Goal: Task Accomplishment & Management: Manage account settings

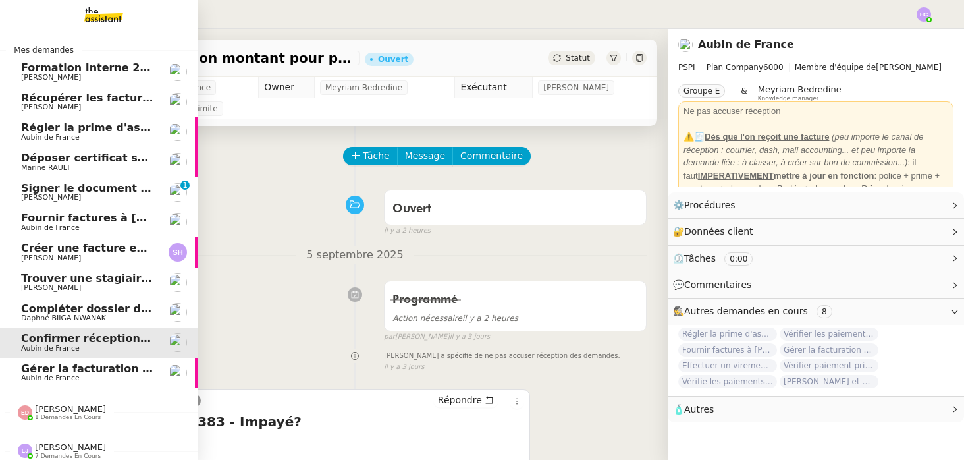
click at [92, 192] on span "Signer le document par [PERSON_NAME]" at bounding box center [141, 188] width 241 height 13
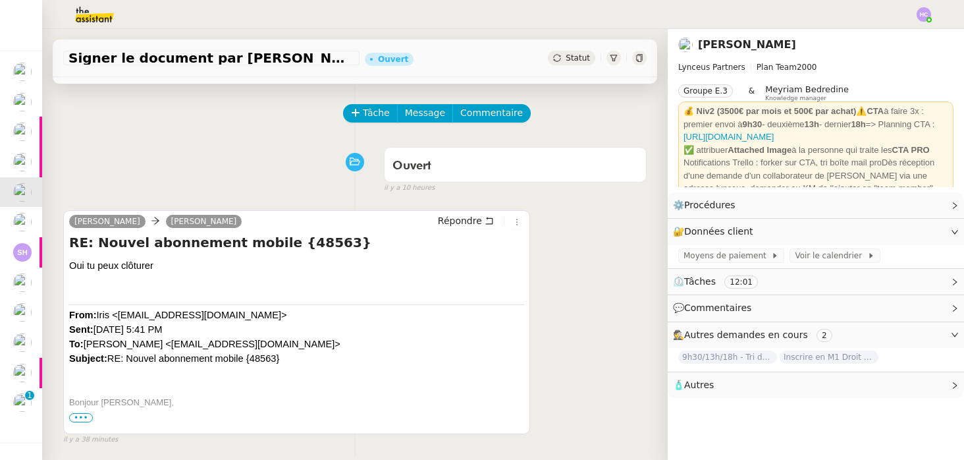
scroll to position [0, 1]
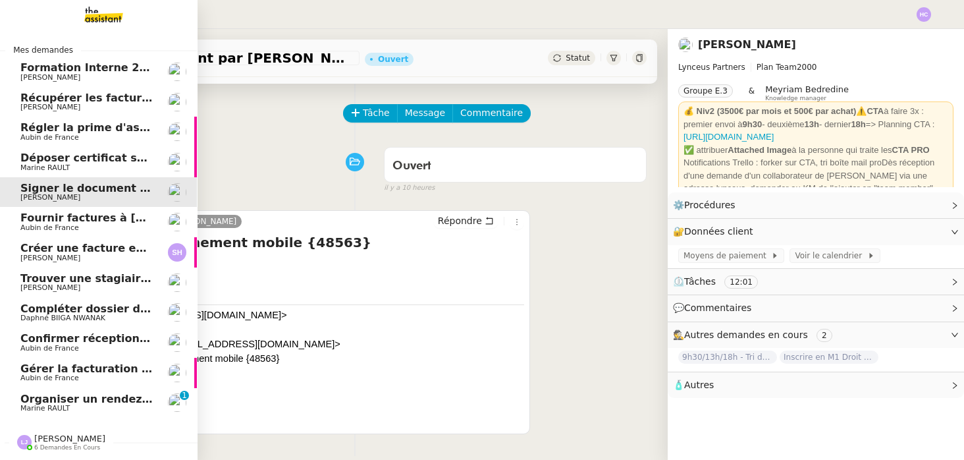
click at [92, 97] on span "Récupérer les factures EDF et Orange" at bounding box center [132, 98] width 225 height 13
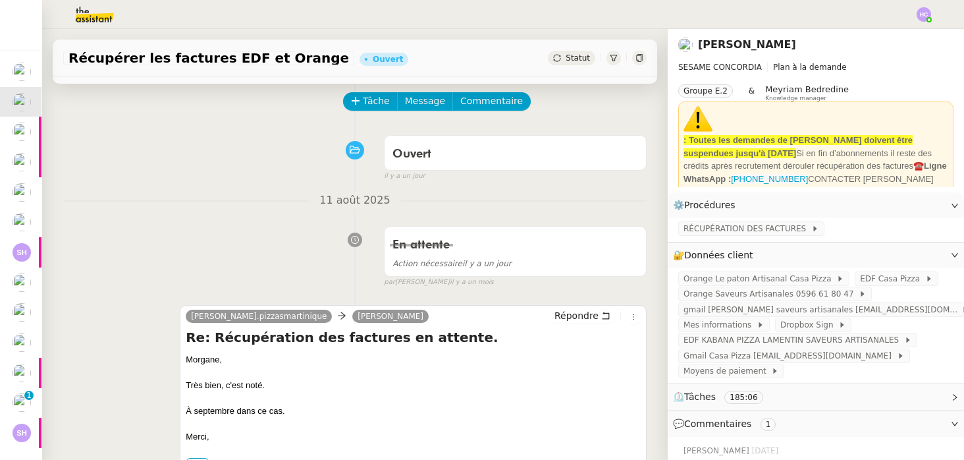
scroll to position [59, 0]
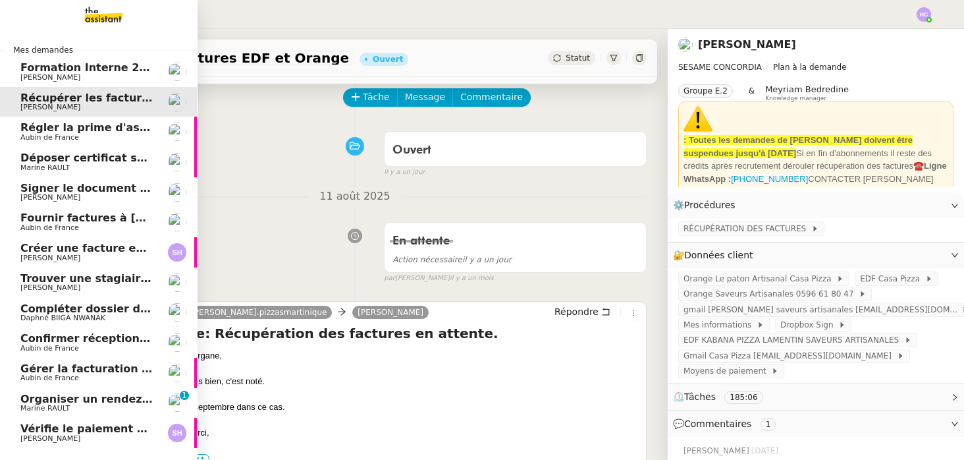
click at [40, 100] on span "Récupérer les factures EDF et Orange" at bounding box center [132, 98] width 225 height 13
click at [45, 133] on span "Régler la prime d'assurance" at bounding box center [103, 127] width 166 height 13
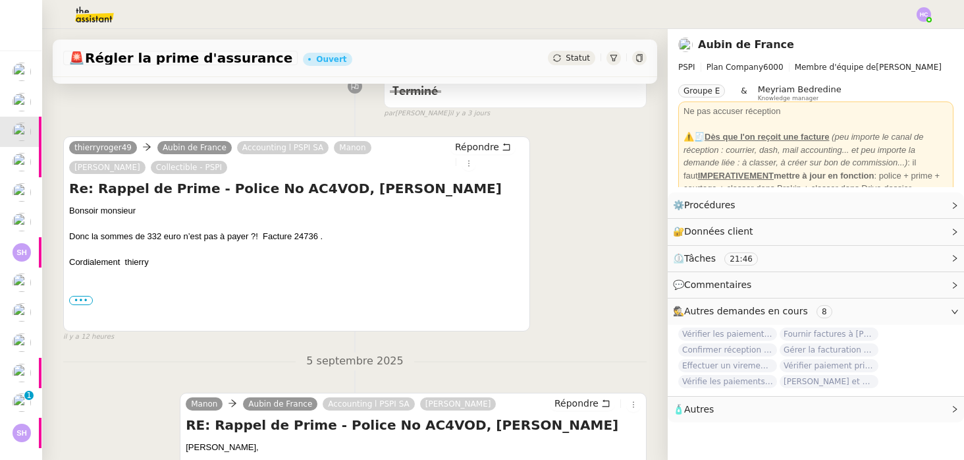
scroll to position [193, 0]
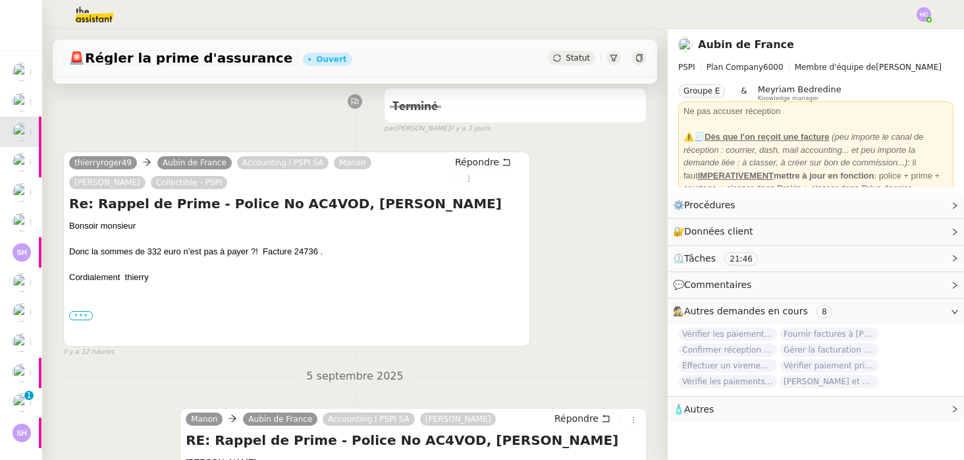
click at [86, 312] on label "•••" at bounding box center [81, 315] width 24 height 9
click at [0, 0] on input "•••" at bounding box center [0, 0] width 0 height 0
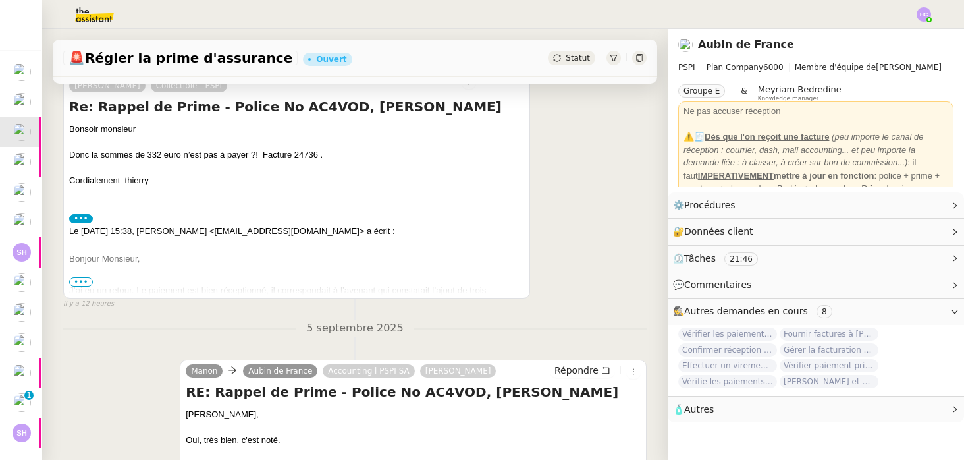
scroll to position [298, 0]
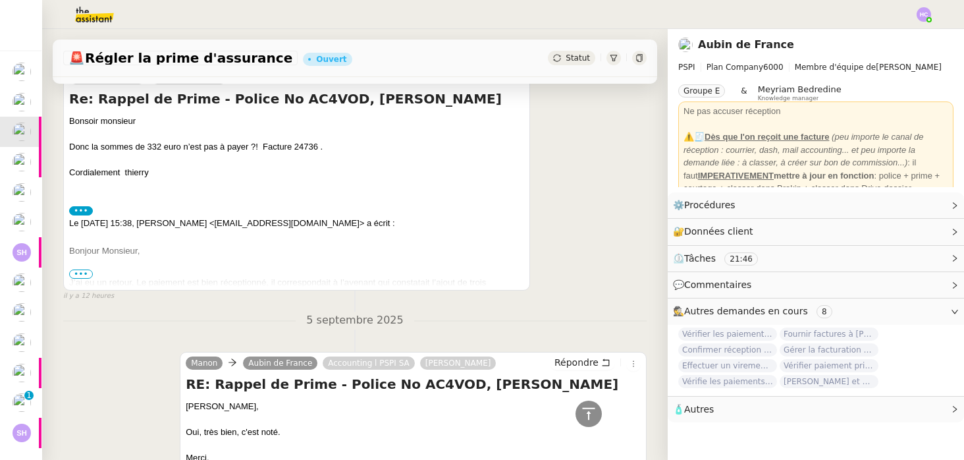
click at [80, 269] on span "•••" at bounding box center [81, 273] width 24 height 9
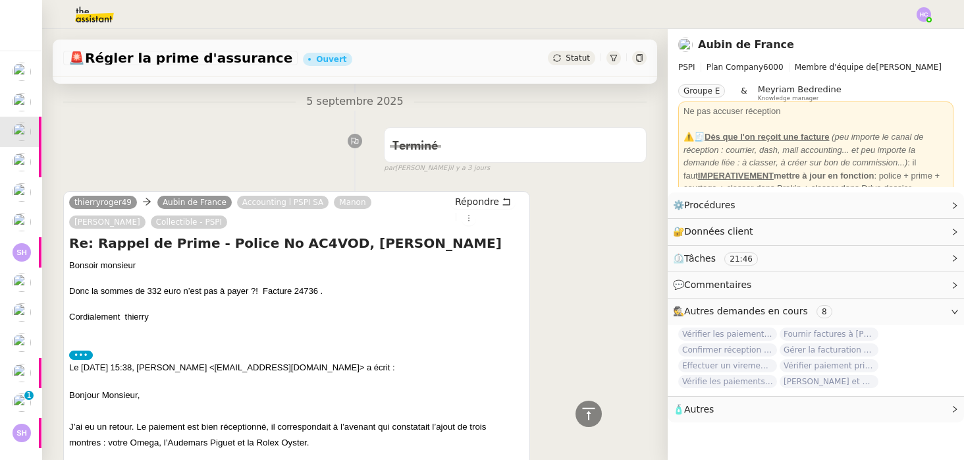
scroll to position [80, 0]
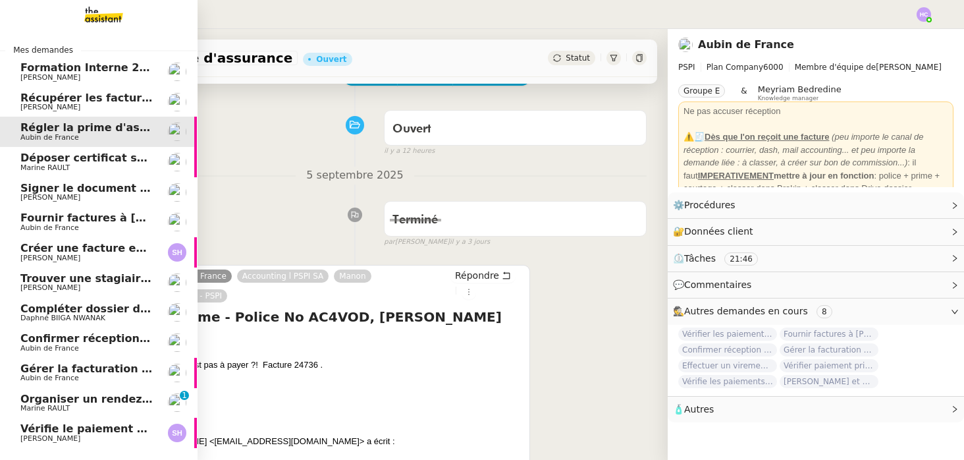
click at [49, 157] on span "Déposer certificat sur Opco" at bounding box center [101, 157] width 163 height 13
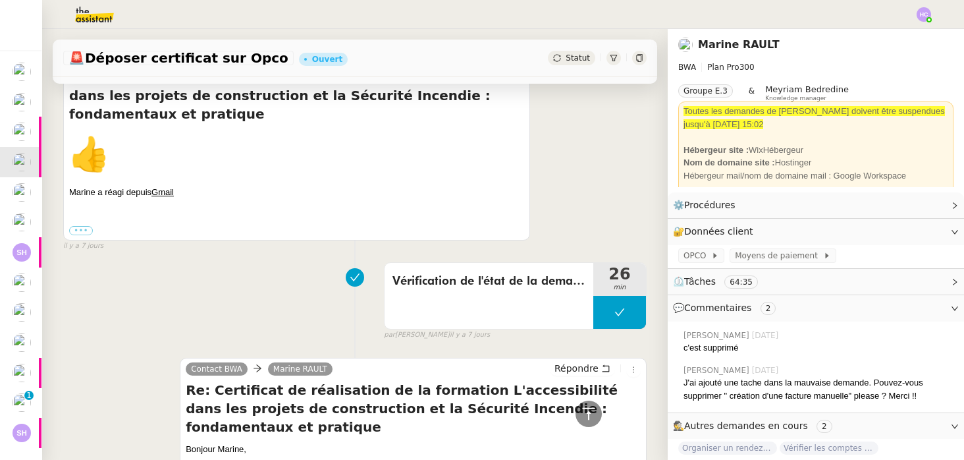
scroll to position [387, 0]
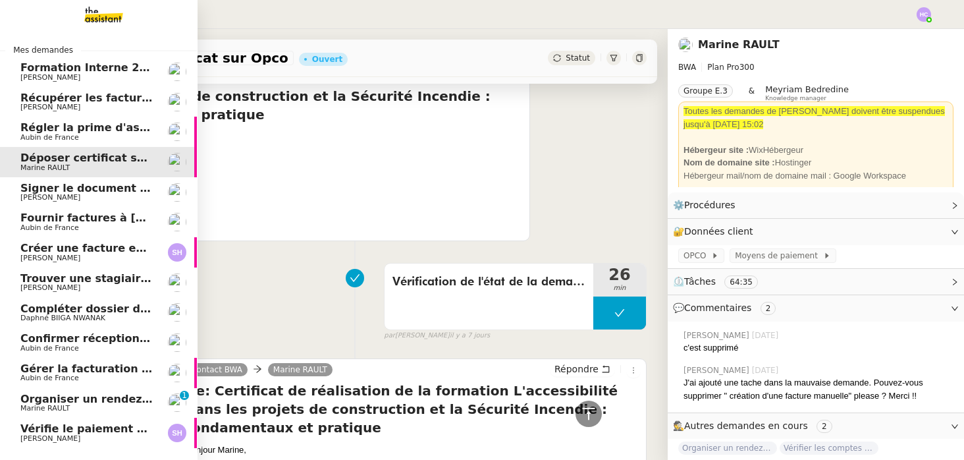
click at [51, 193] on span "Signer le document par [PERSON_NAME]" at bounding box center [140, 188] width 241 height 13
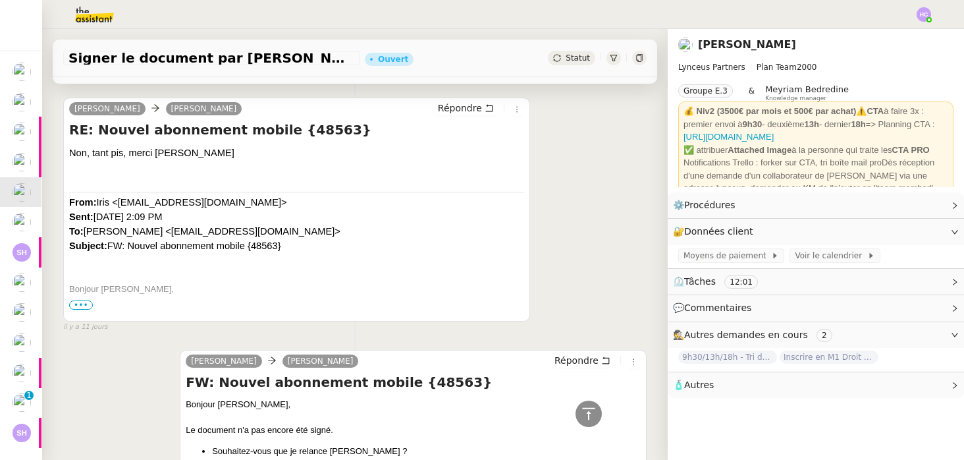
scroll to position [1328, 0]
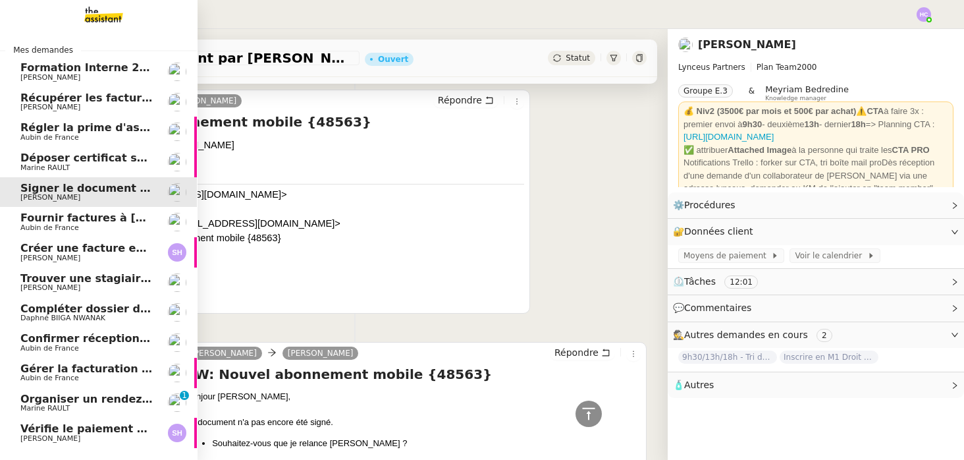
click at [65, 219] on span "Fournir factures à [PERSON_NAME]" at bounding box center [124, 217] width 208 height 13
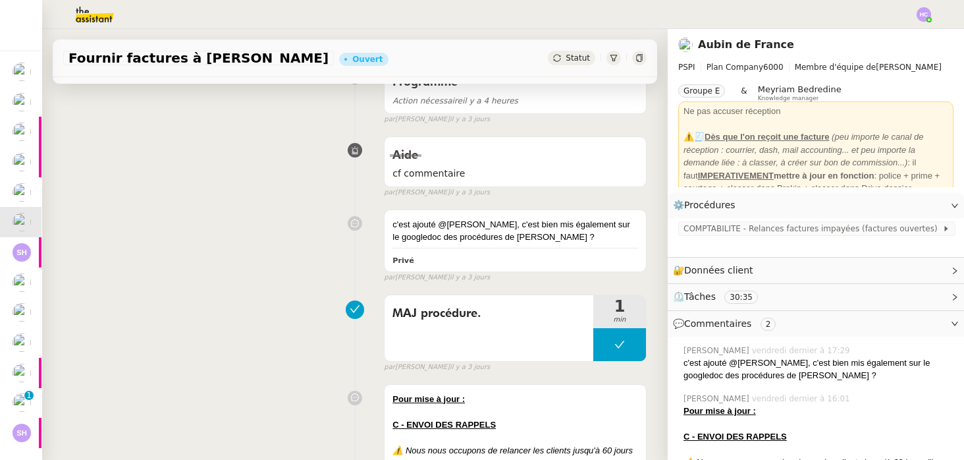
scroll to position [219, 0]
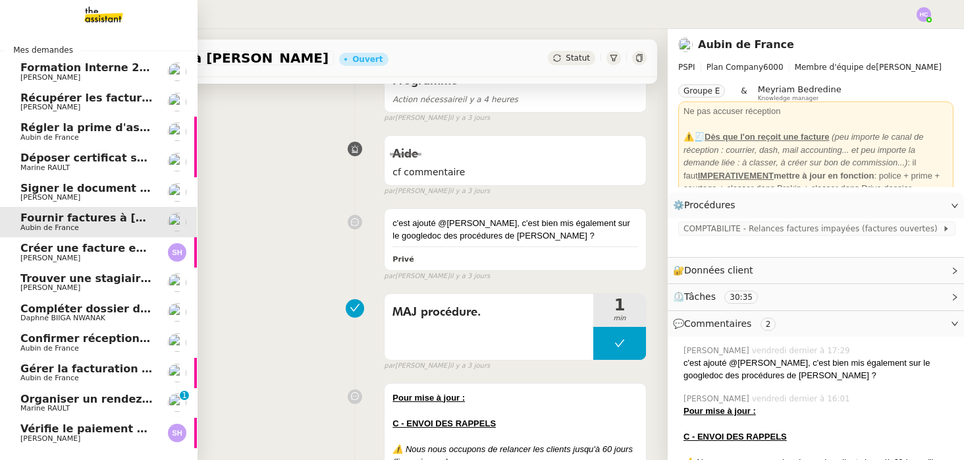
click at [39, 250] on span "Créer une facture en anglais immédiatement" at bounding box center [153, 248] width 267 height 13
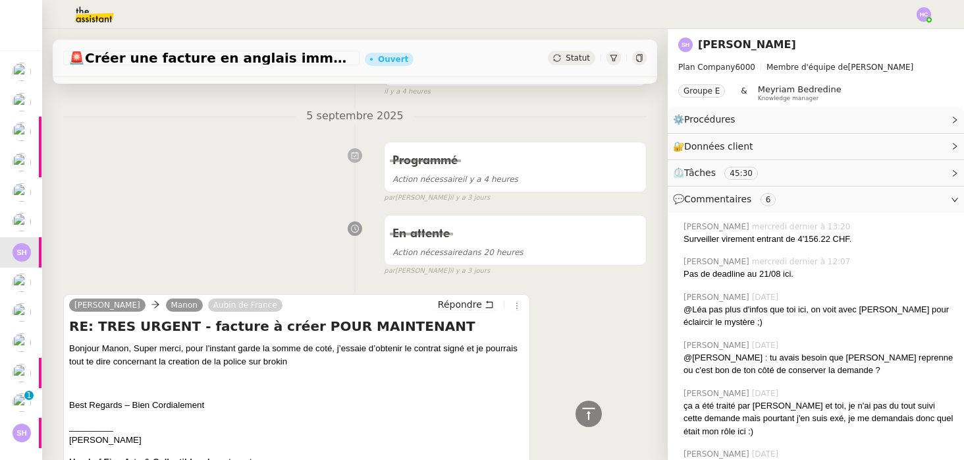
scroll to position [117, 0]
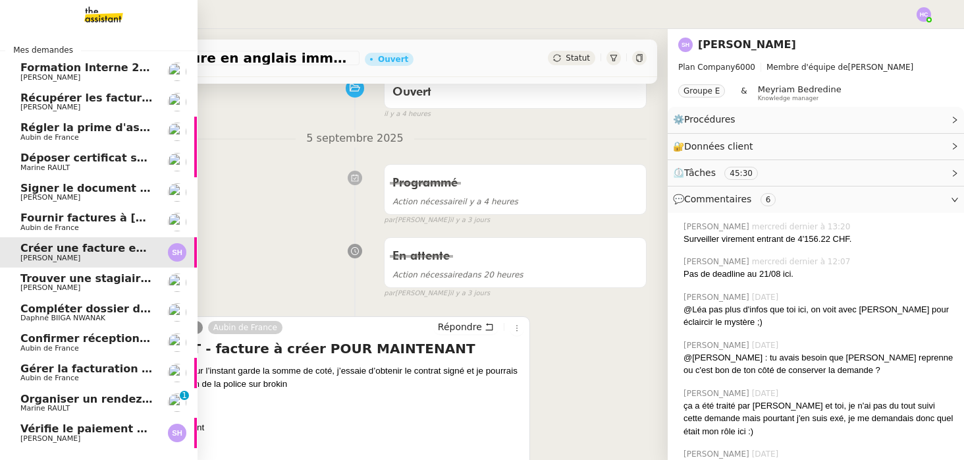
click at [96, 279] on span "Trouver une stagiaire administrative" at bounding box center [128, 278] width 217 height 13
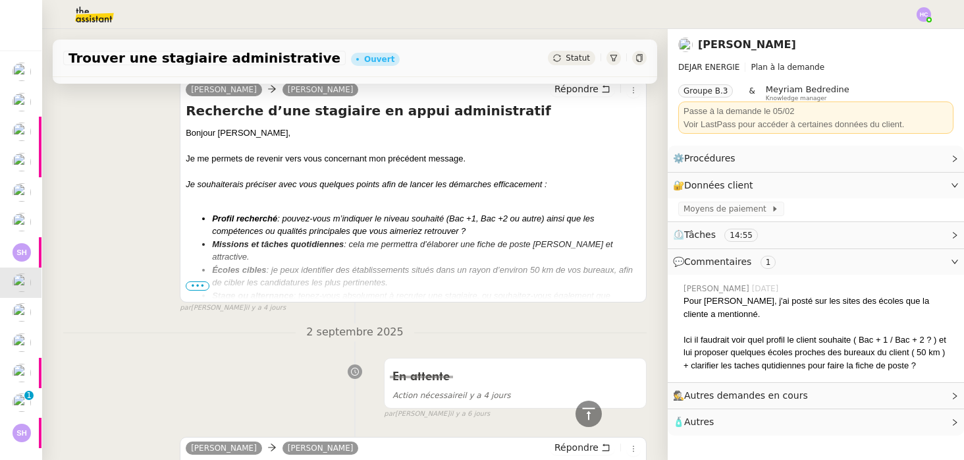
scroll to position [372, 0]
click at [199, 283] on span "•••" at bounding box center [198, 284] width 24 height 9
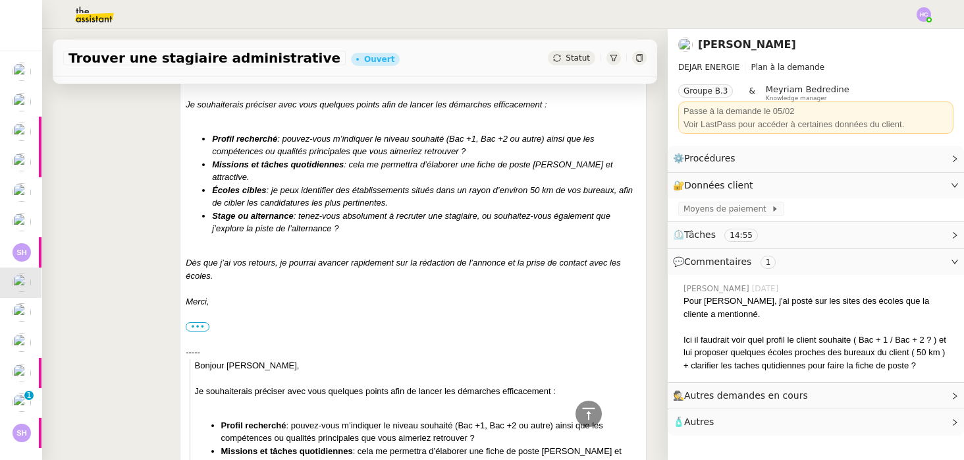
scroll to position [452, 0]
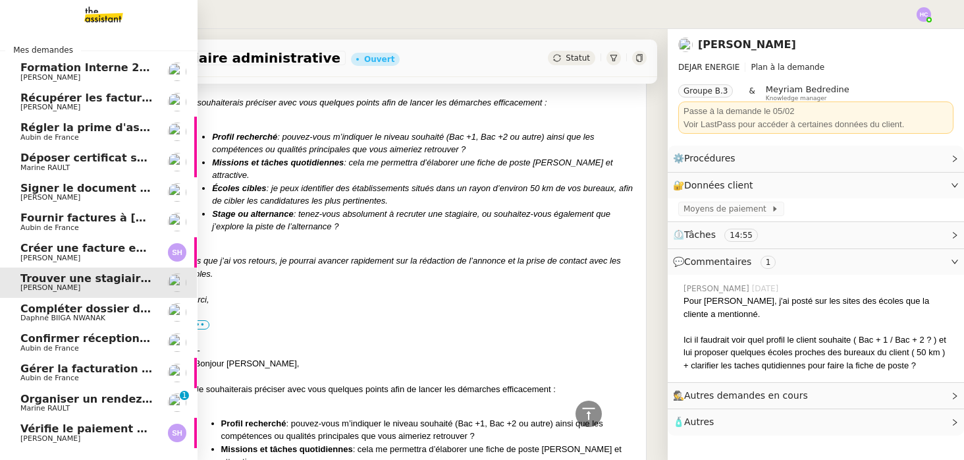
click at [53, 312] on span "Compléter dossier domiciliation asso sur Se Domicilier" at bounding box center [182, 308] width 325 height 13
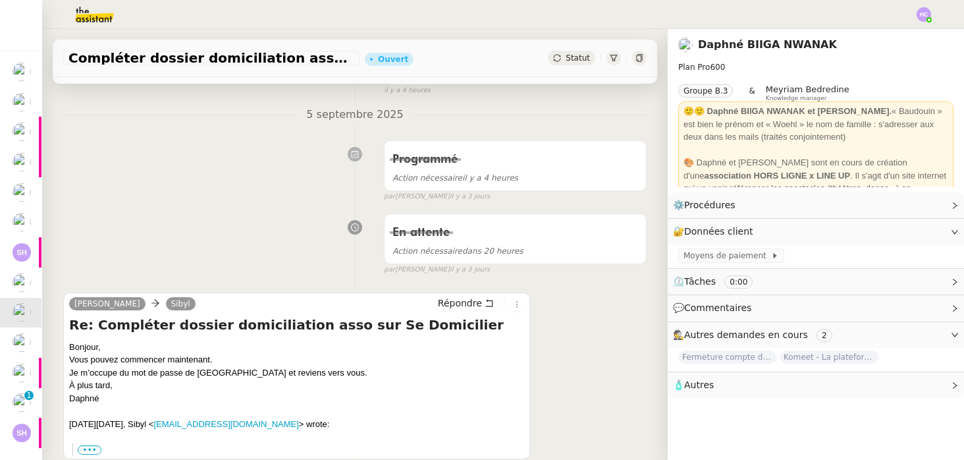
scroll to position [106, 0]
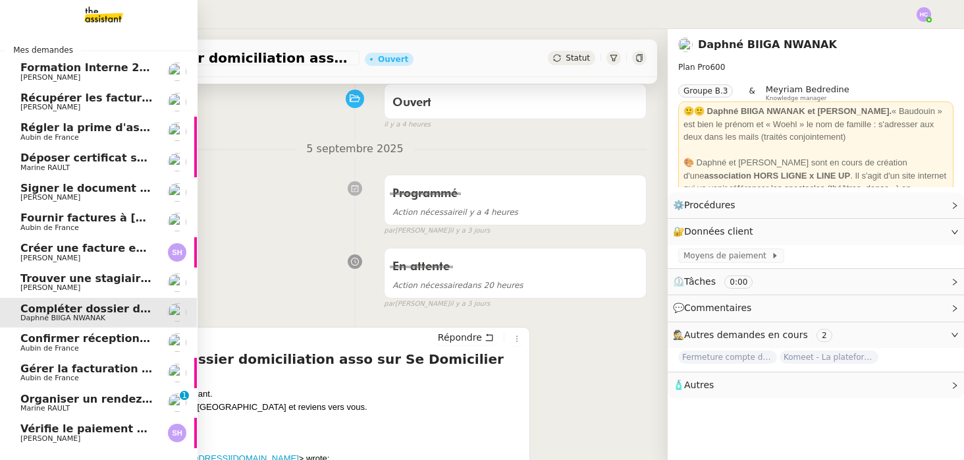
click at [65, 344] on span "Aubin de France" at bounding box center [49, 348] width 59 height 9
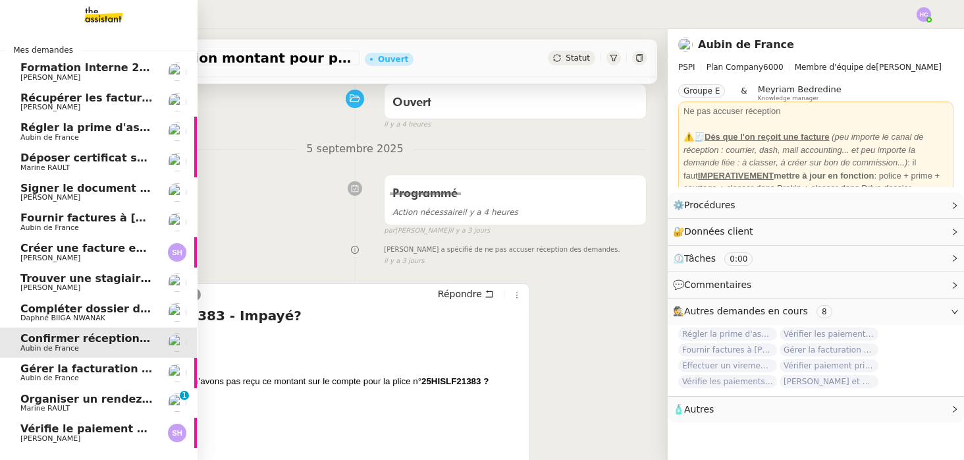
click at [85, 366] on span "Gérer la facturation des avenants" at bounding box center [120, 368] width 200 height 13
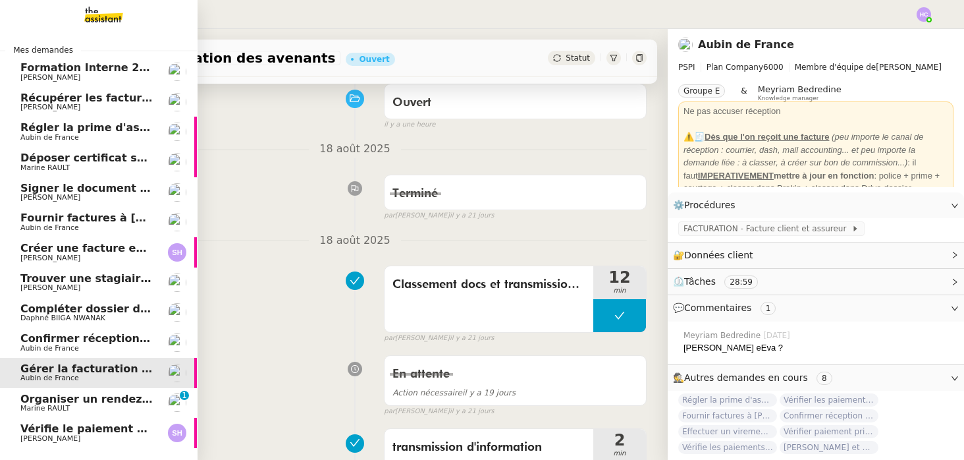
scroll to position [26, 1]
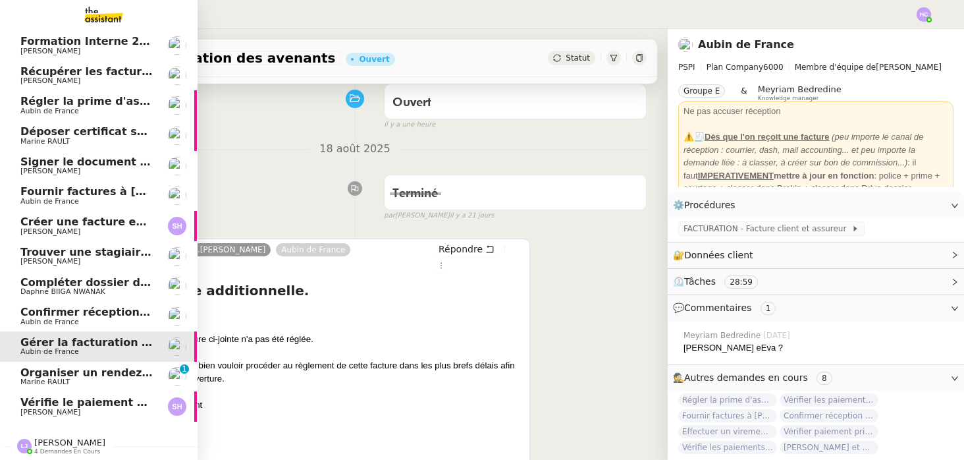
click at [84, 373] on span "Organiser un rendez-vous sur site" at bounding box center [121, 372] width 202 height 13
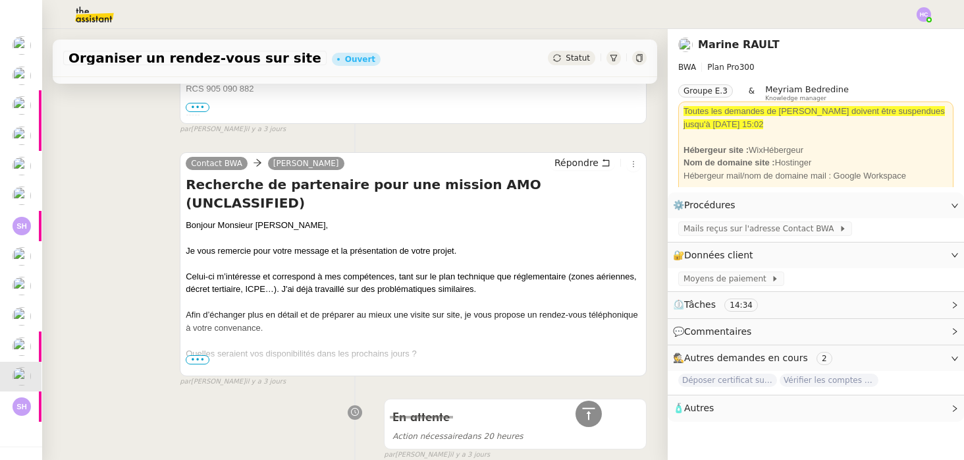
scroll to position [1095, 0]
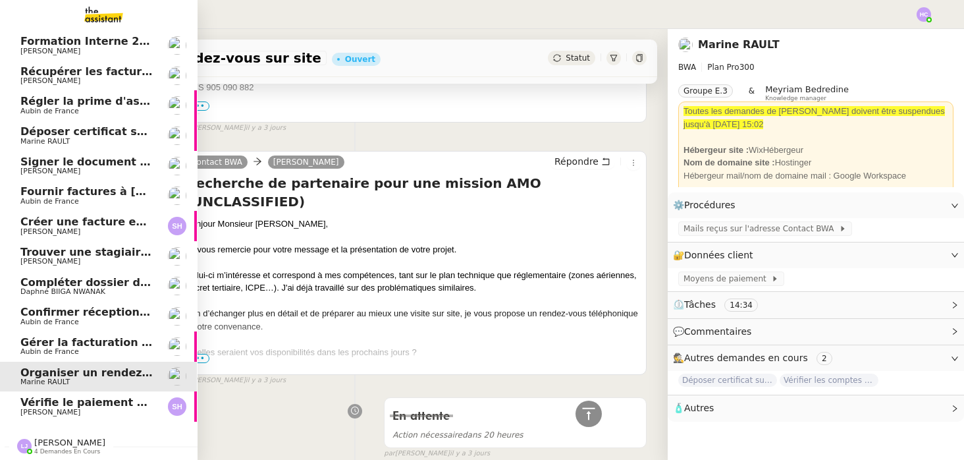
click at [111, 402] on span "Vérifie le paiement de la facture 24513" at bounding box center [136, 402] width 232 height 13
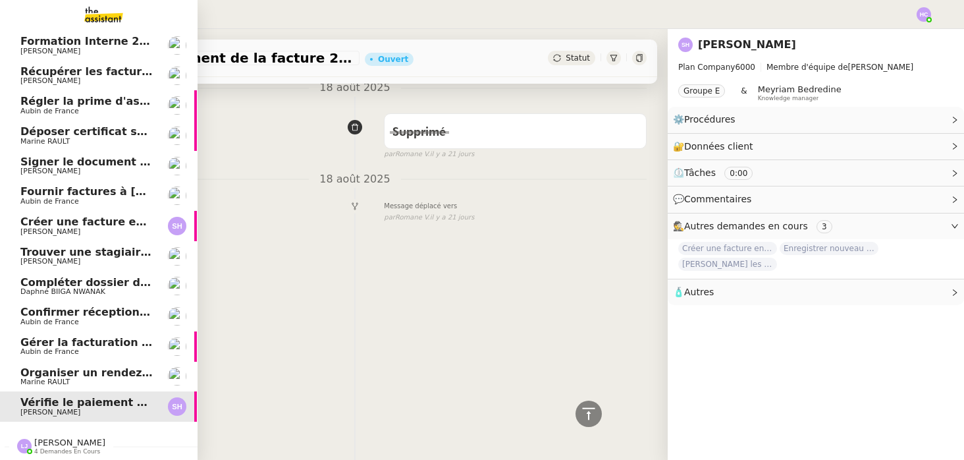
scroll to position [498, 0]
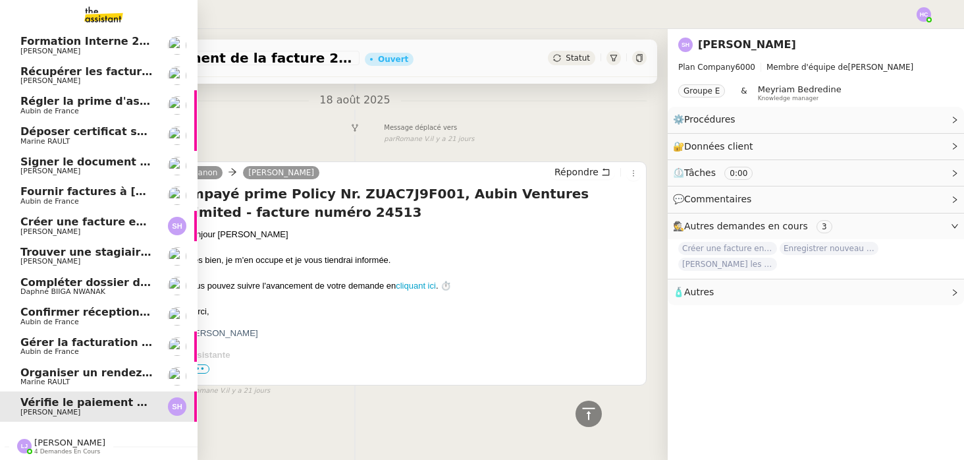
click at [74, 365] on link "Organiser un rendez-vous sur site [PERSON_NAME]" at bounding box center [98, 377] width 198 height 30
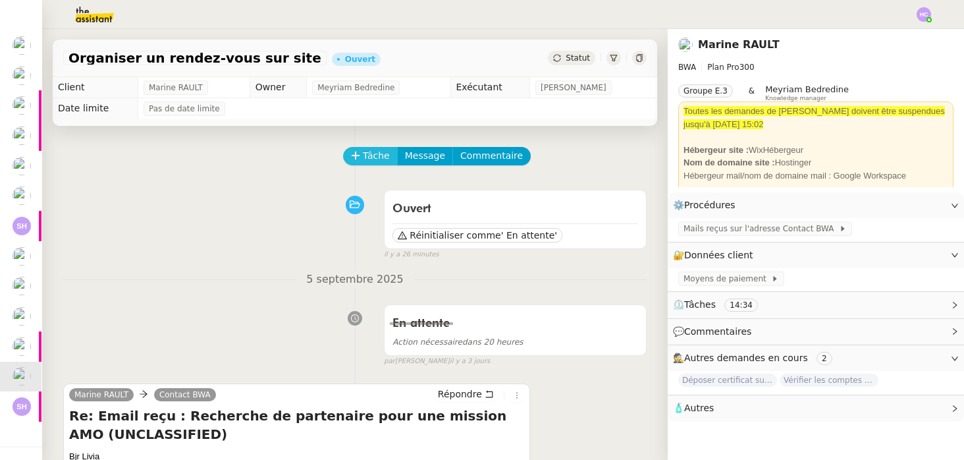
click at [363, 159] on span "Tâche" at bounding box center [376, 155] width 27 height 15
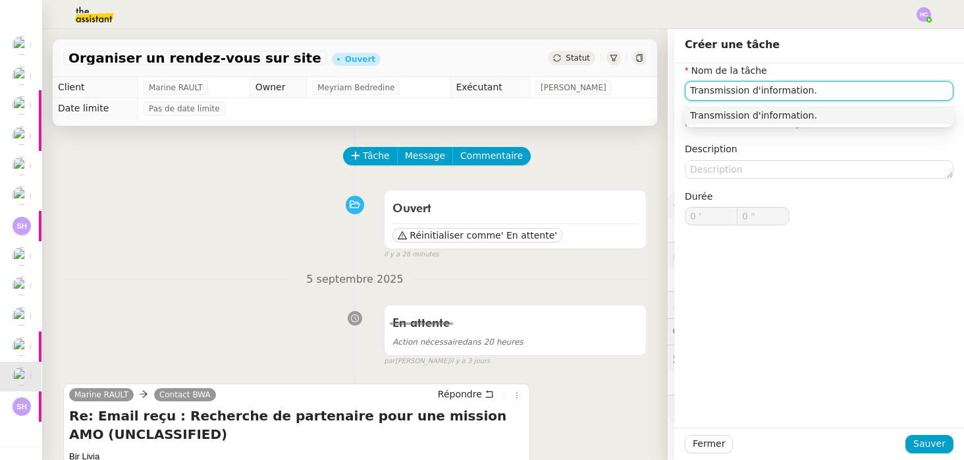
click at [877, 112] on div "Transmission d'information." at bounding box center [819, 115] width 258 height 12
type input "Transmission d'information."
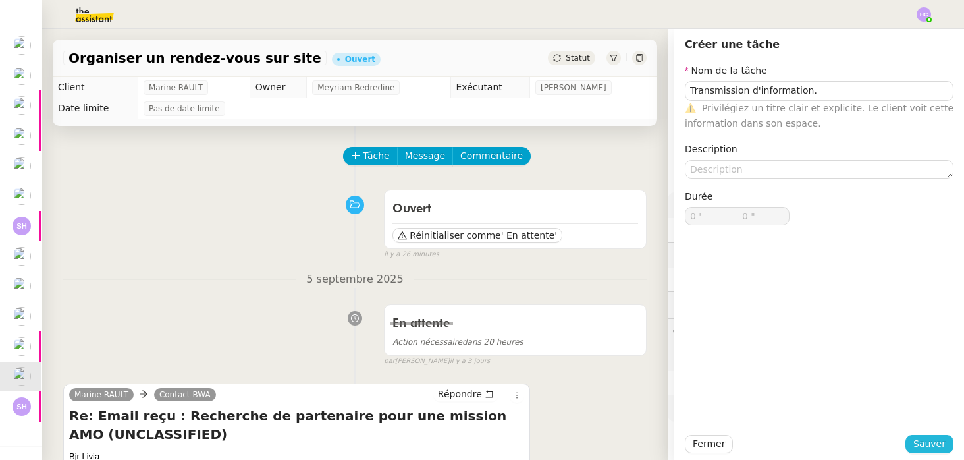
click at [921, 435] on button "Sauver" at bounding box center [930, 444] width 48 height 18
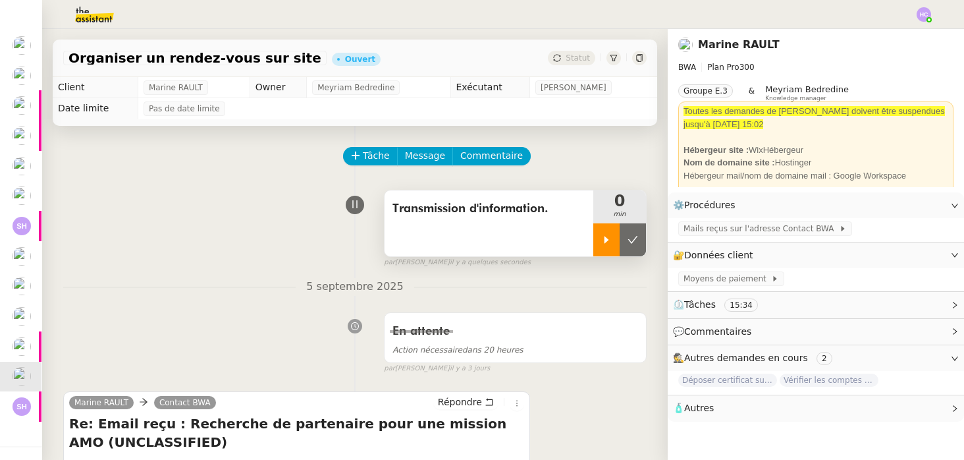
click at [611, 238] on icon at bounding box center [606, 239] width 11 height 11
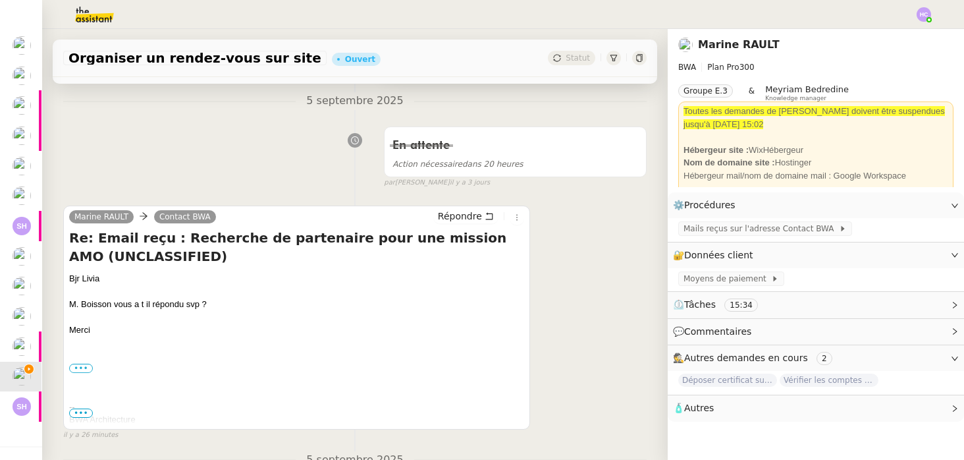
scroll to position [248, 0]
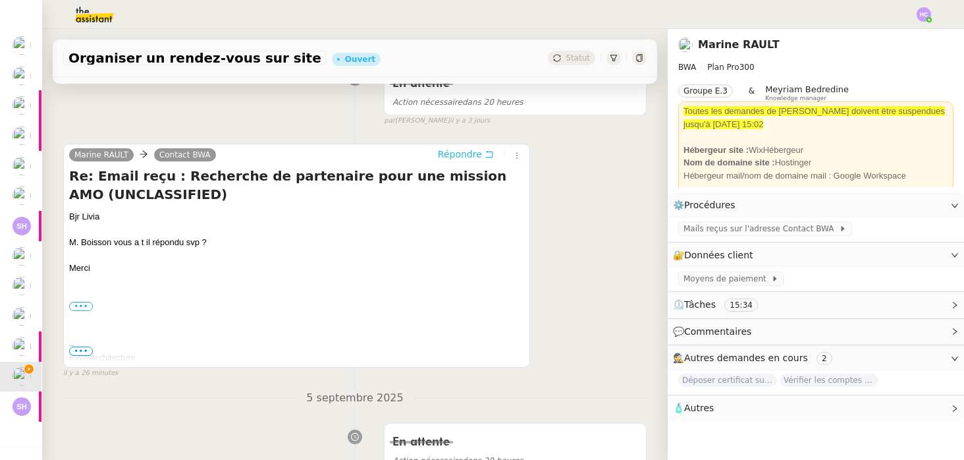
click at [475, 151] on span "Répondre" at bounding box center [460, 154] width 44 height 13
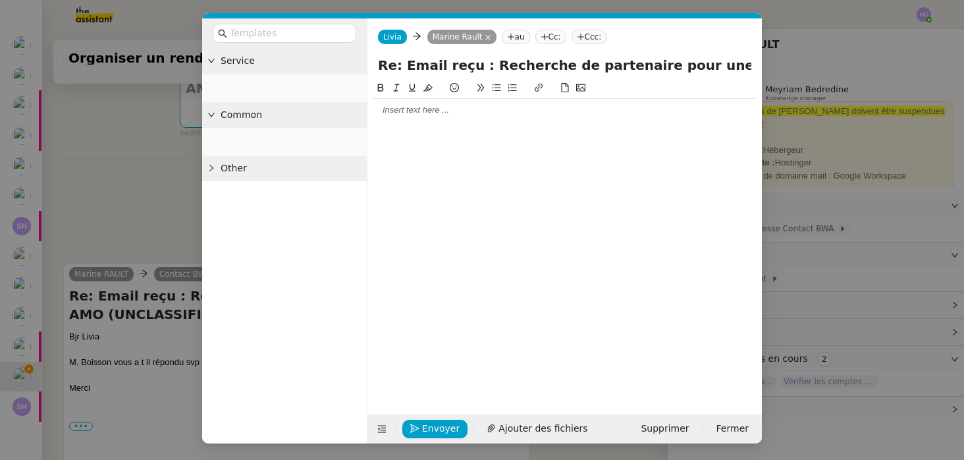
scroll to position [366, 0]
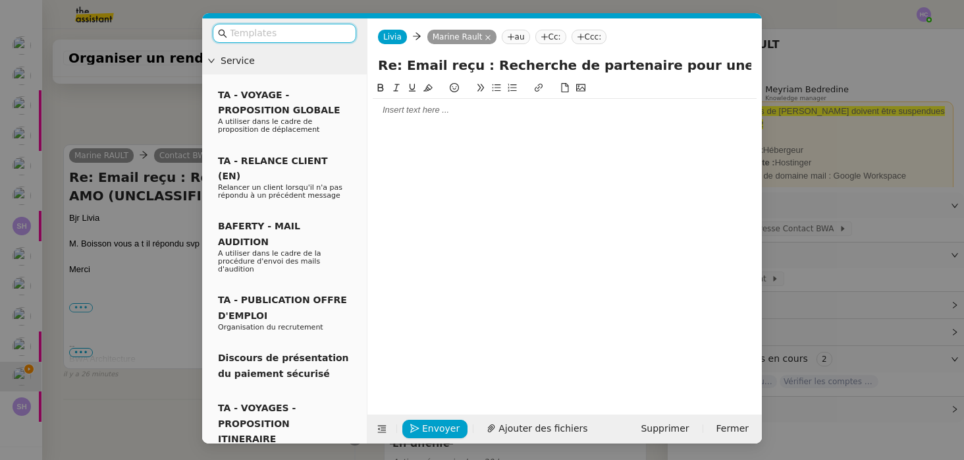
click at [424, 104] on div at bounding box center [565, 110] width 384 height 12
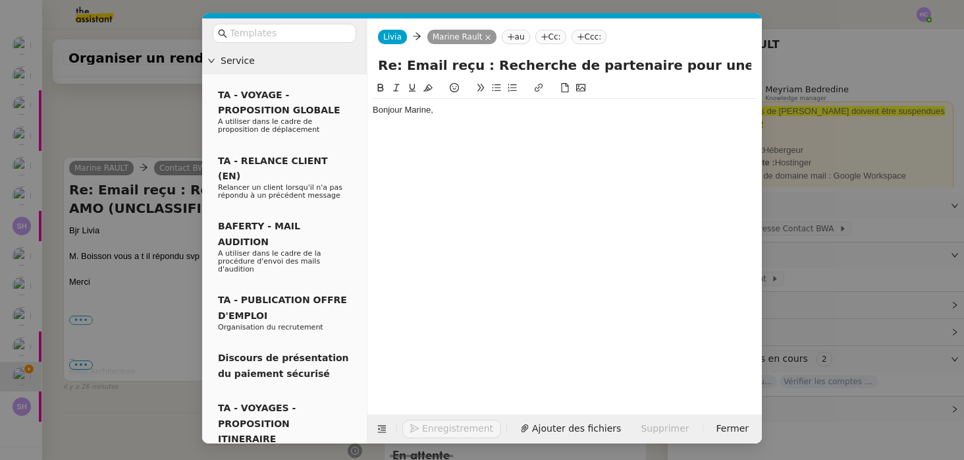
scroll to position [405, 0]
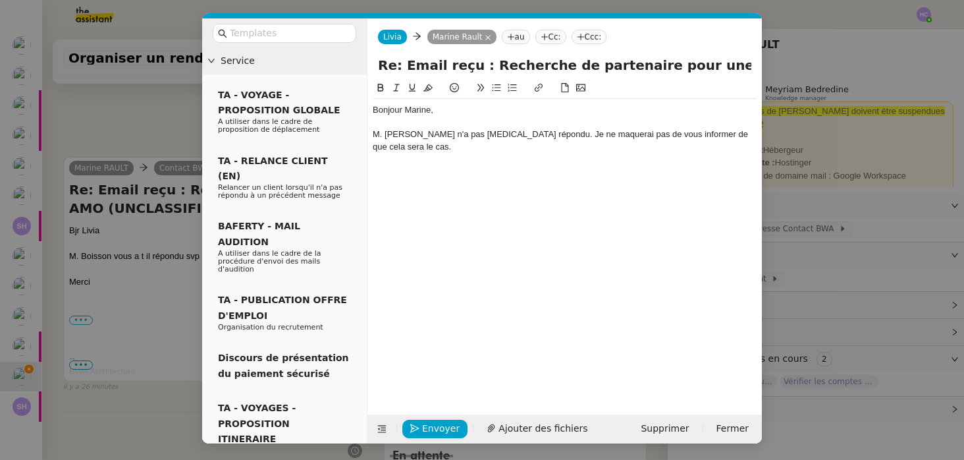
click at [514, 134] on div "M. [PERSON_NAME] n'a pas [MEDICAL_DATA] répondu. Je ne maquerai pas de vous inf…" at bounding box center [565, 140] width 384 height 24
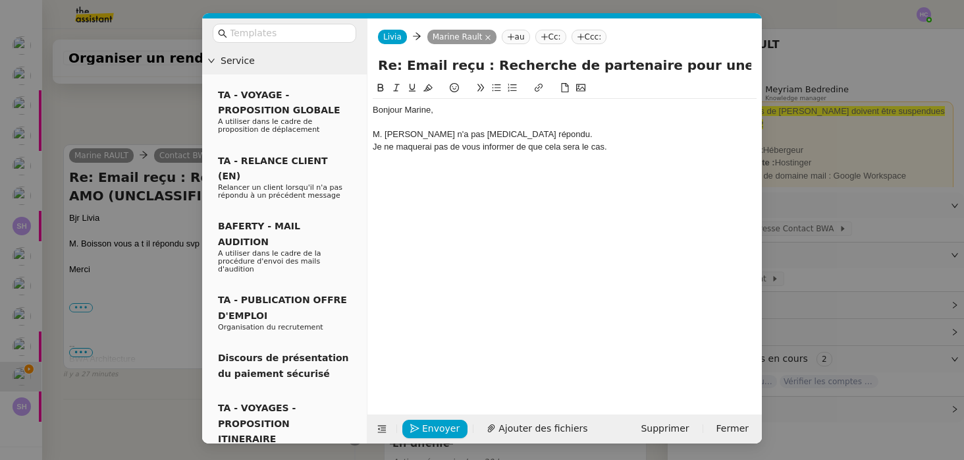
click at [626, 148] on div "Je ne maquerai pas de vous informer de que cela sera le cas." at bounding box center [565, 147] width 384 height 12
click at [539, 134] on div "M. [PERSON_NAME] n'a pas [MEDICAL_DATA] répondu." at bounding box center [565, 134] width 384 height 12
click at [408, 149] on div "Je ne maquerai pas de vous informer de que cela sera le cas." at bounding box center [565, 147] width 384 height 12
click at [490, 153] on div at bounding box center [565, 159] width 384 height 12
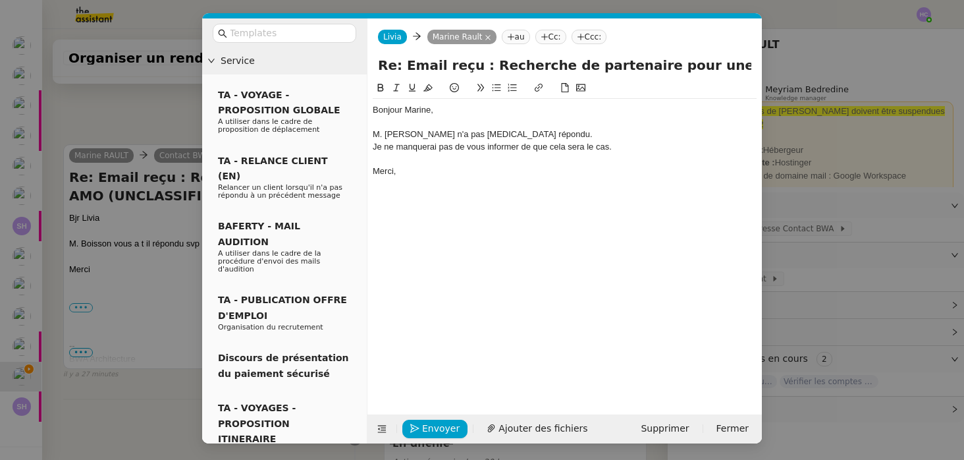
click at [620, 146] on div "Je ne manquerai pas de vous informer de que cela sera le cas." at bounding box center [565, 147] width 384 height 12
click at [424, 165] on div "Merci," at bounding box center [565, 171] width 384 height 12
click at [415, 429] on icon "button" at bounding box center [414, 428] width 9 height 9
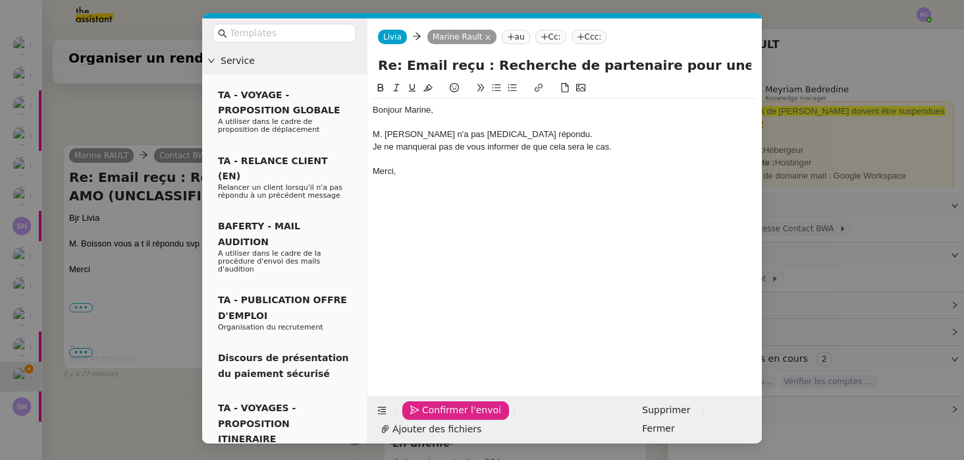
click at [418, 414] on icon "button" at bounding box center [414, 409] width 9 height 9
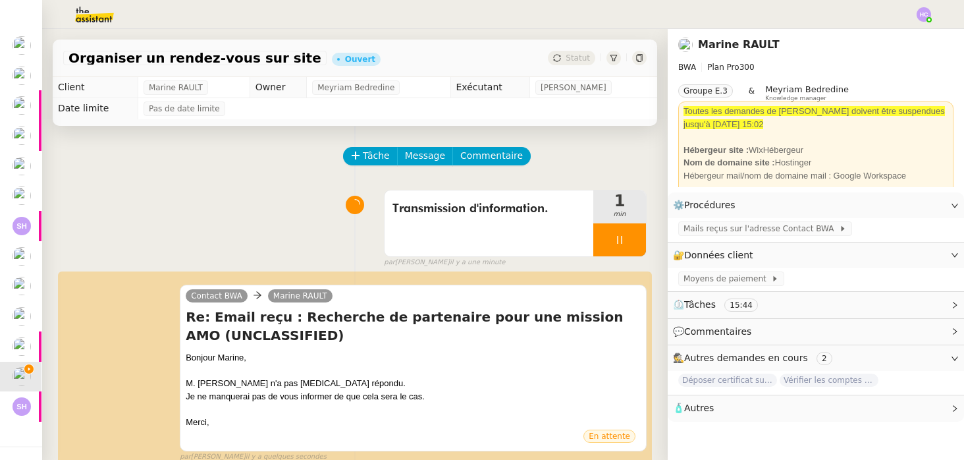
scroll to position [57, 1]
click at [623, 237] on icon at bounding box center [620, 239] width 11 height 11
click at [631, 240] on icon at bounding box center [633, 239] width 11 height 11
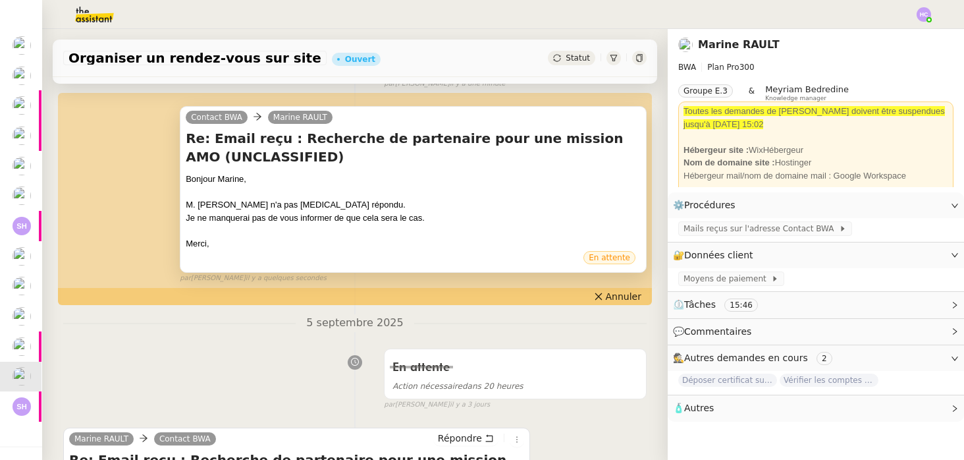
scroll to position [0, 0]
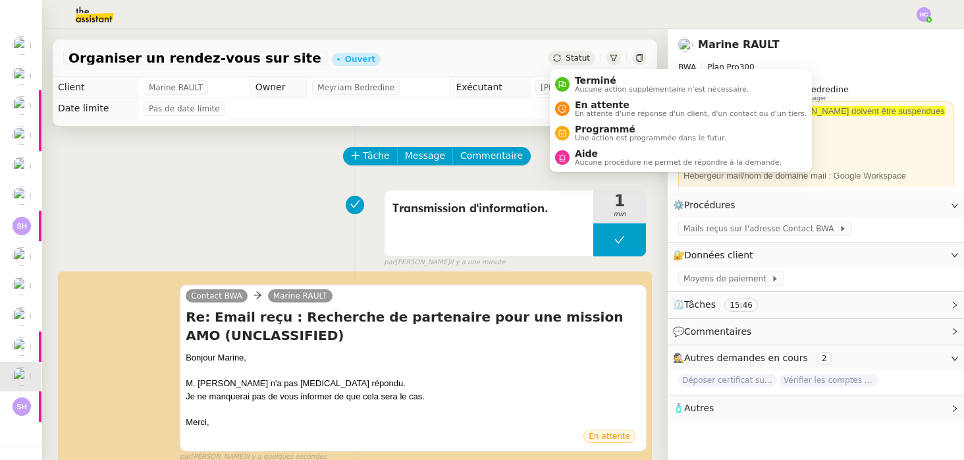
click at [574, 55] on span "Statut" at bounding box center [578, 57] width 24 height 9
click at [587, 113] on span "En attente d'une réponse d'un client, d'un contact ou d'un tiers." at bounding box center [691, 113] width 232 height 7
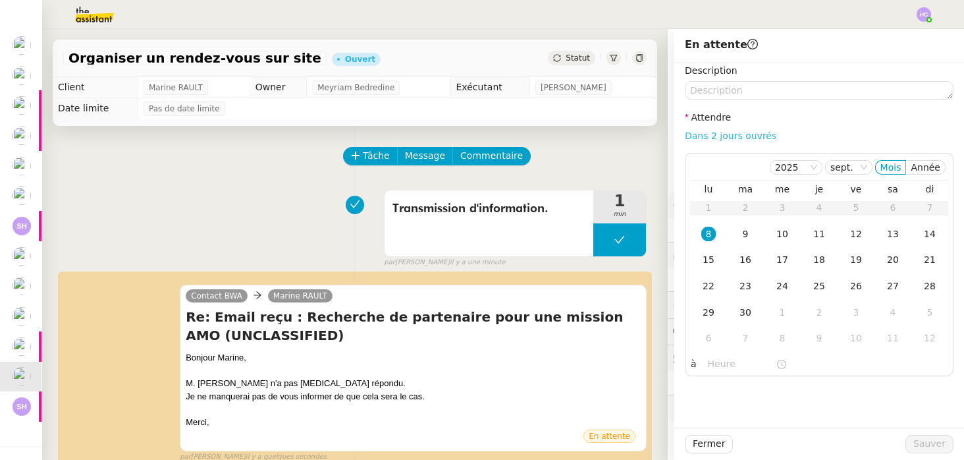
click at [695, 135] on link "Dans 2 jours ouvrés" at bounding box center [731, 135] width 92 height 11
type input "07:00"
click at [928, 444] on span "Sauver" at bounding box center [930, 443] width 32 height 15
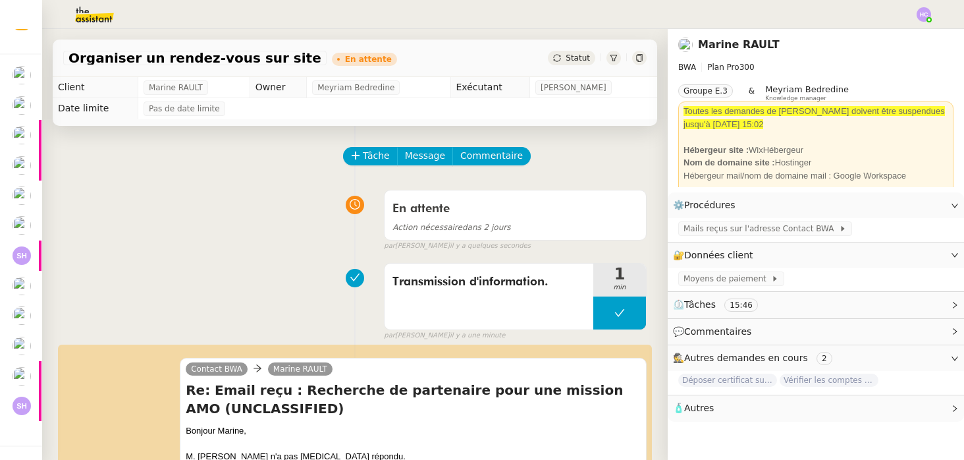
scroll to position [27, 1]
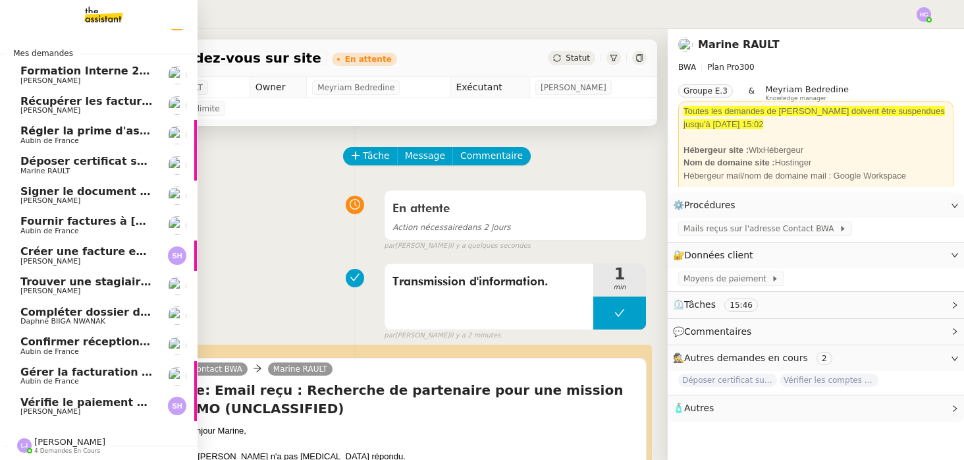
click at [89, 401] on span "Vérifie le paiement de la facture 24513" at bounding box center [136, 402] width 232 height 13
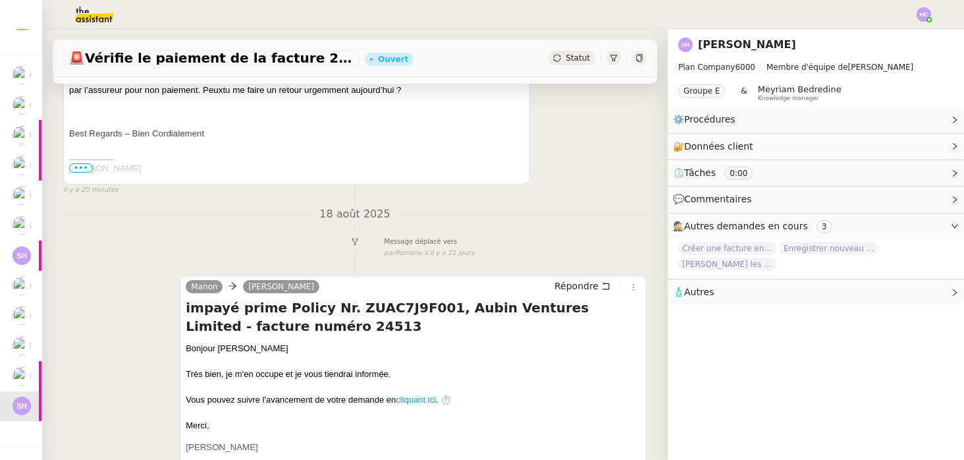
scroll to position [498, 0]
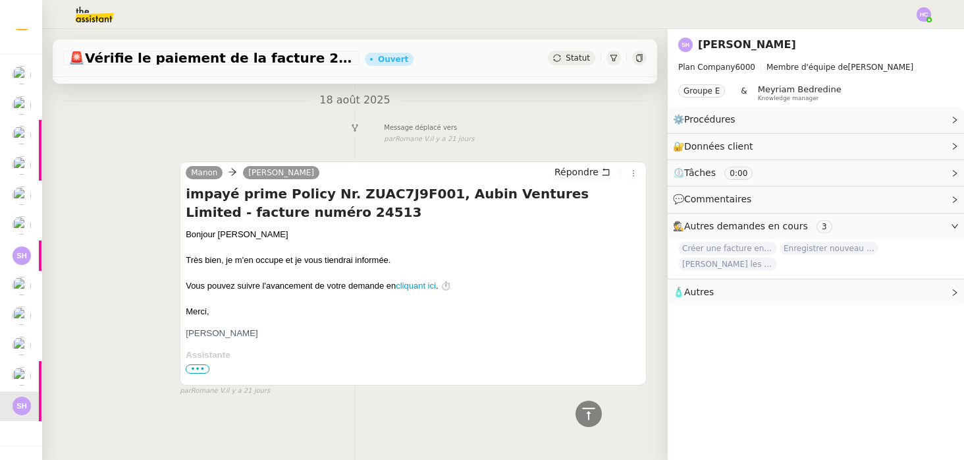
click at [194, 368] on span "•••" at bounding box center [198, 368] width 24 height 9
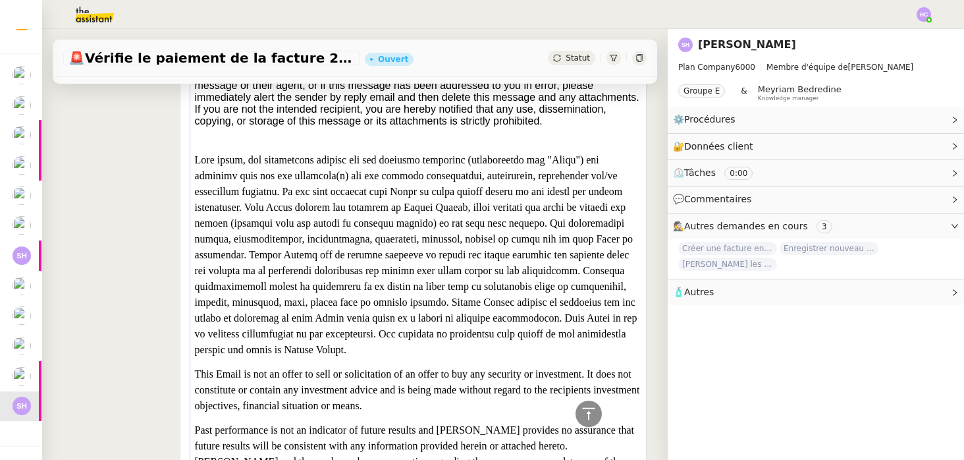
scroll to position [3628, 0]
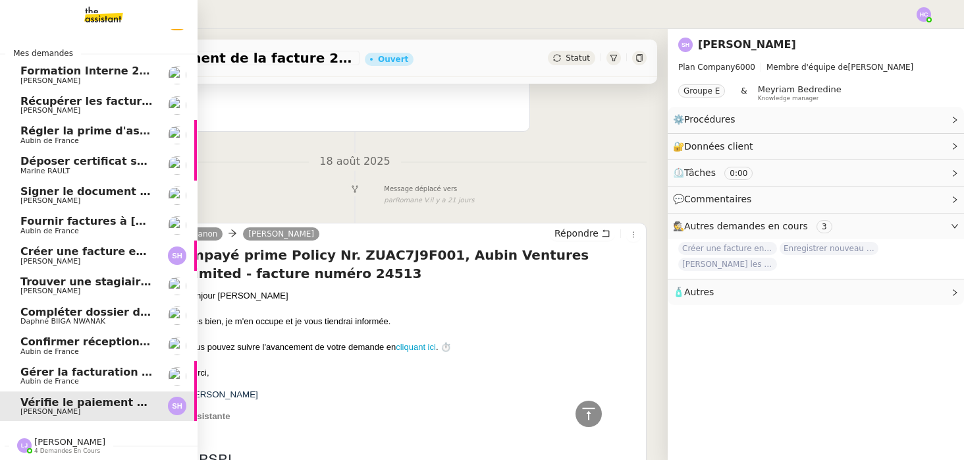
click at [36, 375] on span "Gérer la facturation des avenants" at bounding box center [120, 372] width 200 height 13
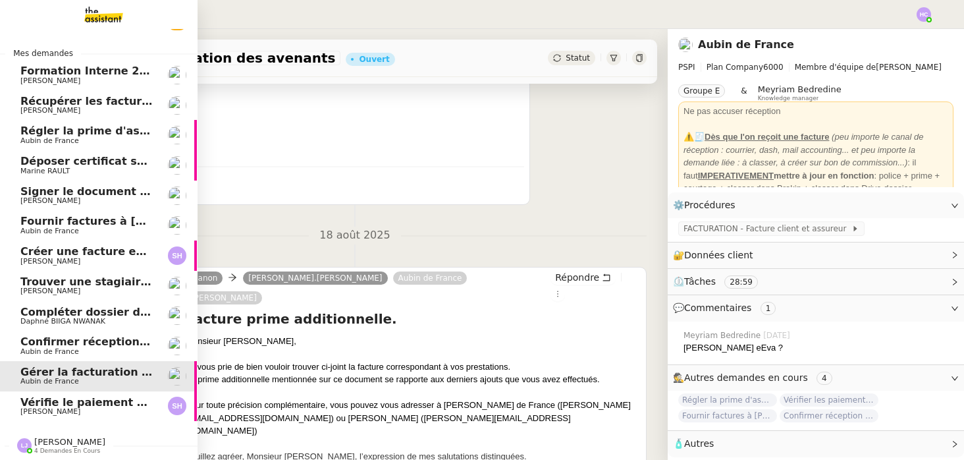
scroll to position [167, 0]
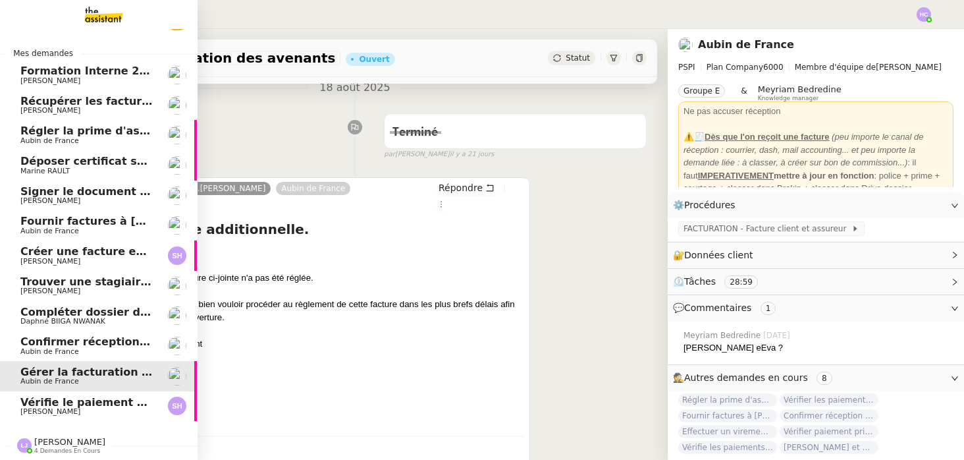
click at [47, 412] on span "[PERSON_NAME]" at bounding box center [50, 411] width 60 height 9
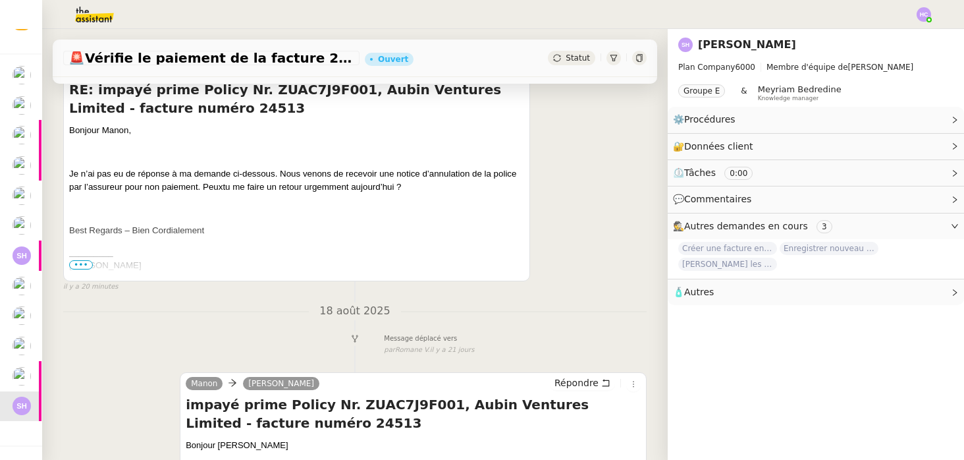
scroll to position [498, 0]
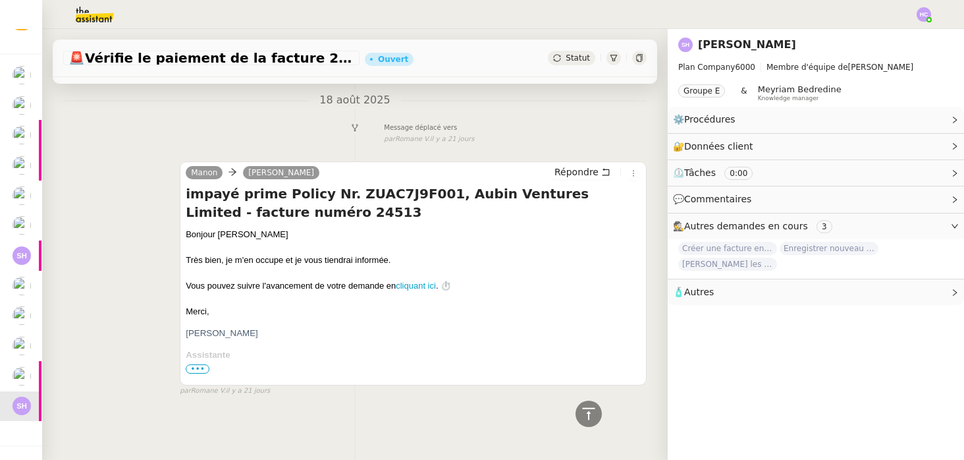
click at [199, 366] on span "•••" at bounding box center [198, 368] width 24 height 9
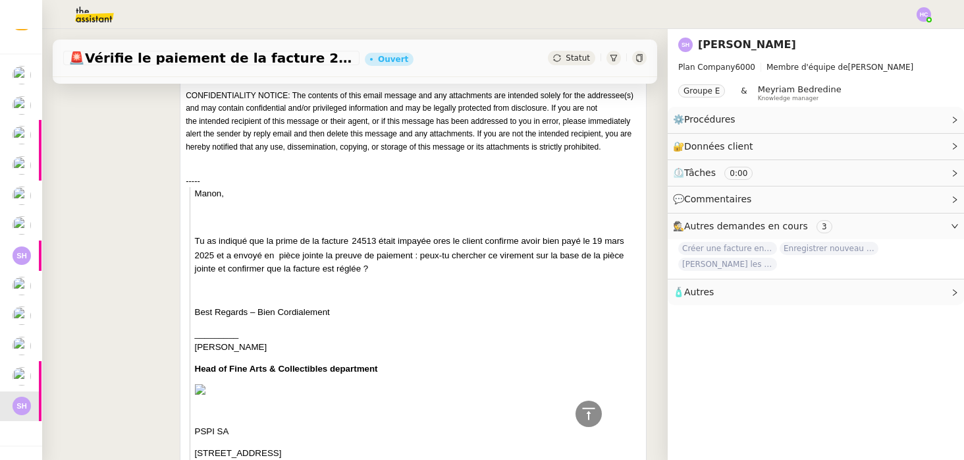
scroll to position [884, 0]
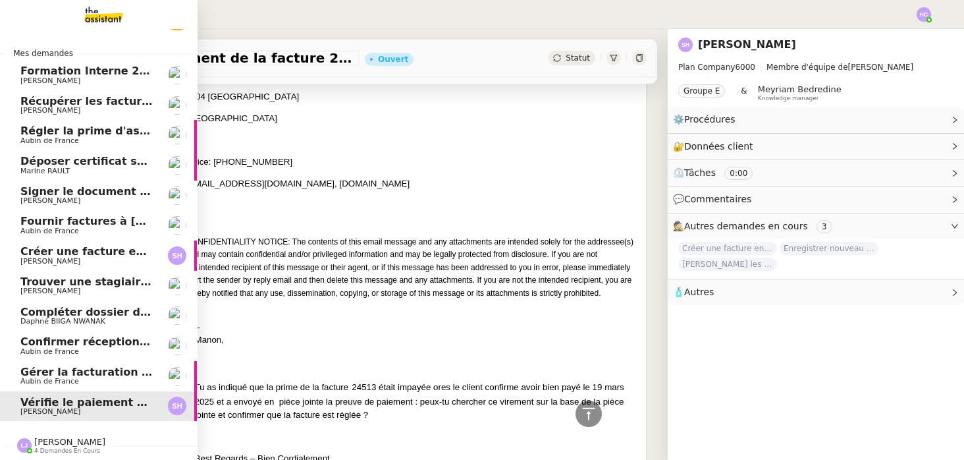
click at [78, 377] on div "Gérer la facturation des avenants Aubin de France" at bounding box center [86, 376] width 133 height 20
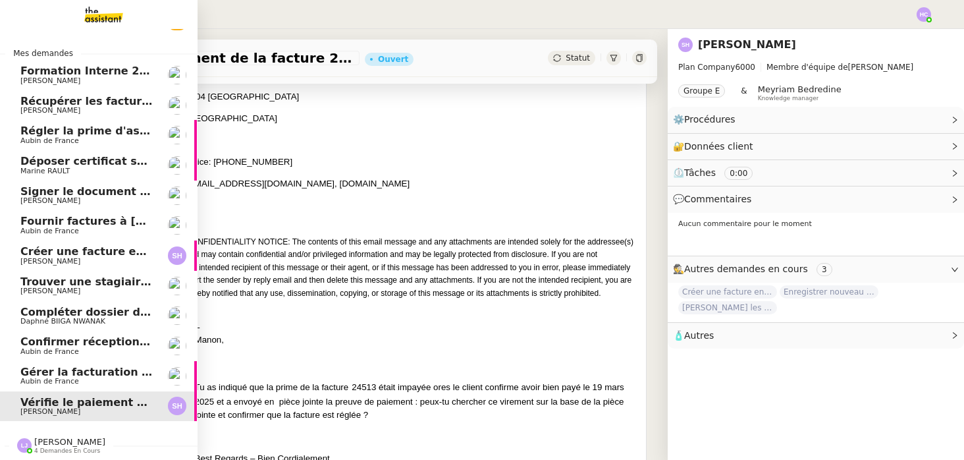
scroll to position [167, 0]
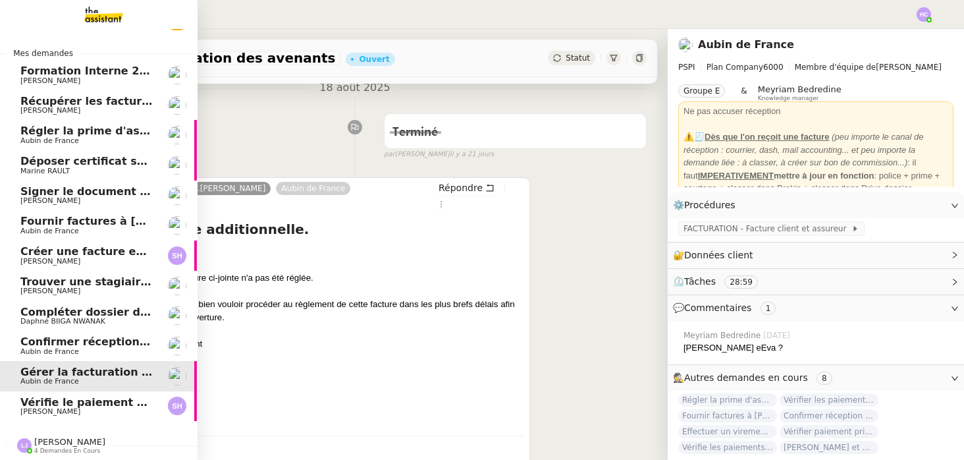
click at [80, 394] on link "Vérifie le paiement de la facture 24513 [PERSON_NAME]" at bounding box center [98, 406] width 198 height 30
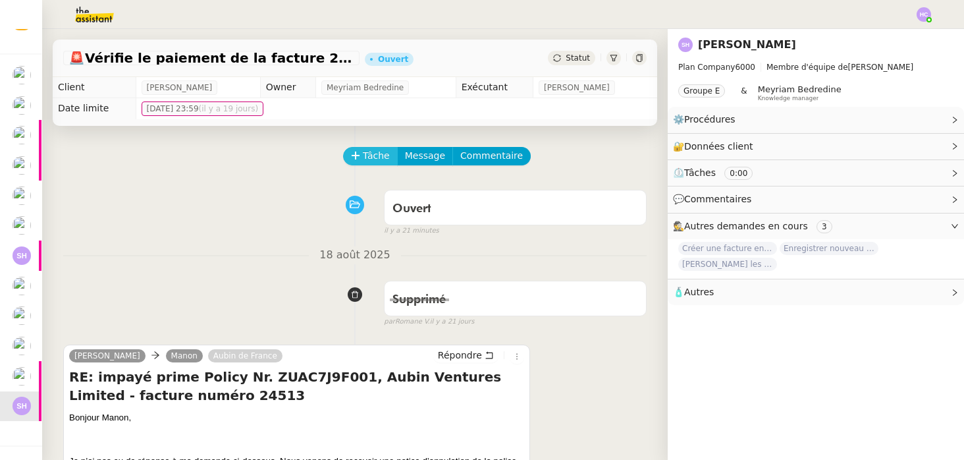
click at [376, 155] on span "Tâche" at bounding box center [376, 155] width 27 height 15
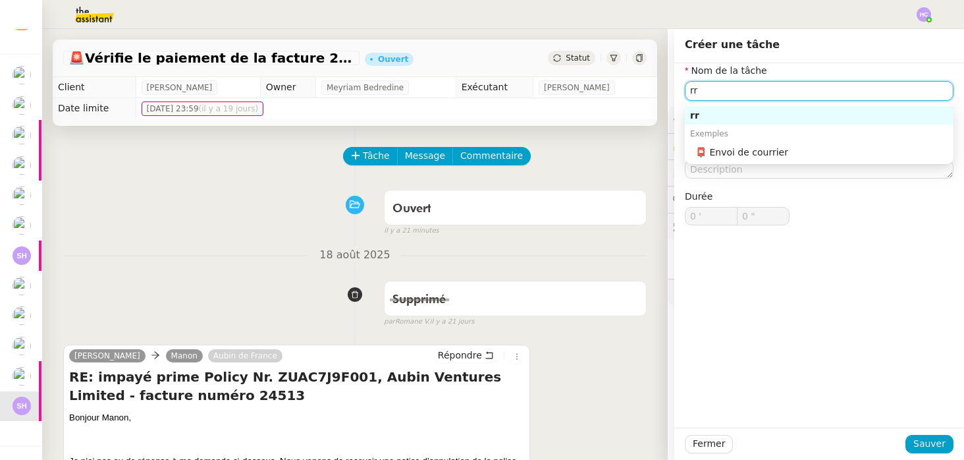
type input "r"
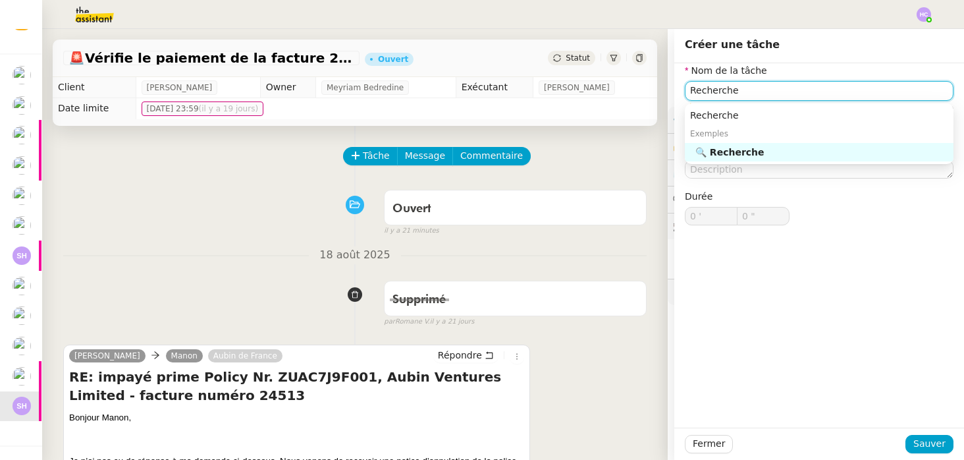
click at [757, 160] on nz-auto-option "🔍 Recherche" at bounding box center [819, 152] width 269 height 18
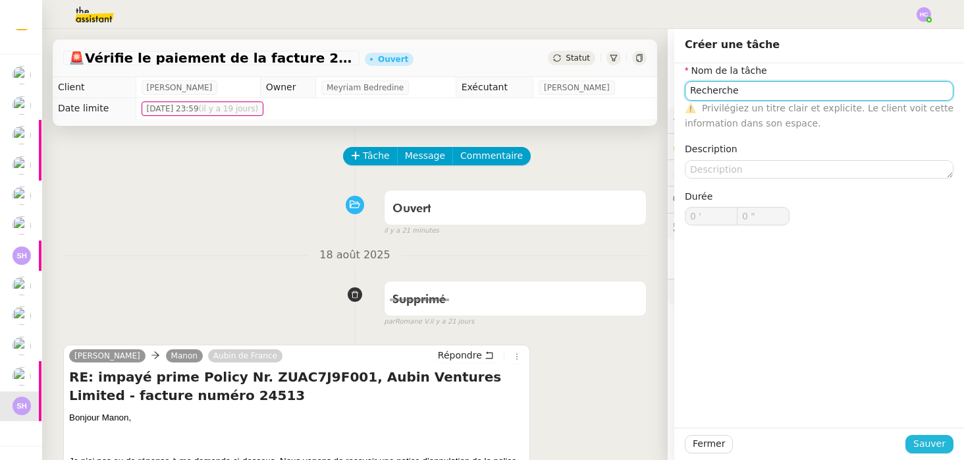
type input "Recherche"
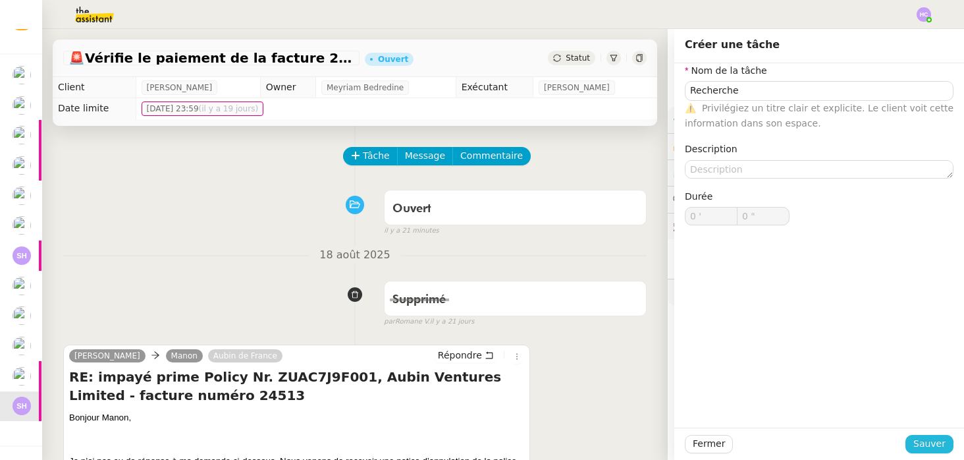
click at [929, 443] on span "Sauver" at bounding box center [930, 443] width 32 height 15
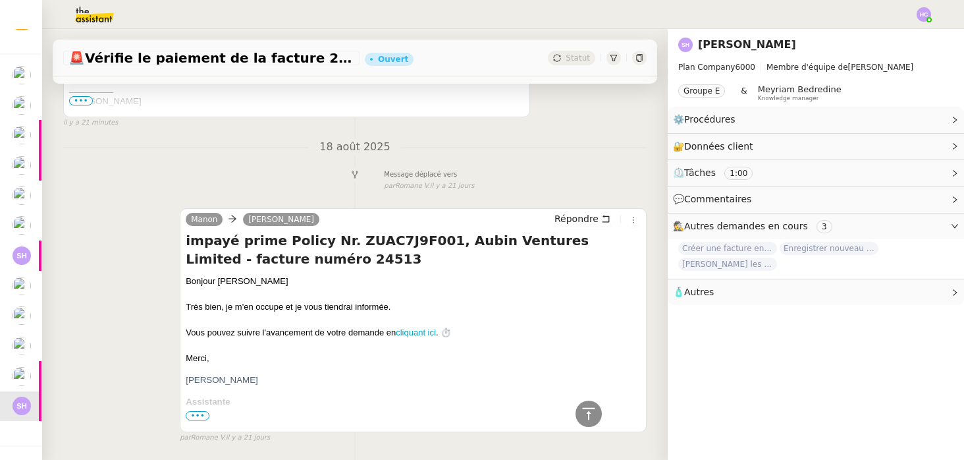
scroll to position [530, 0]
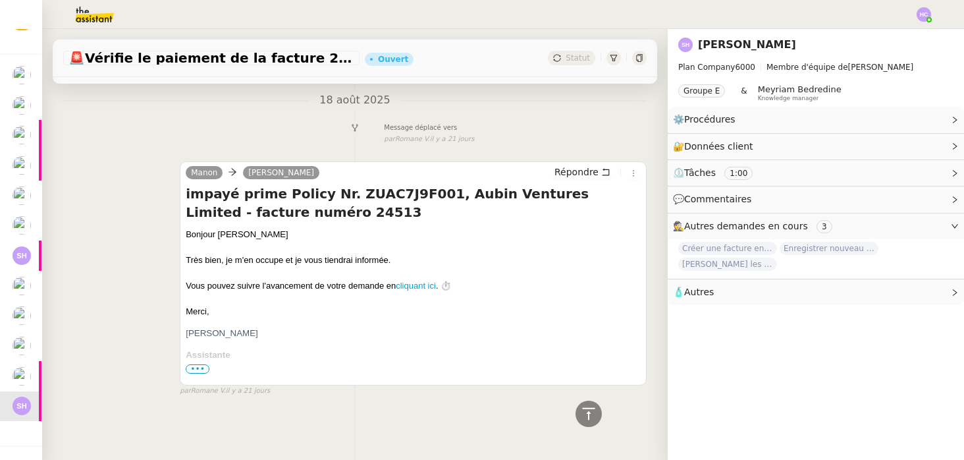
click at [198, 366] on span "•••" at bounding box center [198, 368] width 24 height 9
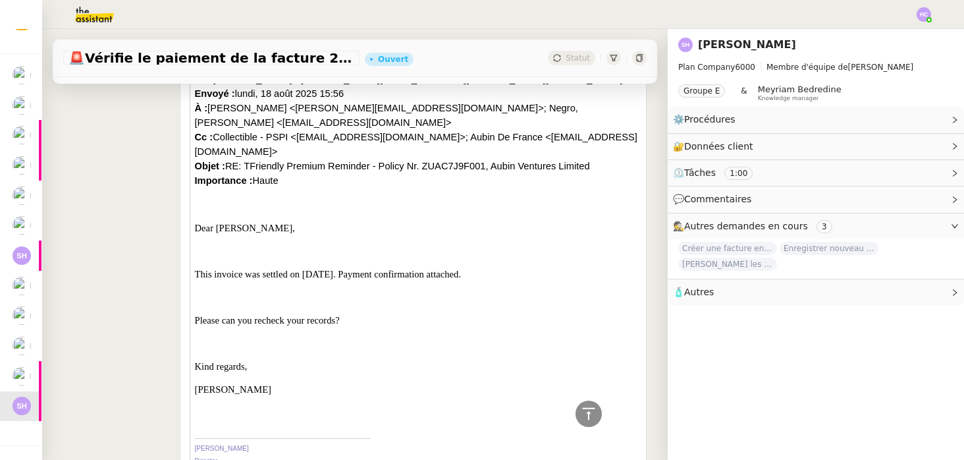
scroll to position [1599, 0]
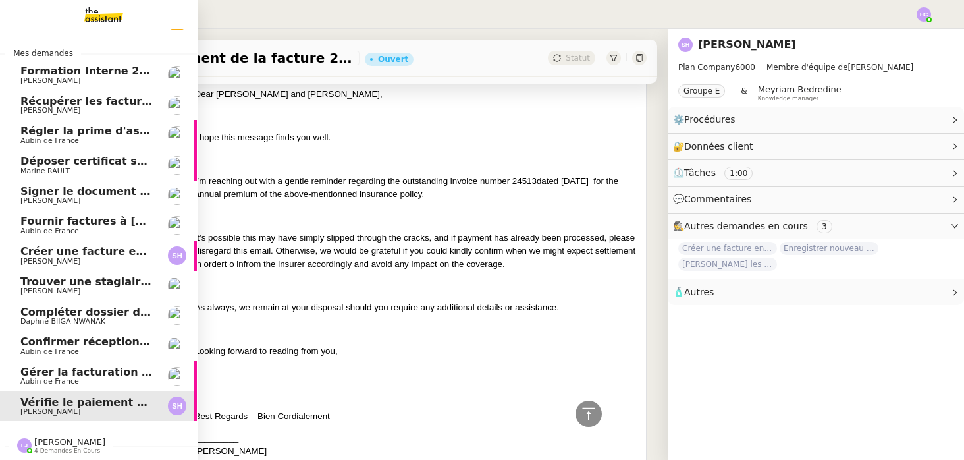
click at [29, 376] on span "Gérer la facturation des avenants" at bounding box center [120, 372] width 200 height 13
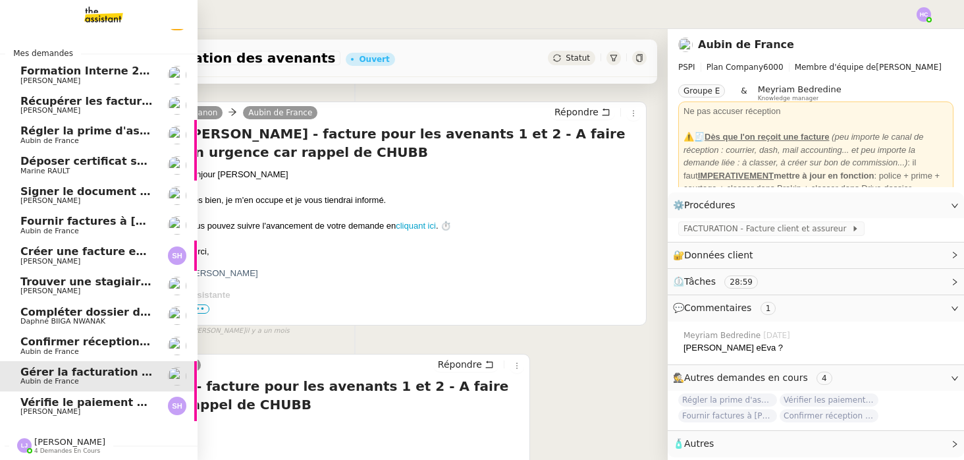
scroll to position [167, 0]
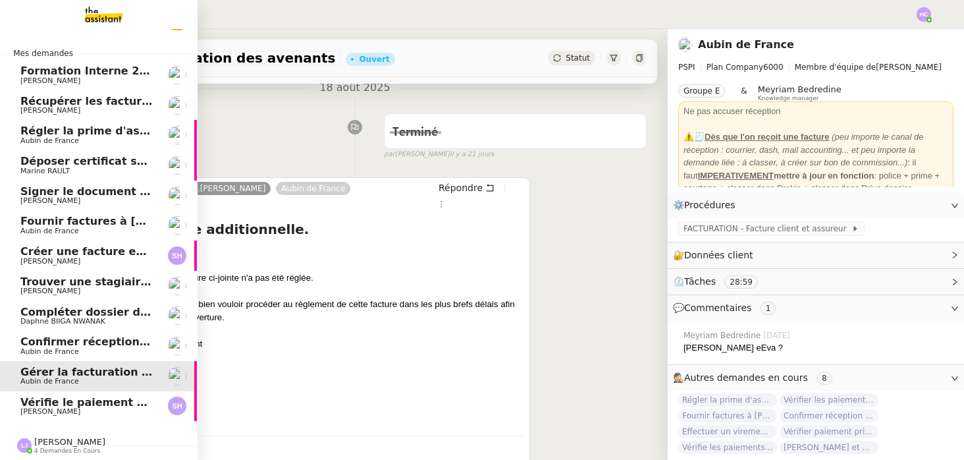
click at [40, 394] on link "Vérifie le paiement de la facture 24513 [PERSON_NAME]" at bounding box center [98, 406] width 198 height 30
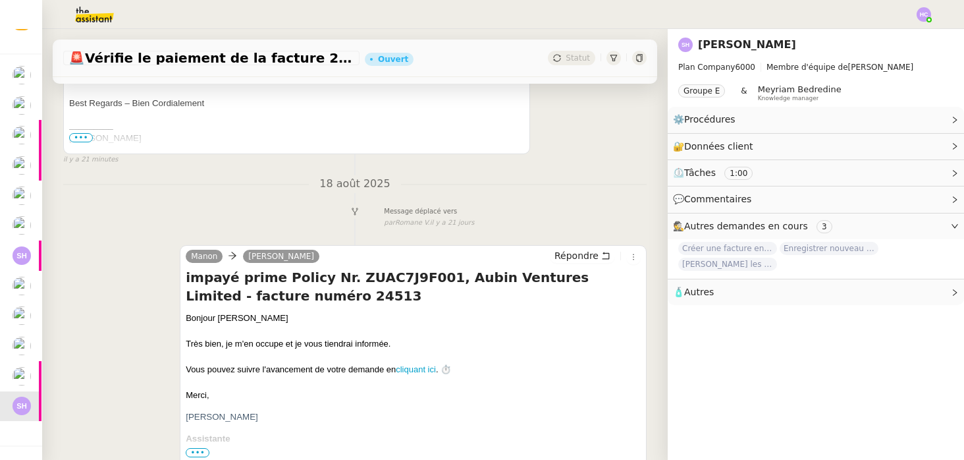
scroll to position [530, 0]
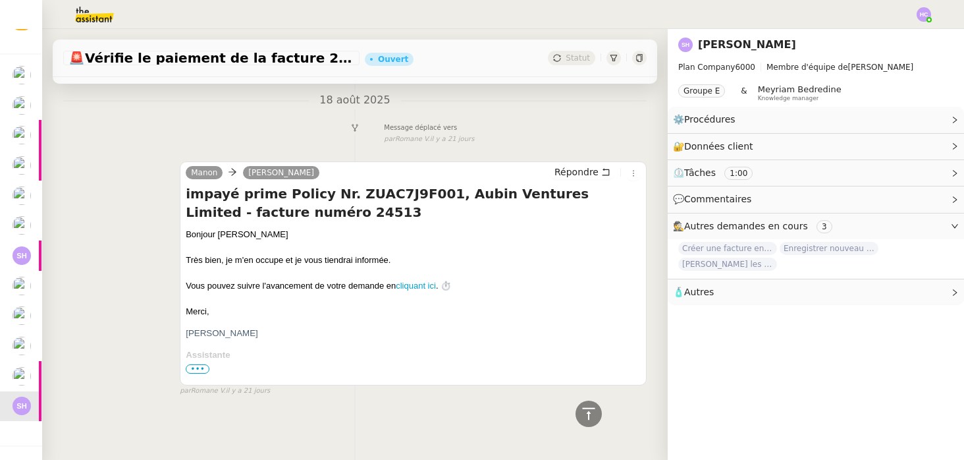
click at [205, 368] on span "•••" at bounding box center [198, 368] width 24 height 9
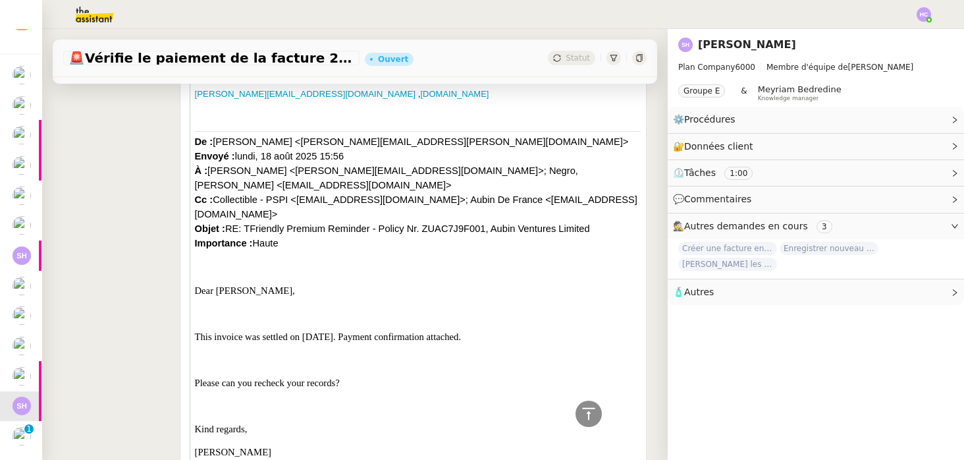
scroll to position [1534, 0]
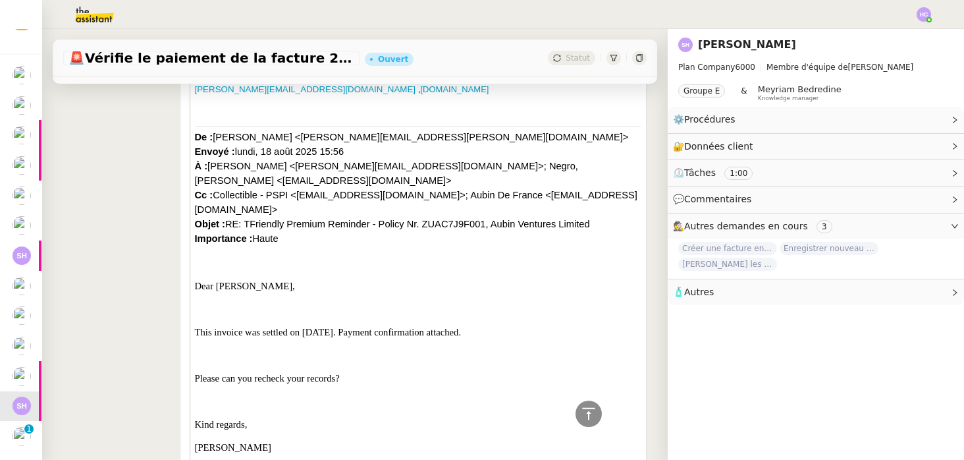
click at [449, 198] on span "[PERSON_NAME] <[PERSON_NAME][EMAIL_ADDRESS][PERSON_NAME][DOMAIN_NAME]> Envoyé :…" at bounding box center [416, 188] width 443 height 112
copy span "ZUAC7J9F001"
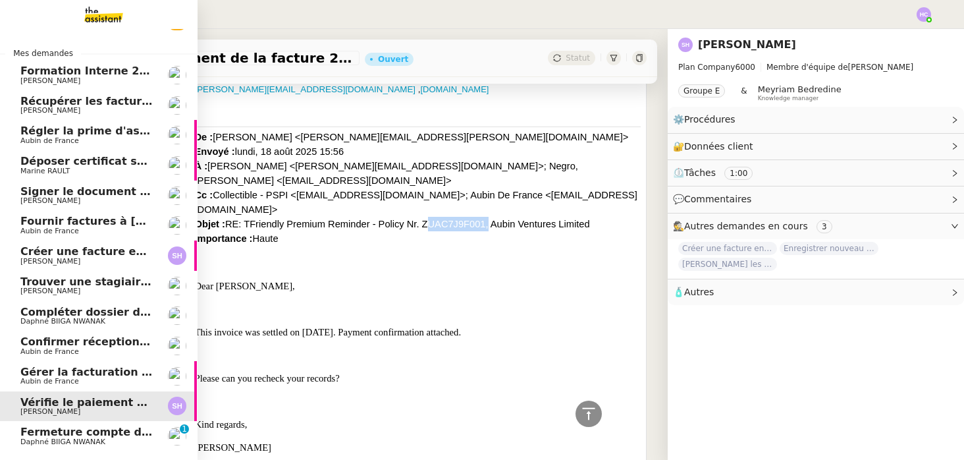
scroll to position [57, 1]
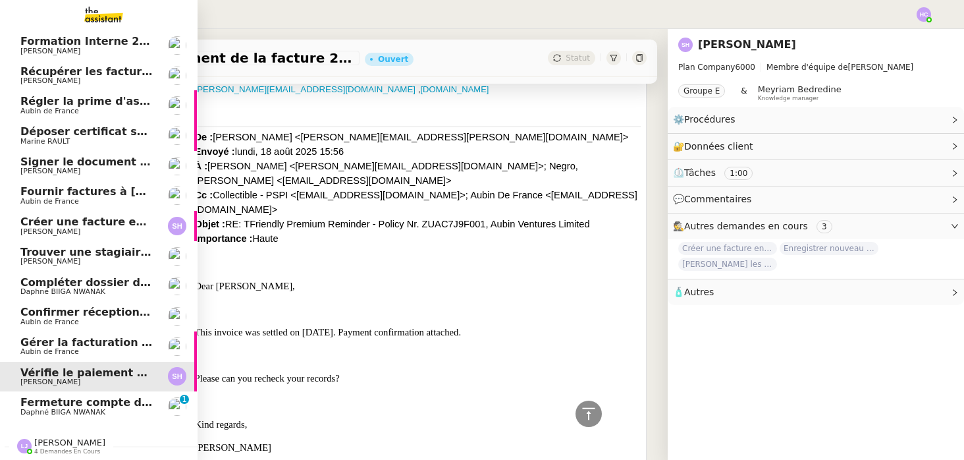
click at [51, 449] on span "4 demandes en cours" at bounding box center [67, 451] width 66 height 7
click at [50, 443] on span "[PERSON_NAME]" at bounding box center [69, 442] width 71 height 10
click at [23, 445] on img at bounding box center [24, 446] width 14 height 14
click at [56, 400] on span "Fermeture compte domiciliation Kandbaz" at bounding box center [143, 402] width 246 height 13
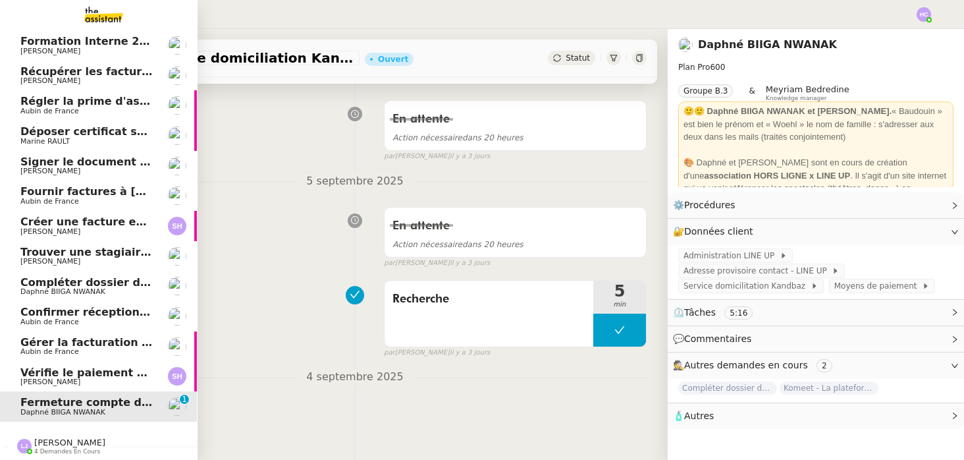
click at [57, 377] on span "[PERSON_NAME]" at bounding box center [50, 381] width 60 height 9
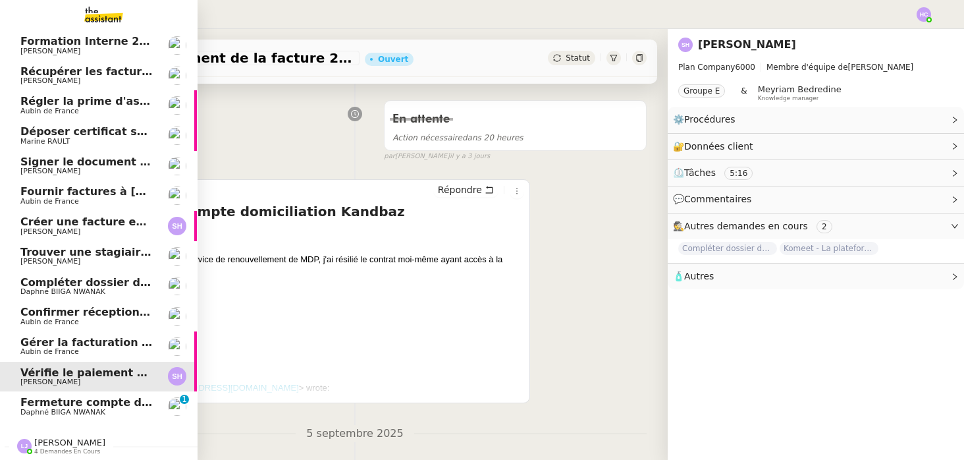
scroll to position [530, 0]
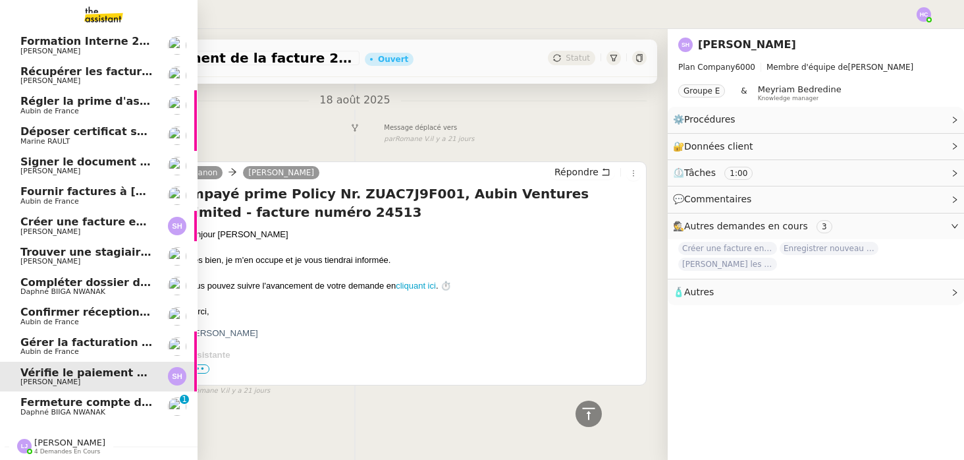
click at [27, 446] on img at bounding box center [24, 446] width 14 height 14
click at [89, 409] on span "Daphné BIIGA NWANAK" at bounding box center [62, 412] width 85 height 9
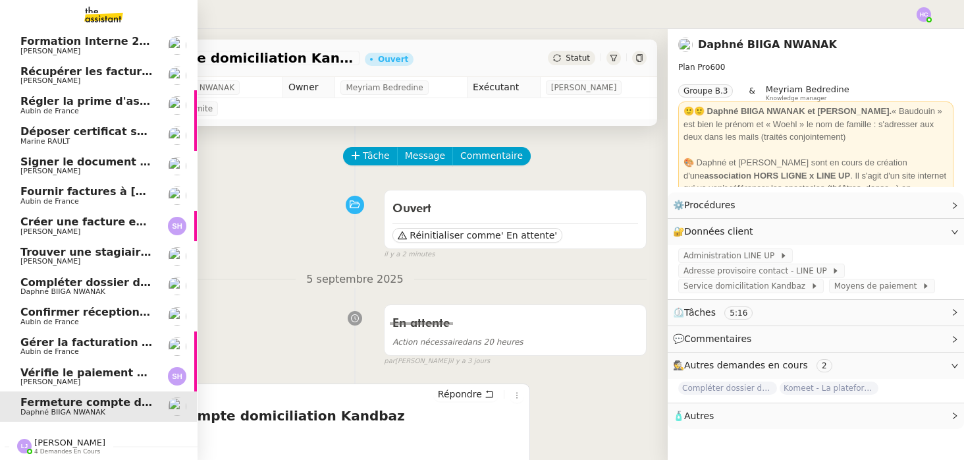
click at [59, 369] on span "Vérifie le paiement de la facture 24513" at bounding box center [136, 372] width 232 height 13
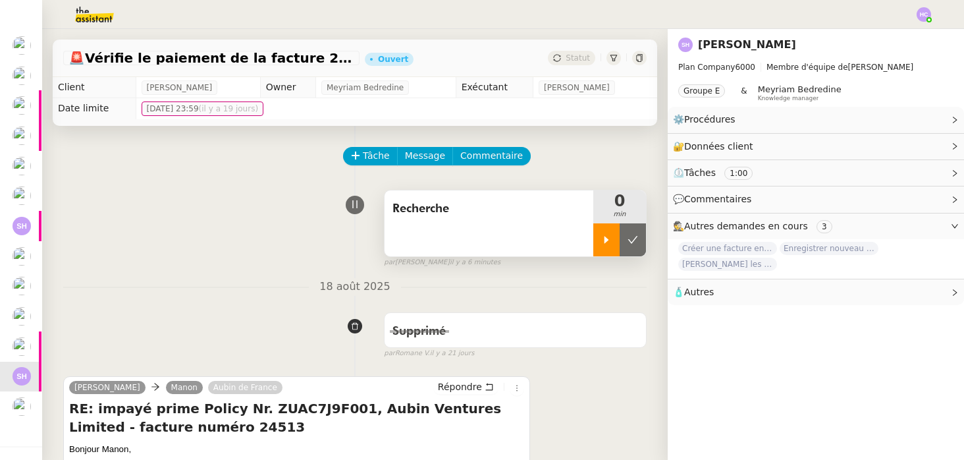
click at [611, 237] on icon at bounding box center [606, 239] width 11 height 11
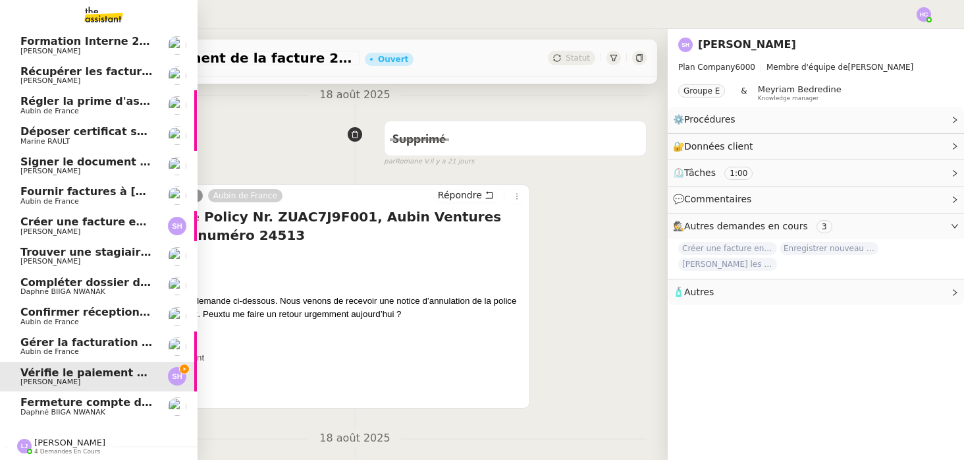
scroll to position [177, 1]
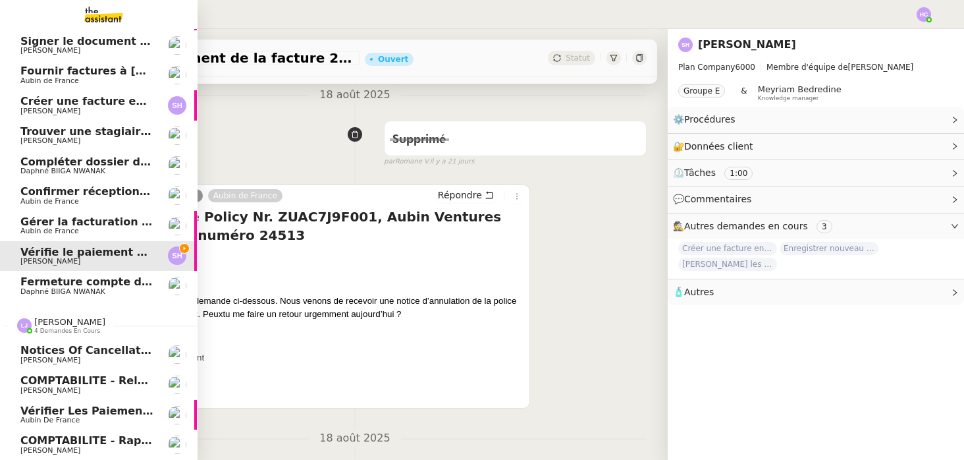
click at [60, 321] on span "[PERSON_NAME]" at bounding box center [69, 322] width 71 height 10
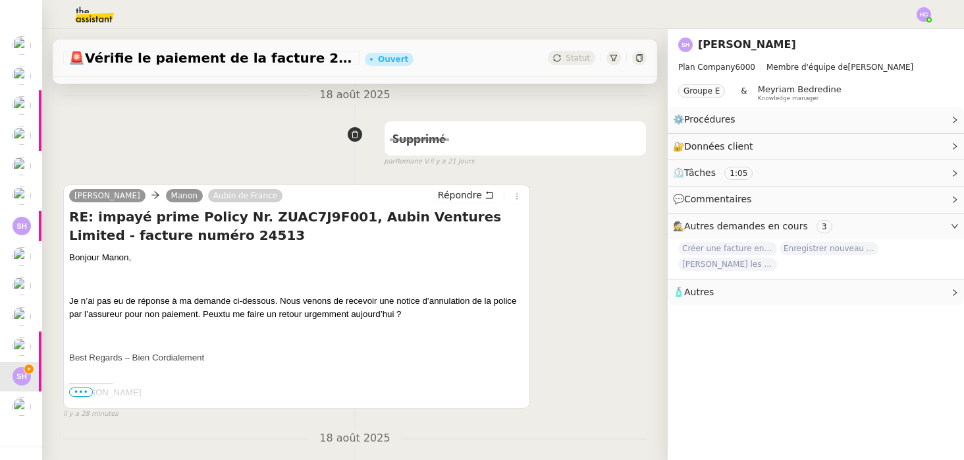
click at [275, 211] on h4 "RE: impayé prime Policy Nr. ZUAC7J9F001, Aubin Ventures Limited - facture numér…" at bounding box center [296, 225] width 455 height 37
copy h4 "ZUAC7J9F001"
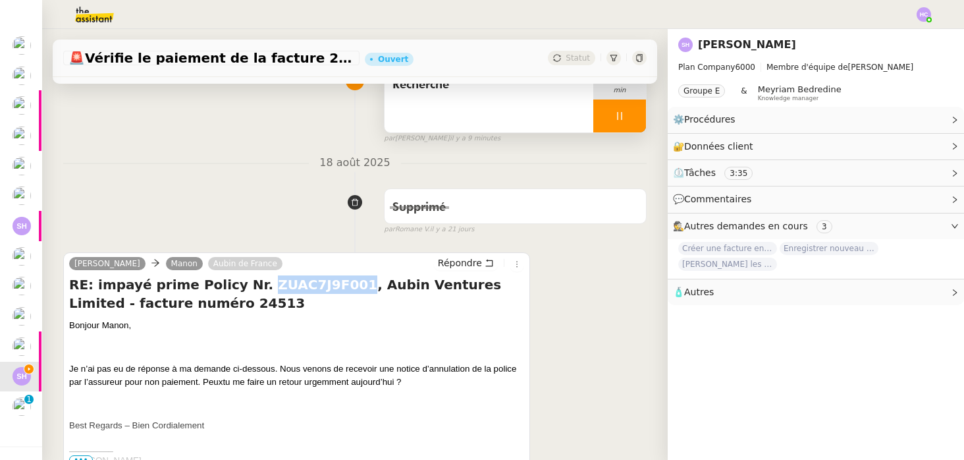
scroll to position [0, 0]
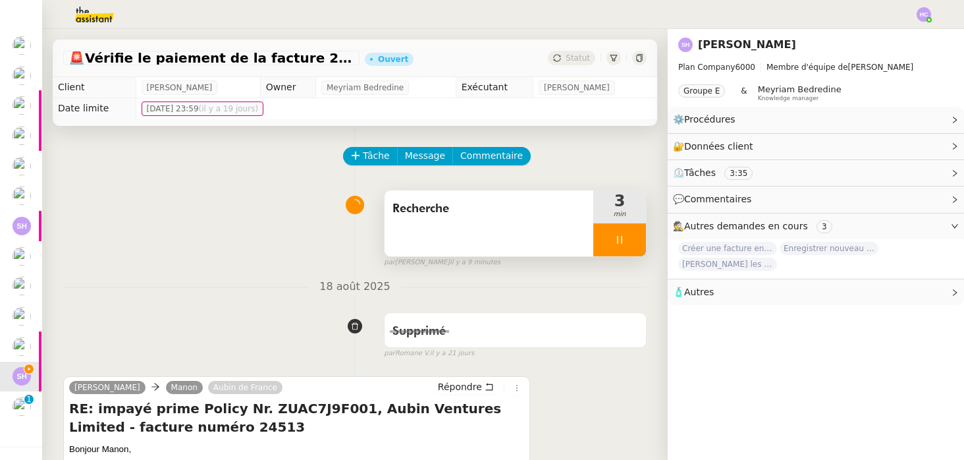
click at [634, 248] on div at bounding box center [619, 239] width 53 height 33
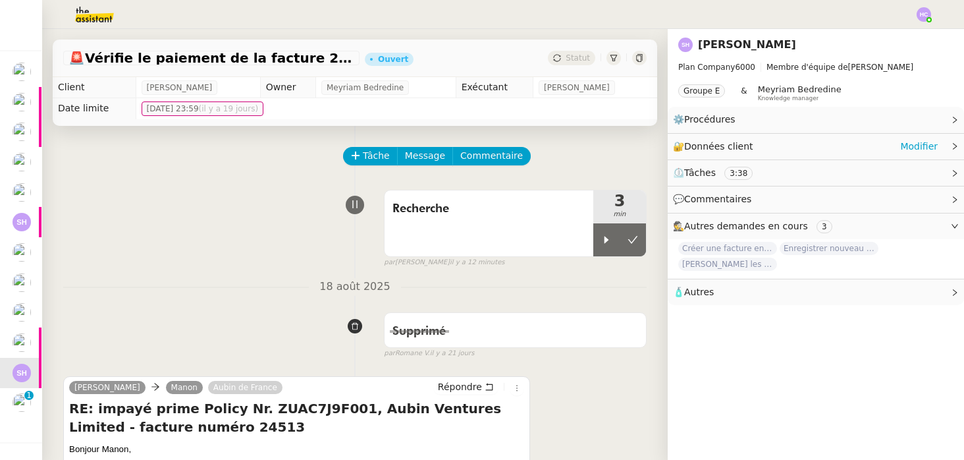
scroll to position [0, 1]
click at [607, 231] on div at bounding box center [606, 239] width 26 height 33
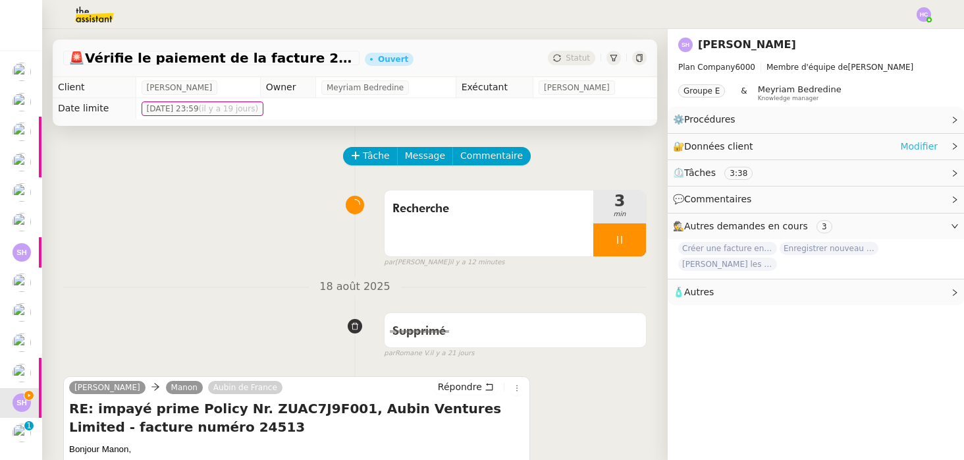
click at [909, 145] on link "Modifier" at bounding box center [919, 146] width 38 height 15
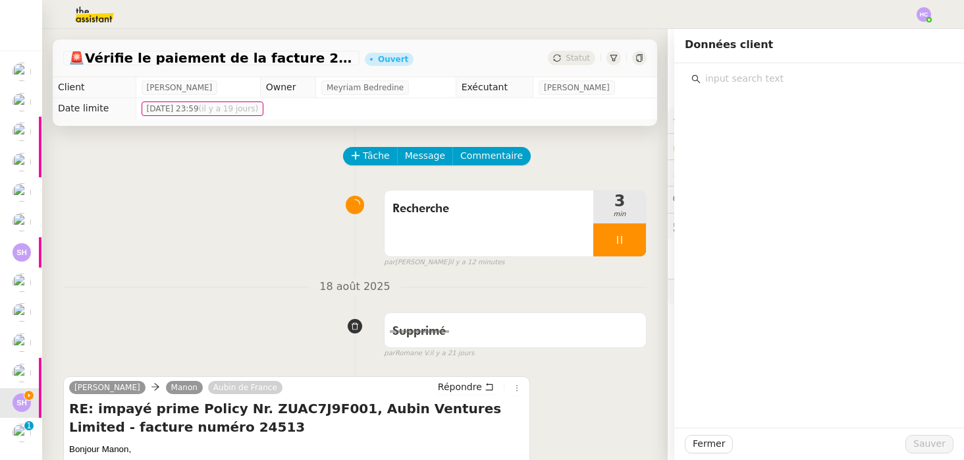
click at [798, 81] on input "text" at bounding box center [824, 79] width 246 height 18
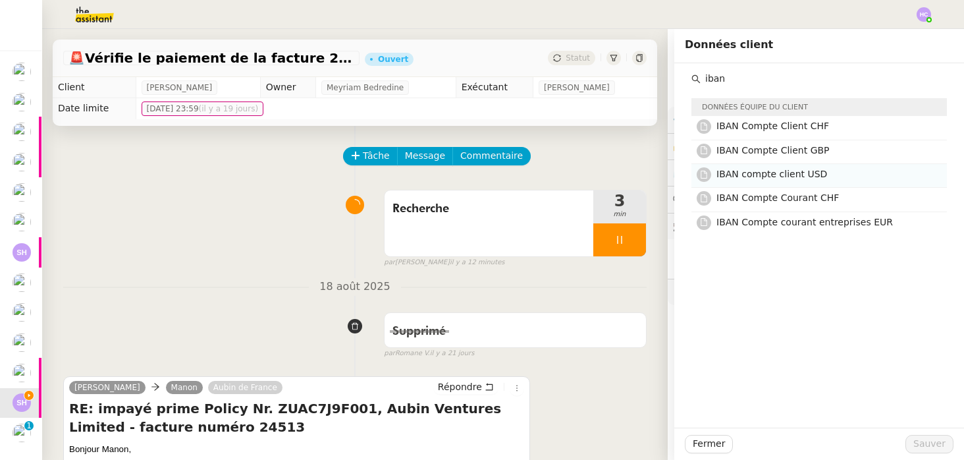
type input "iban"
click at [804, 171] on span "IBAN compte client USD" at bounding box center [772, 174] width 111 height 11
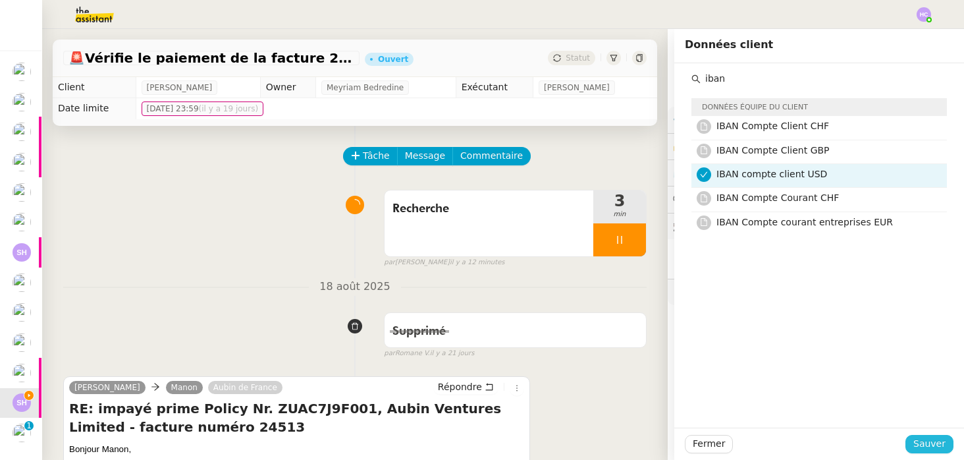
click at [919, 440] on span "Sauver" at bounding box center [930, 443] width 32 height 15
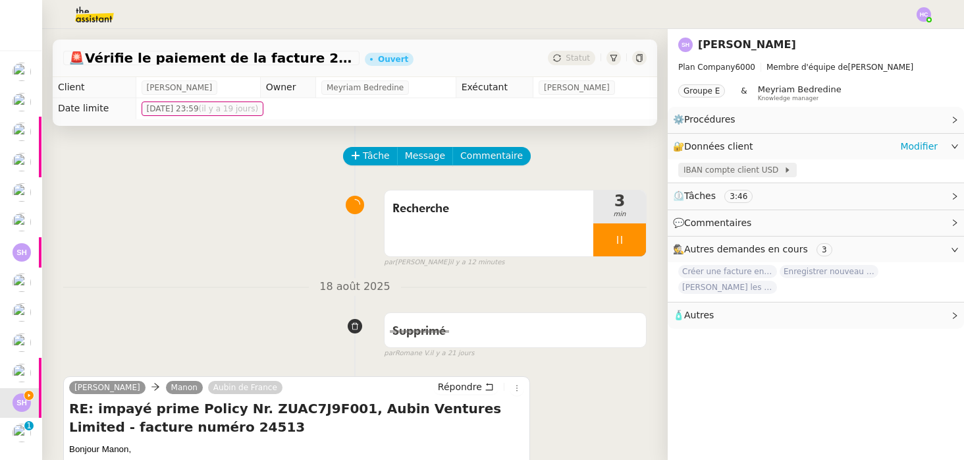
click at [742, 173] on span "IBAN compte client USD" at bounding box center [734, 169] width 100 height 13
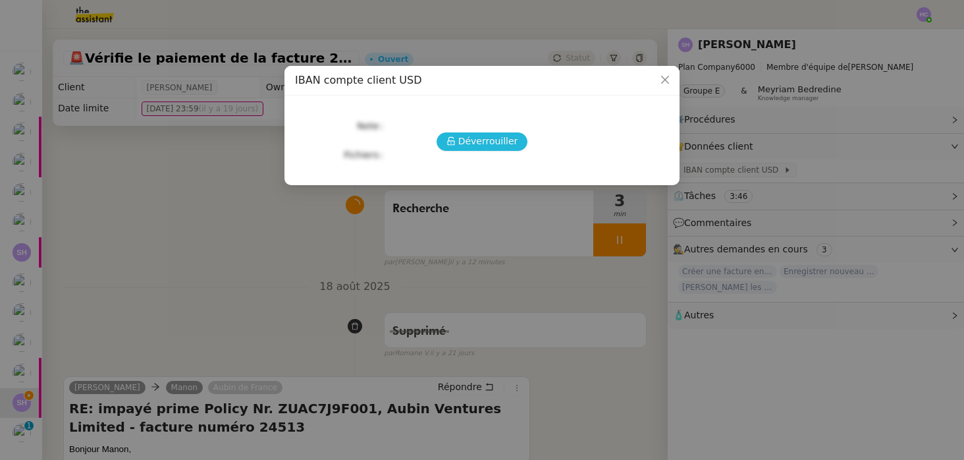
click at [478, 148] on span "Déverrouiller" at bounding box center [488, 141] width 60 height 15
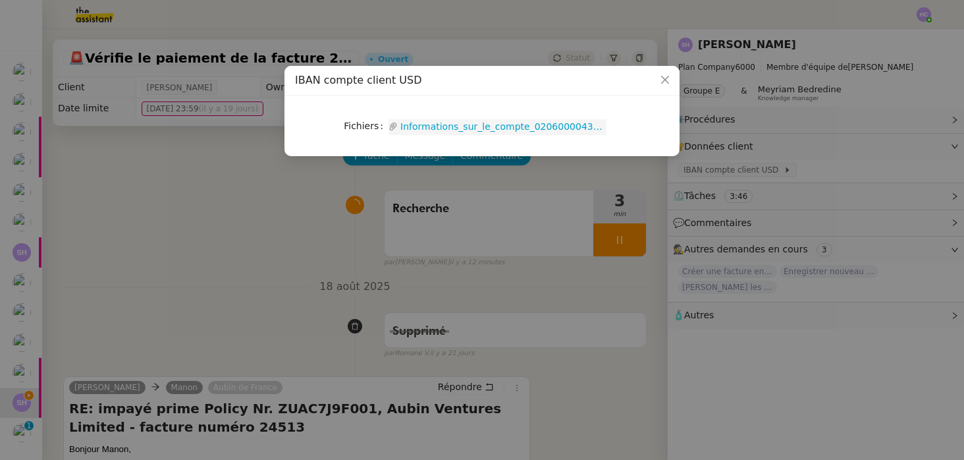
click at [459, 126] on link "Informations_sur_le_compte_02060000434938620000.pdf" at bounding box center [502, 126] width 209 height 15
click at [664, 82] on icon "Close" at bounding box center [665, 80] width 8 height 8
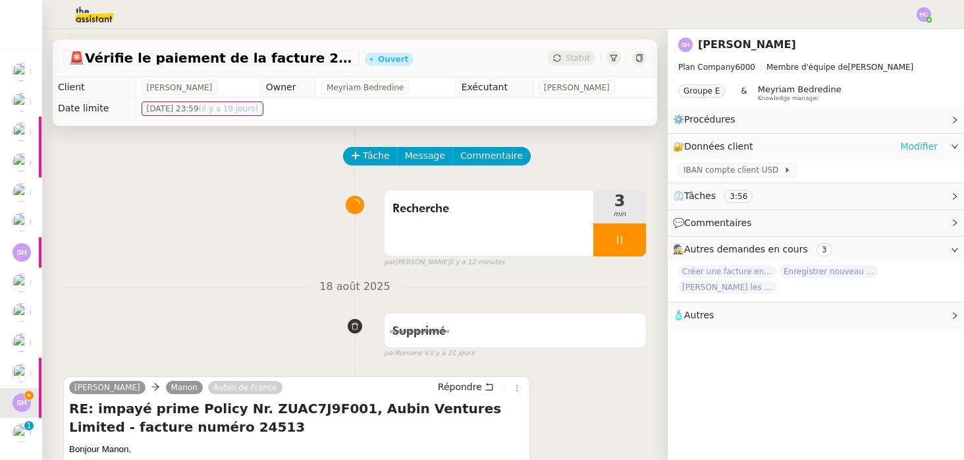
click at [915, 142] on link "Modifier" at bounding box center [919, 146] width 38 height 15
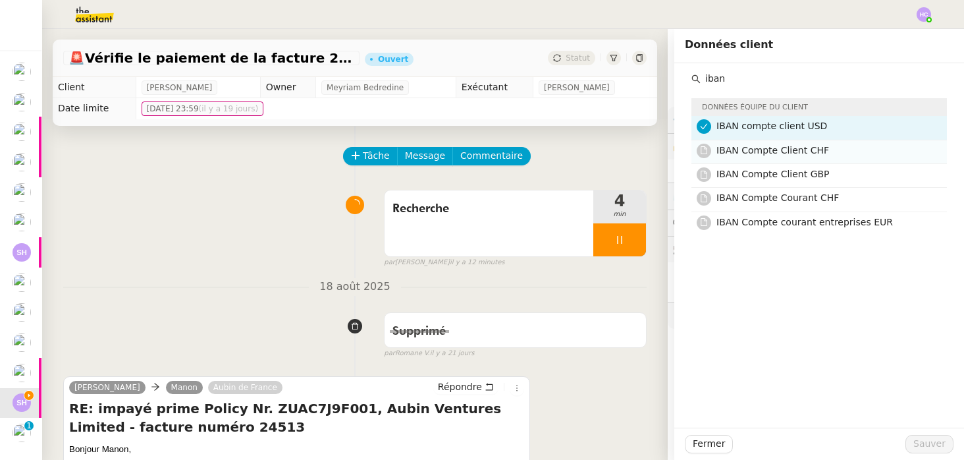
type input "iban"
click at [819, 148] on span "IBAN Compte Client CHF" at bounding box center [773, 150] width 113 height 11
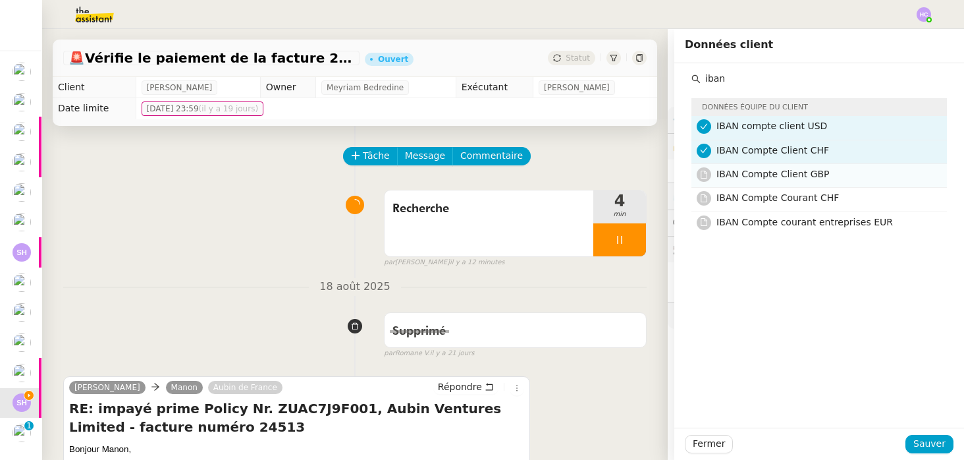
click at [819, 178] on span "IBAN Compte Client GBP" at bounding box center [773, 174] width 113 height 11
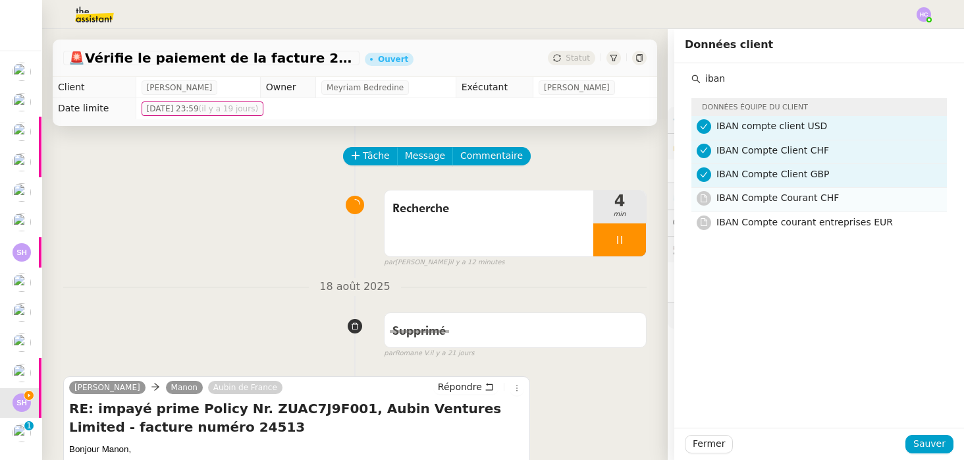
click at [818, 203] on span "IBAN Compte Courant CHF" at bounding box center [778, 197] width 123 height 11
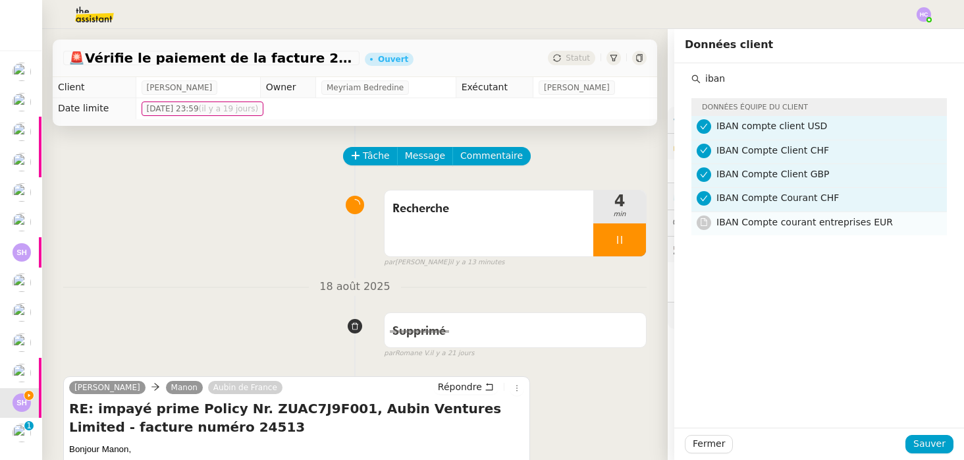
click at [836, 226] on span "IBAN Compte courant entreprises EUR" at bounding box center [805, 222] width 177 height 11
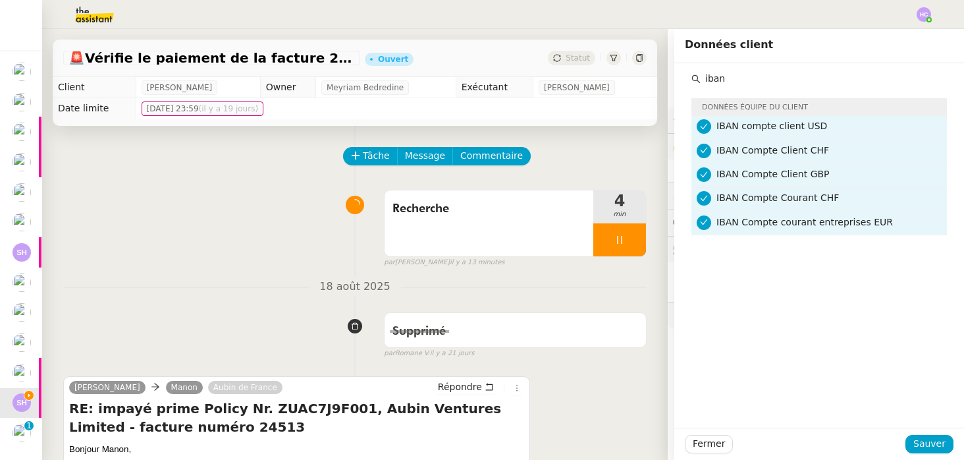
click at [825, 202] on span "IBAN Compte Courant CHF" at bounding box center [778, 197] width 123 height 11
click at [925, 443] on span "Sauver" at bounding box center [930, 443] width 32 height 15
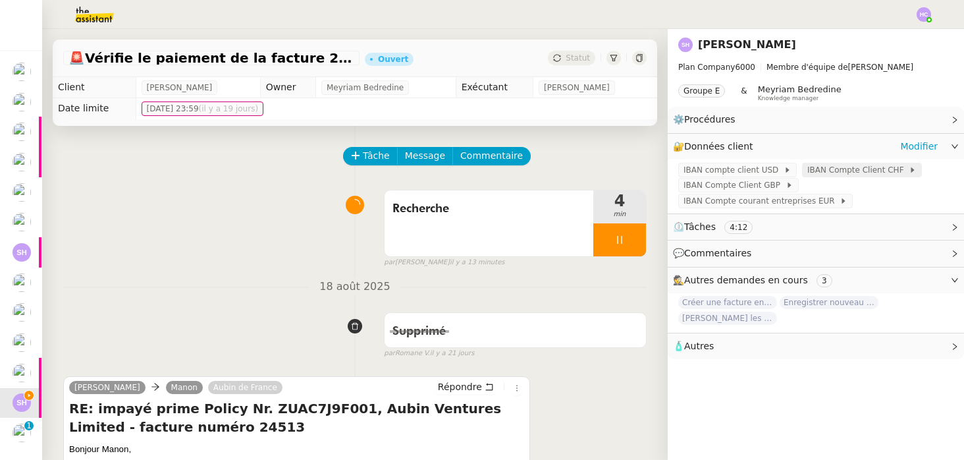
click at [813, 167] on span "IBAN Compte Client CHF" at bounding box center [857, 169] width 101 height 13
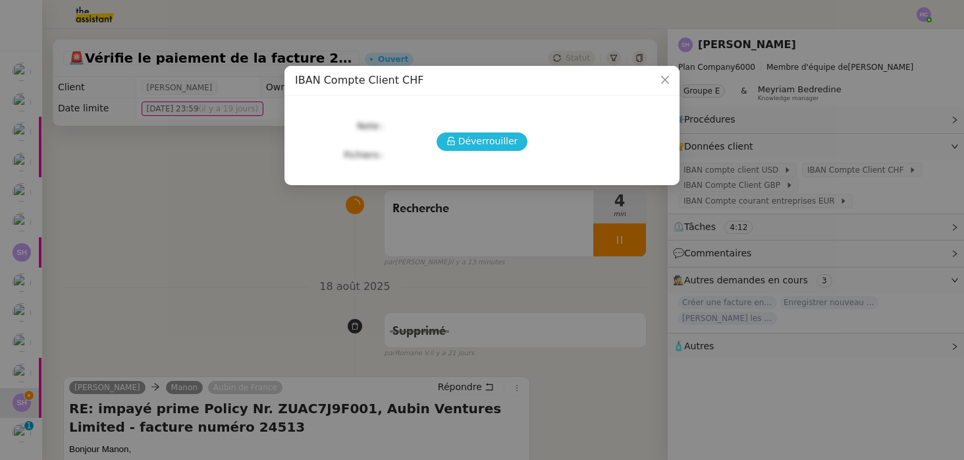
click at [462, 137] on span "Déverrouiller" at bounding box center [488, 141] width 60 height 15
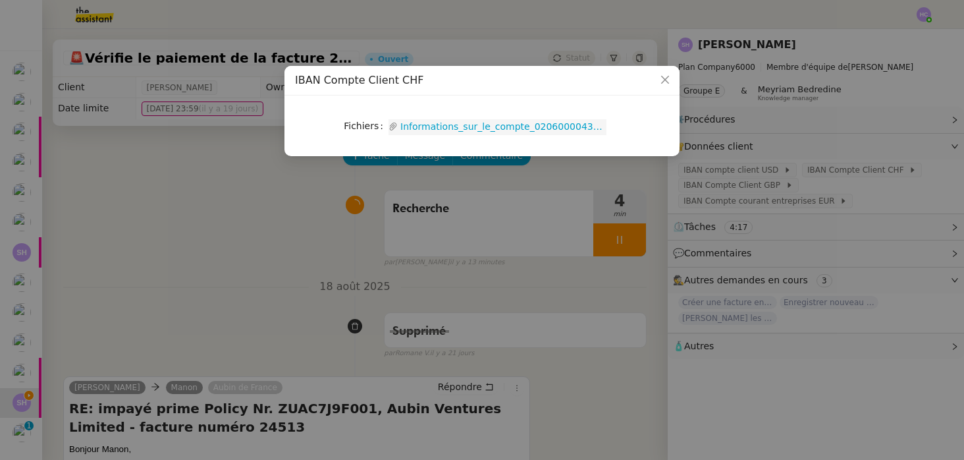
click at [466, 124] on link "Informations_sur_le_compte_02060000434938010000.pdf" at bounding box center [502, 126] width 209 height 15
click at [665, 74] on span "Close" at bounding box center [665, 80] width 29 height 29
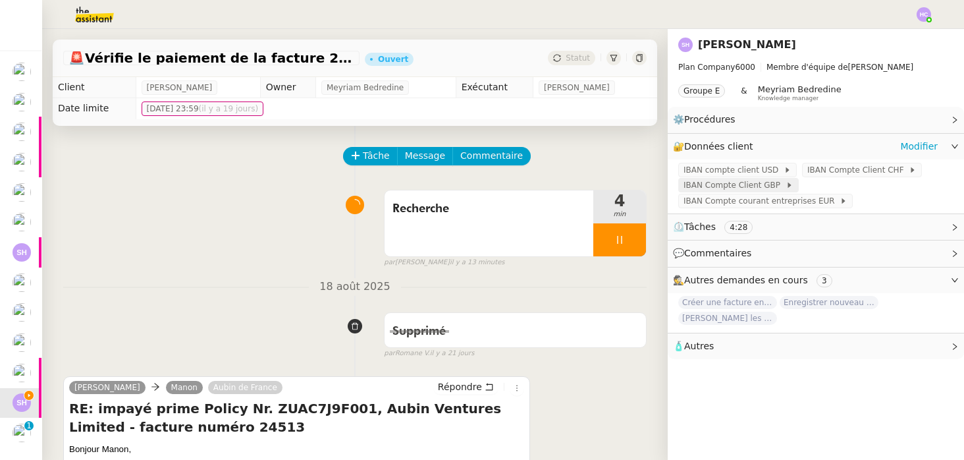
click at [731, 189] on span "IBAN Compte Client GBP" at bounding box center [735, 184] width 102 height 13
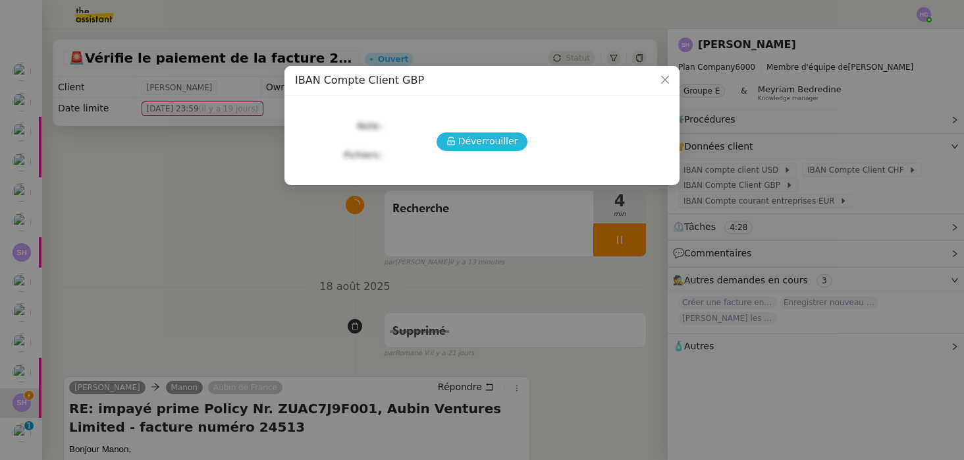
click at [509, 144] on span "Déverrouiller" at bounding box center [488, 141] width 60 height 15
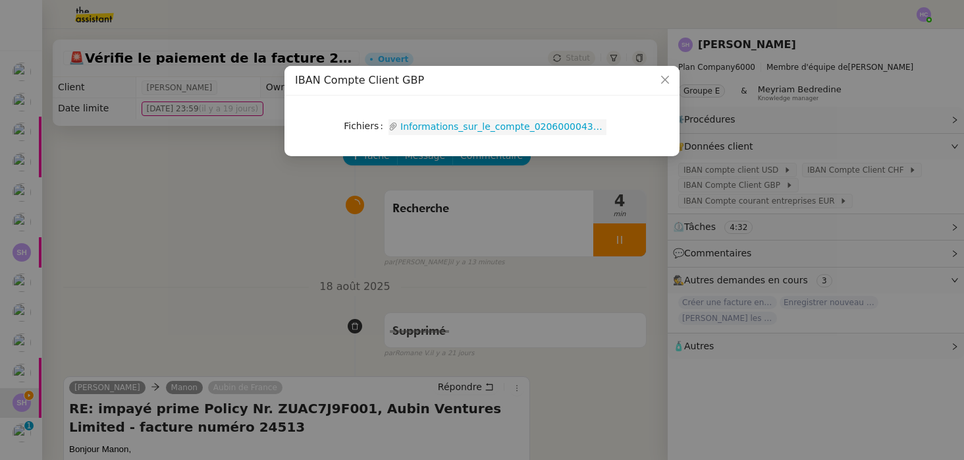
click at [495, 134] on link "Informations_sur_le_compte_02060000434938610000.pdf" at bounding box center [502, 126] width 209 height 15
click at [664, 80] on icon "Close" at bounding box center [665, 80] width 8 height 8
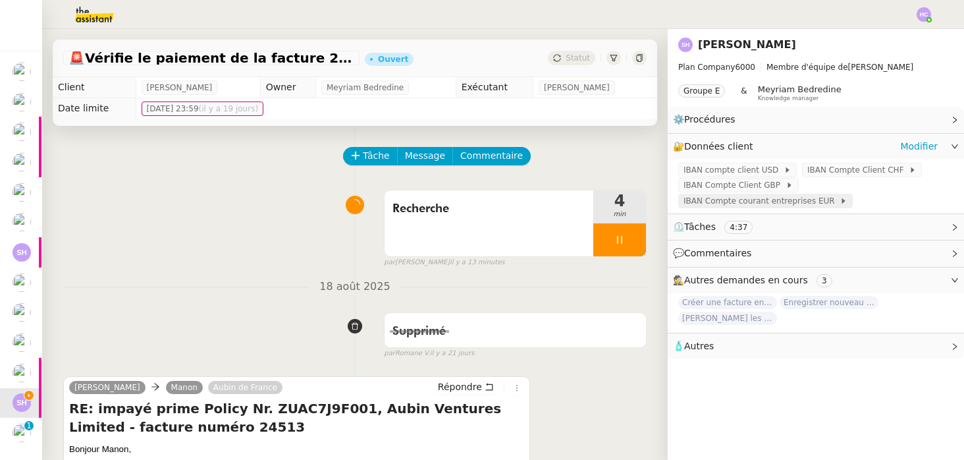
click at [775, 200] on span "IBAN Compte courant entreprises EUR" at bounding box center [762, 200] width 156 height 13
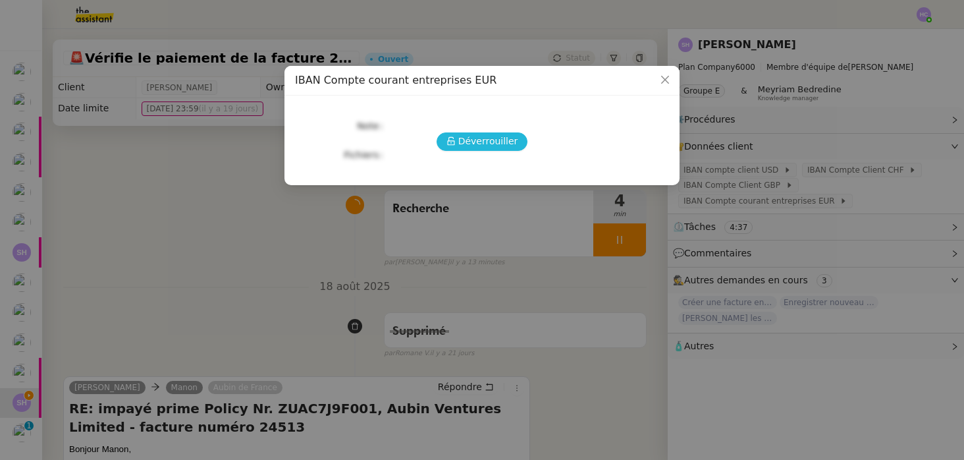
click at [481, 144] on span "Déverrouiller" at bounding box center [488, 141] width 60 height 15
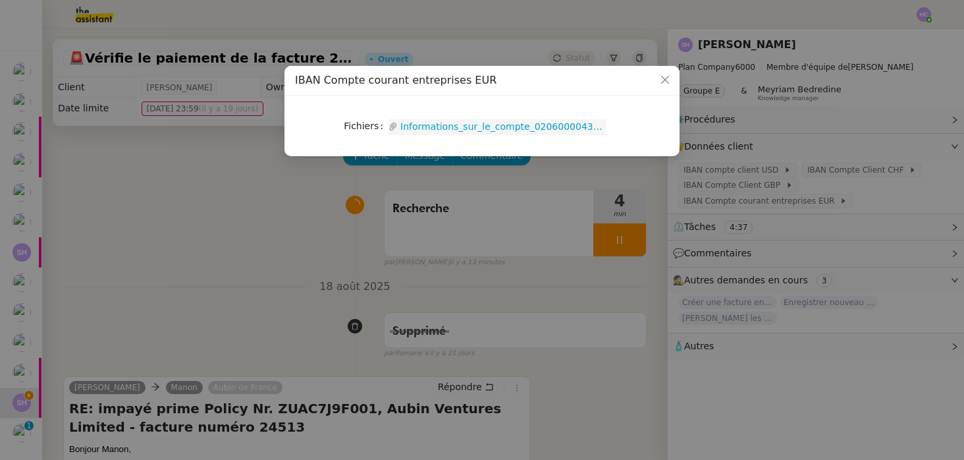
click at [491, 124] on link "Informations_sur_le_compte_02060000434938600000.pdf" at bounding box center [502, 126] width 209 height 15
click at [667, 79] on icon "Close" at bounding box center [665, 80] width 8 height 8
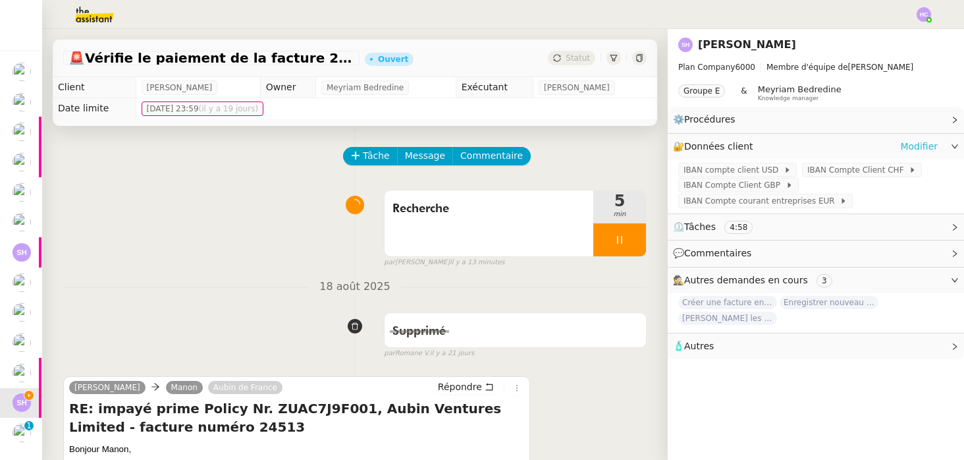
click at [923, 144] on link "Modifier" at bounding box center [919, 146] width 38 height 15
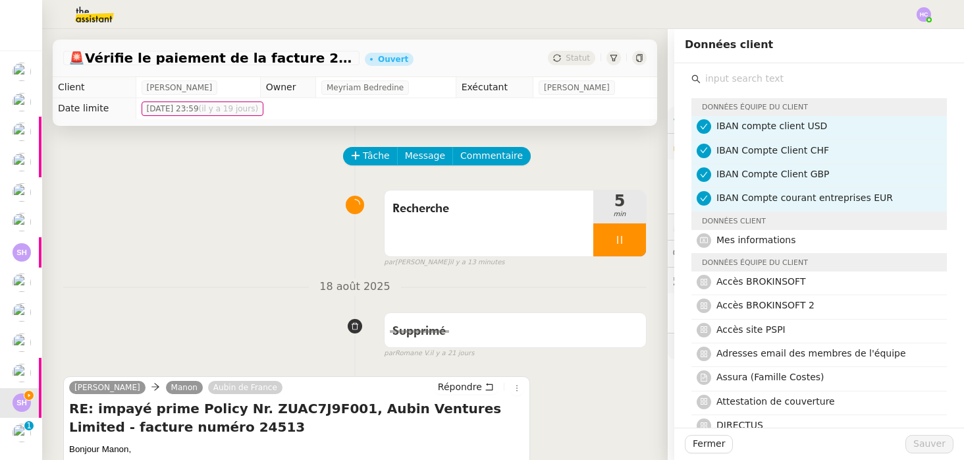
click at [780, 74] on input "text" at bounding box center [824, 79] width 246 height 18
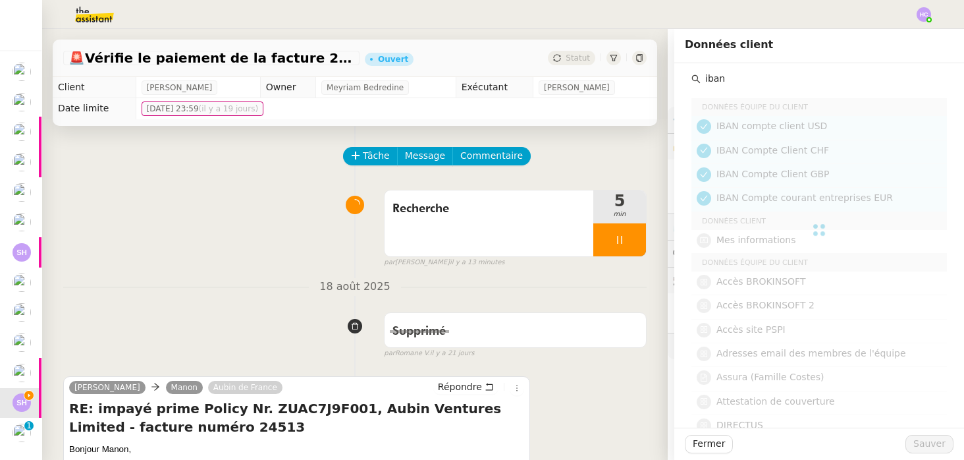
type input "iban"
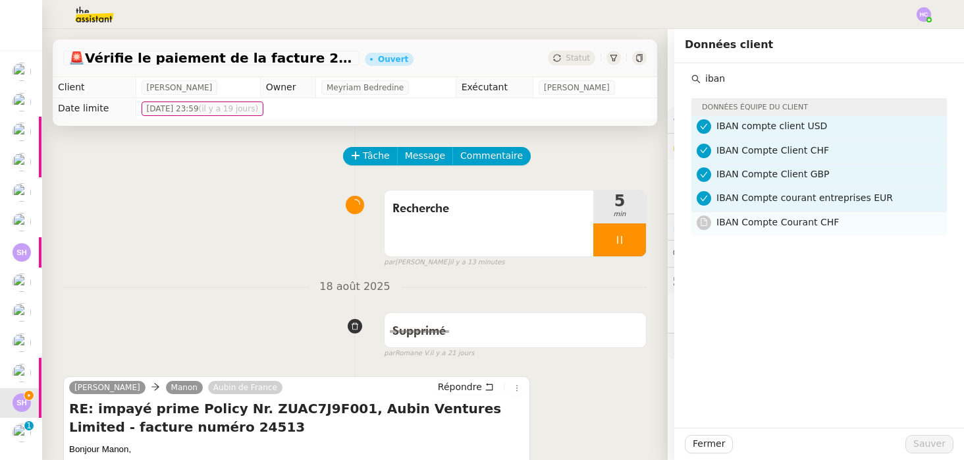
click at [773, 225] on span "IBAN Compte Courant CHF" at bounding box center [778, 222] width 123 height 11
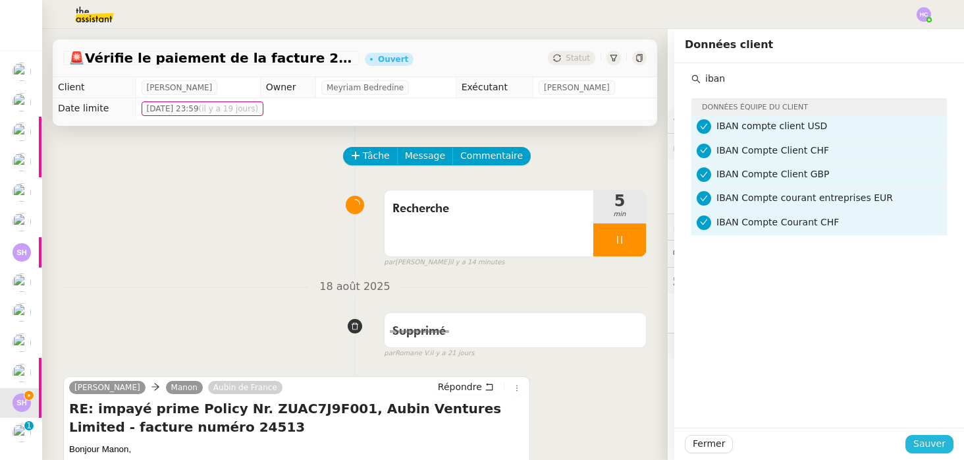
click at [941, 438] on span "Sauver" at bounding box center [930, 443] width 32 height 15
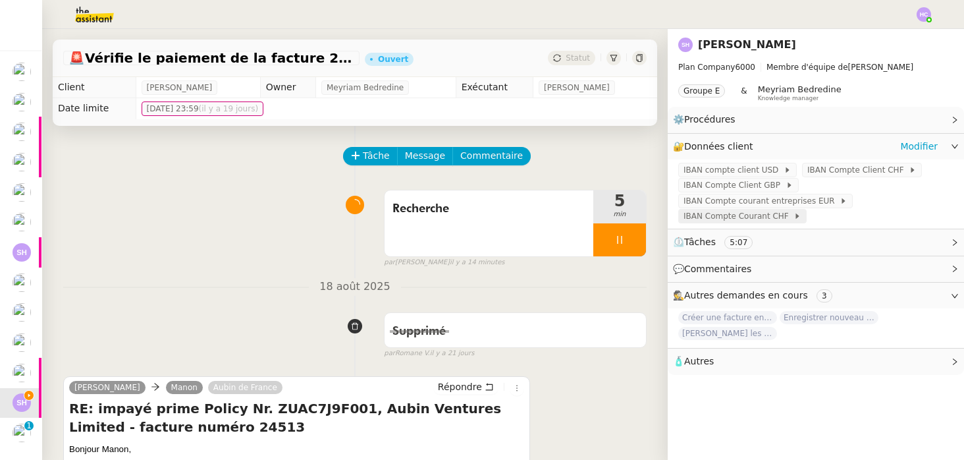
click at [762, 218] on span "IBAN Compte Courant CHF" at bounding box center [739, 215] width 110 height 13
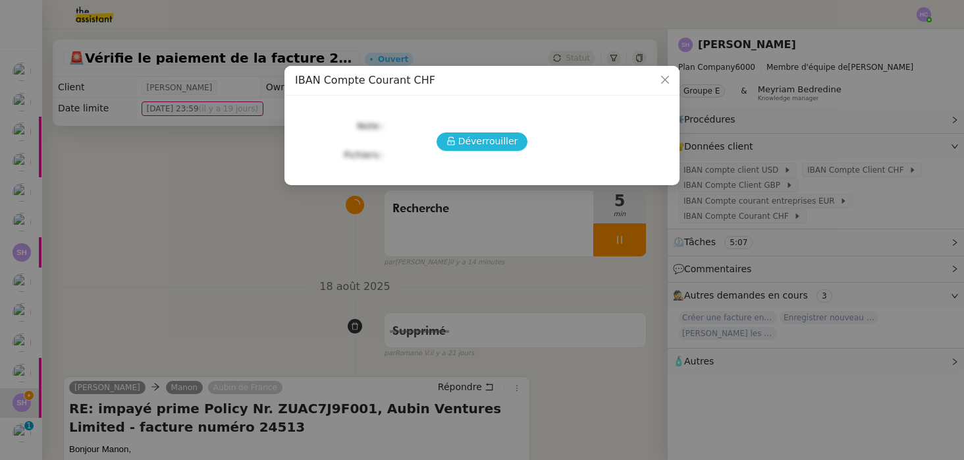
click at [495, 144] on span "Déverrouiller" at bounding box center [488, 141] width 60 height 15
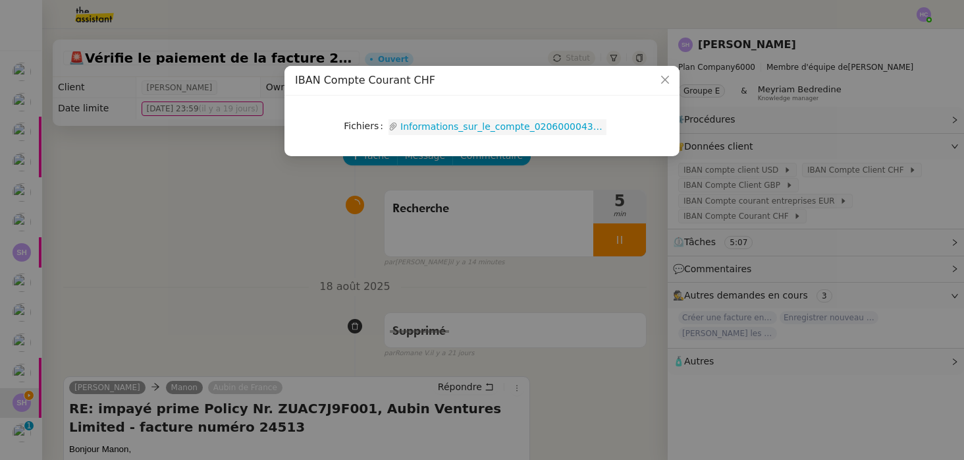
click at [489, 127] on link "Informations_sur_le_compte_02060000434938020000.pdf" at bounding box center [502, 126] width 209 height 15
click at [213, 238] on nz-modal-container "IBAN Compte Courant CHF Fichiers Upload Informations_sur_le_compte_020600004349…" at bounding box center [482, 230] width 964 height 460
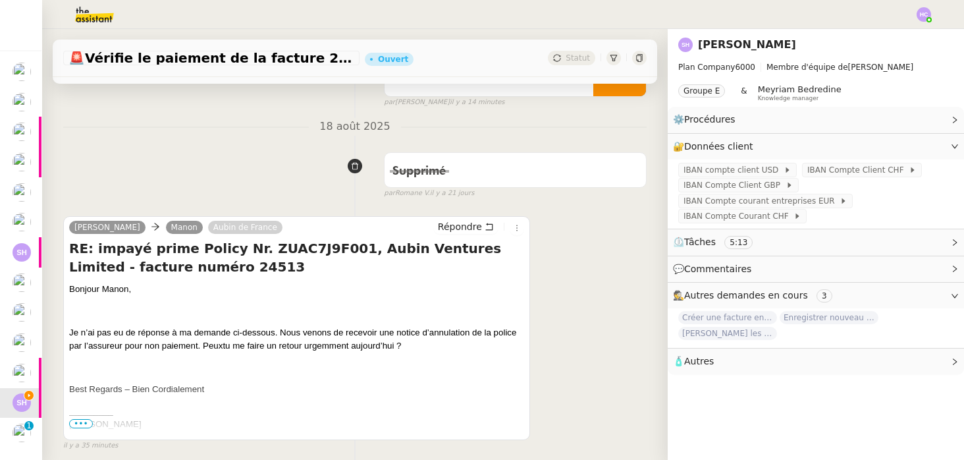
scroll to position [255, 0]
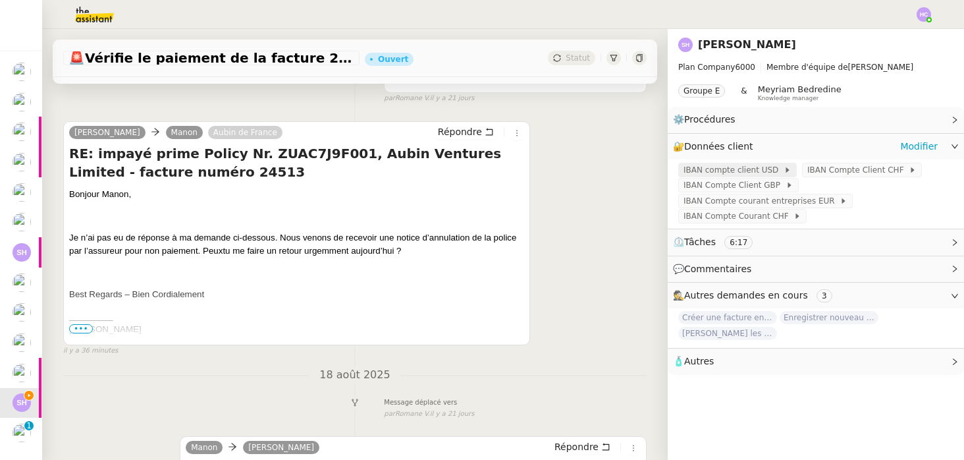
click at [763, 168] on span "IBAN compte client USD" at bounding box center [734, 169] width 100 height 13
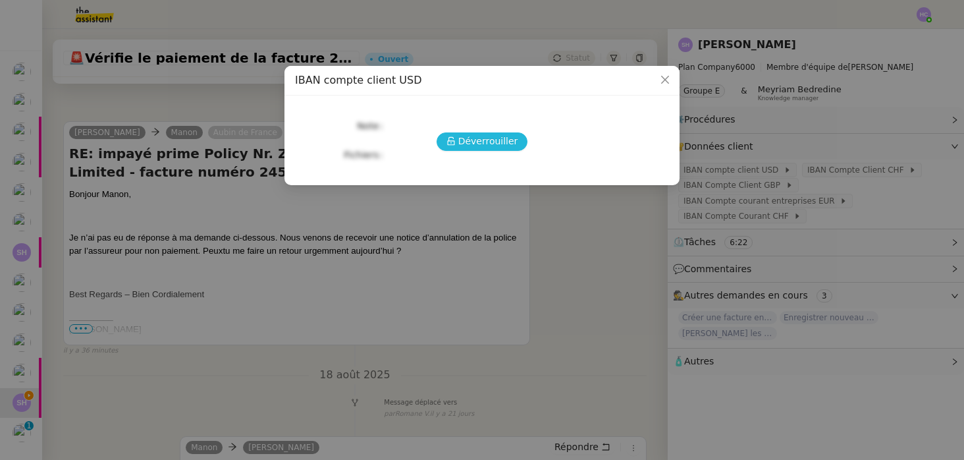
click at [507, 144] on span "Déverrouiller" at bounding box center [488, 141] width 60 height 15
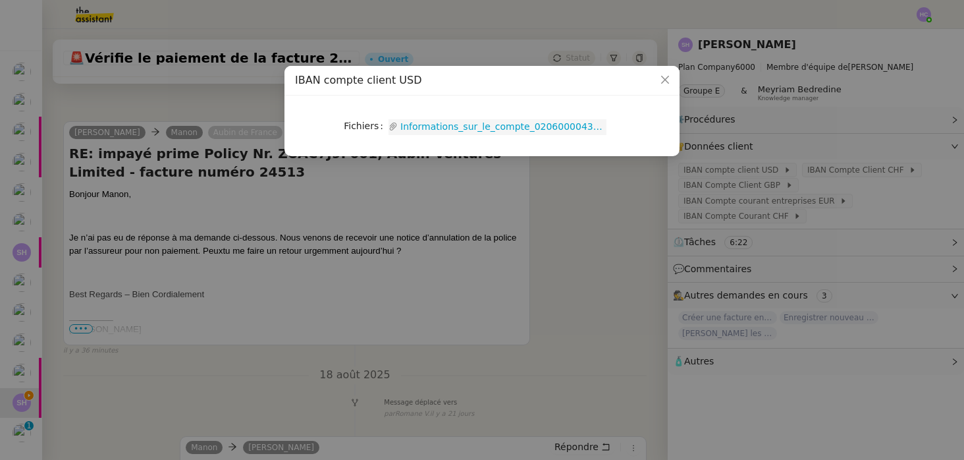
click at [494, 126] on link "Informations_sur_le_compte_02060000434938620000.pdf" at bounding box center [502, 126] width 209 height 15
click at [651, 240] on nz-modal-container "IBAN compte client USD Fichiers Upload Informations_sur_le_compte_0206000043493…" at bounding box center [482, 230] width 964 height 460
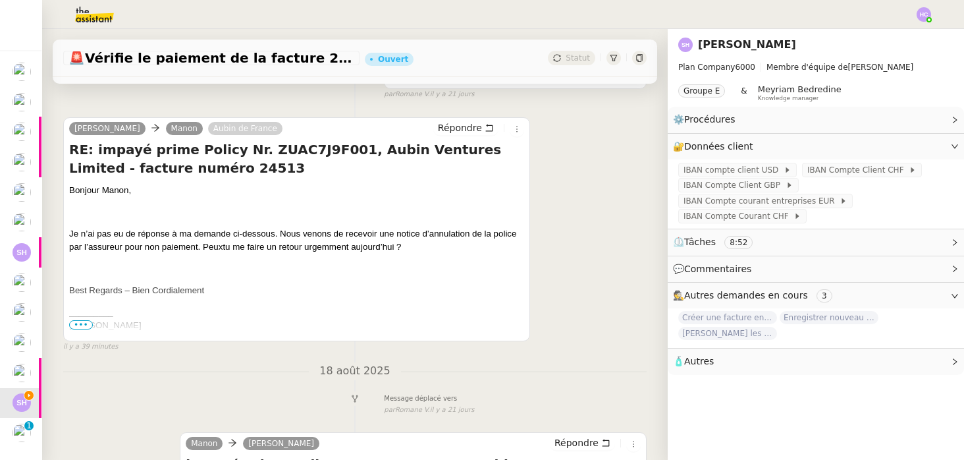
scroll to position [0, 0]
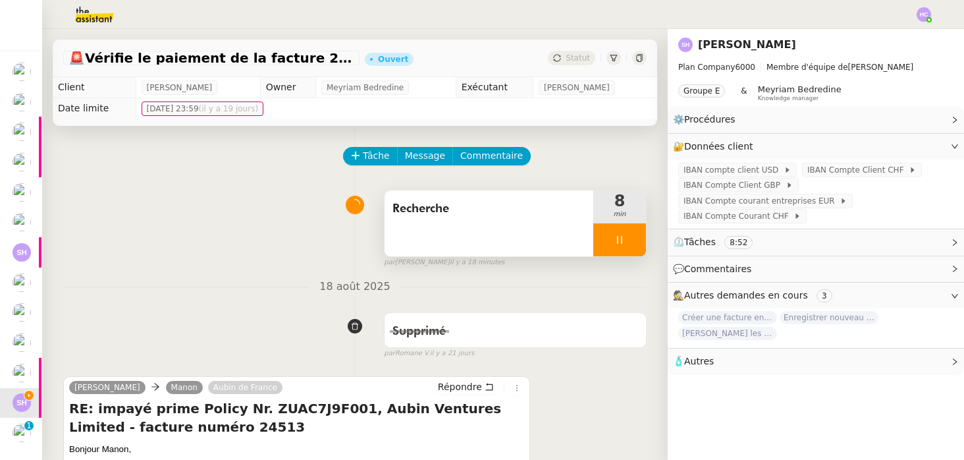
click at [622, 235] on icon at bounding box center [620, 239] width 11 height 11
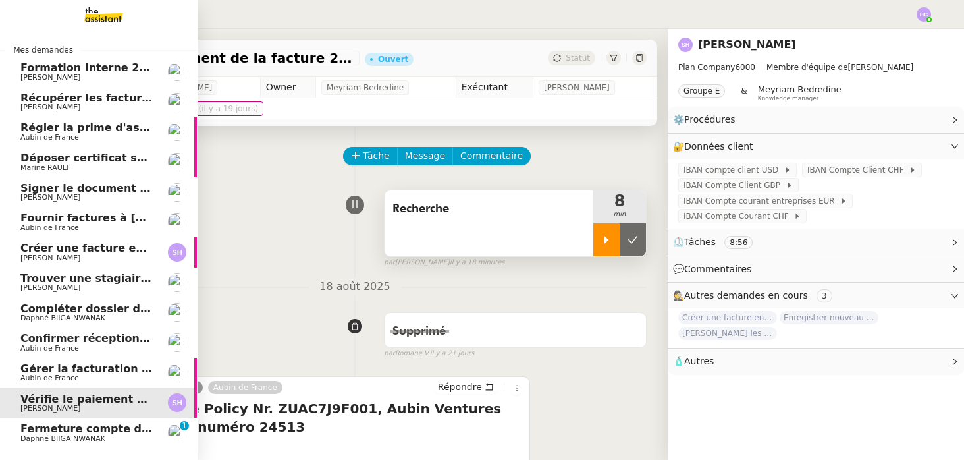
click at [45, 432] on span "Fermeture compte domiciliation Kandbaz" at bounding box center [143, 428] width 246 height 13
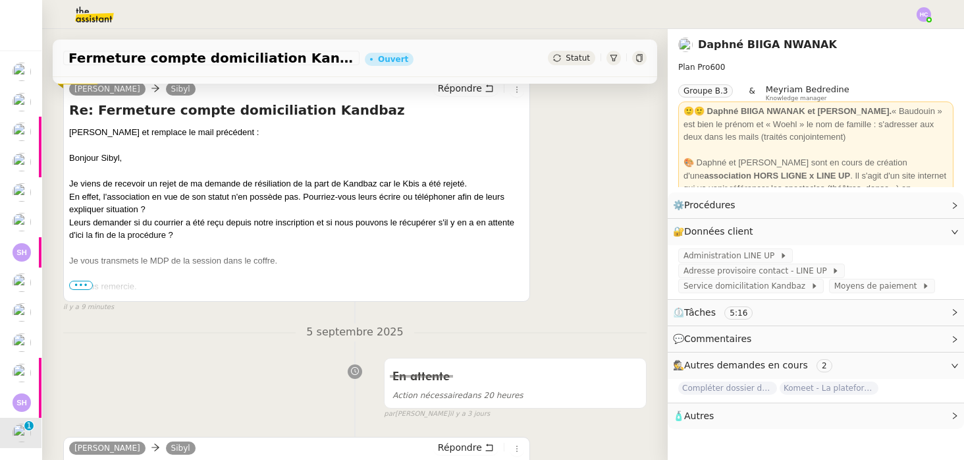
scroll to position [193, 0]
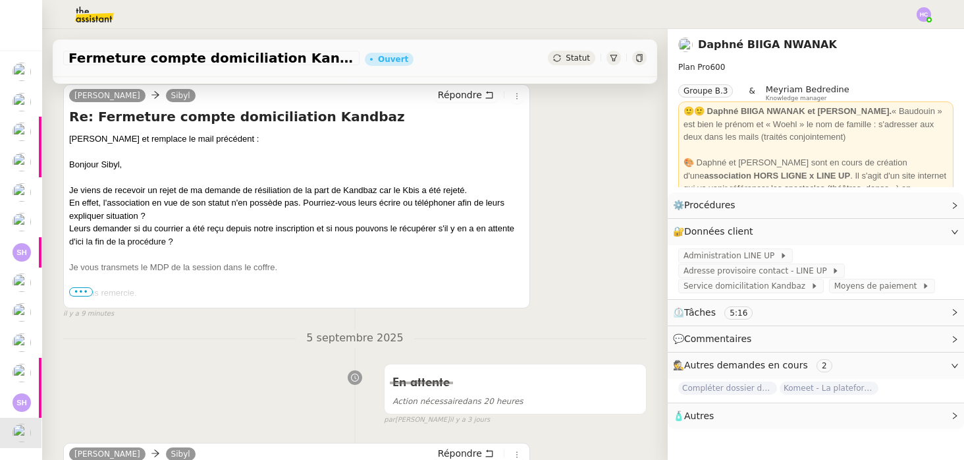
click at [82, 288] on span "•••" at bounding box center [81, 291] width 24 height 9
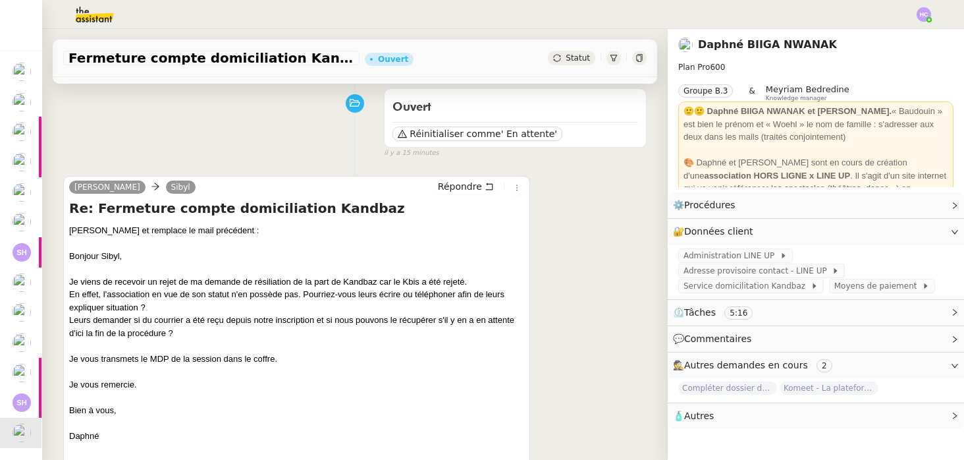
scroll to position [0, 0]
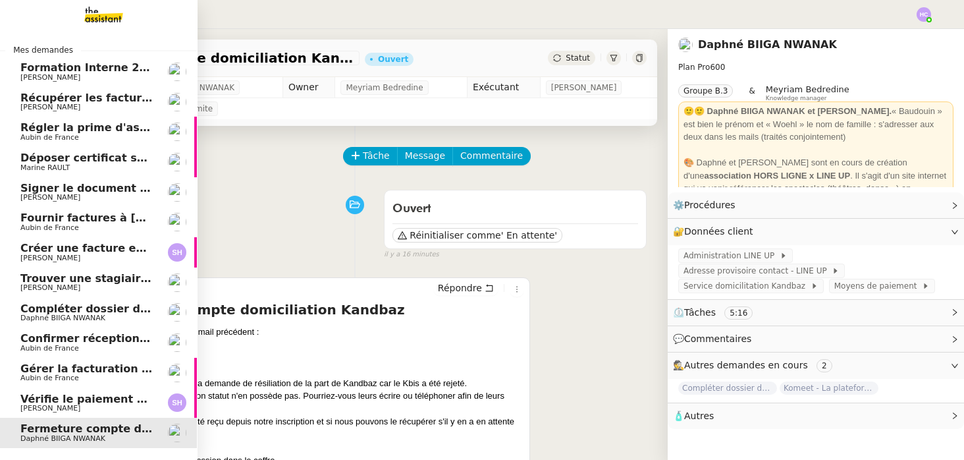
click at [104, 94] on span "Récupérer les factures EDF et Orange" at bounding box center [132, 98] width 225 height 13
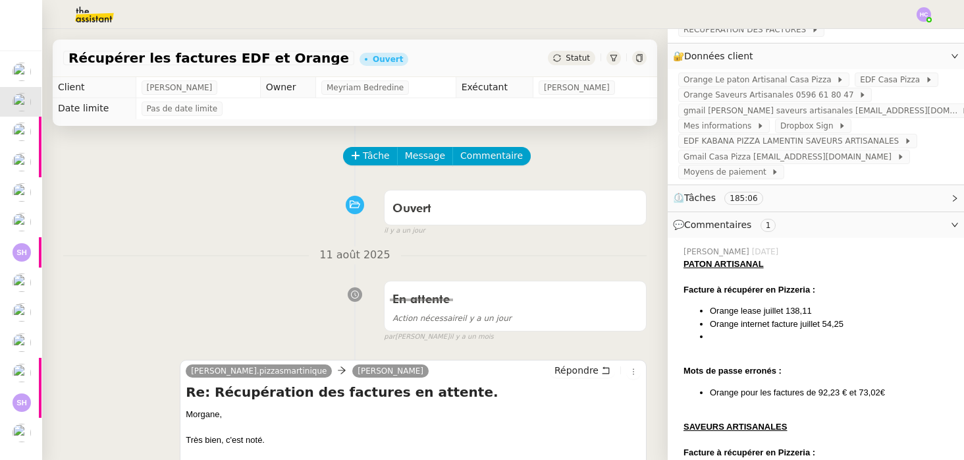
scroll to position [204, 0]
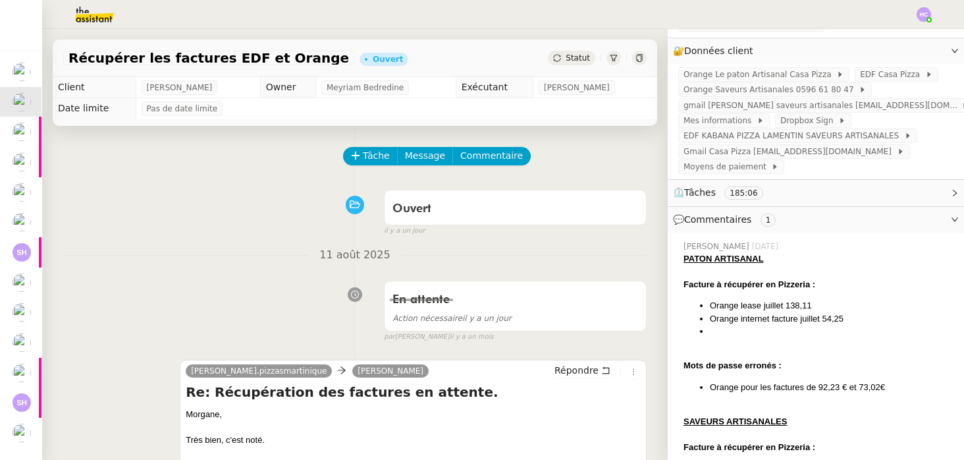
click at [812, 215] on span "💬 Commentaires 1" at bounding box center [805, 219] width 265 height 15
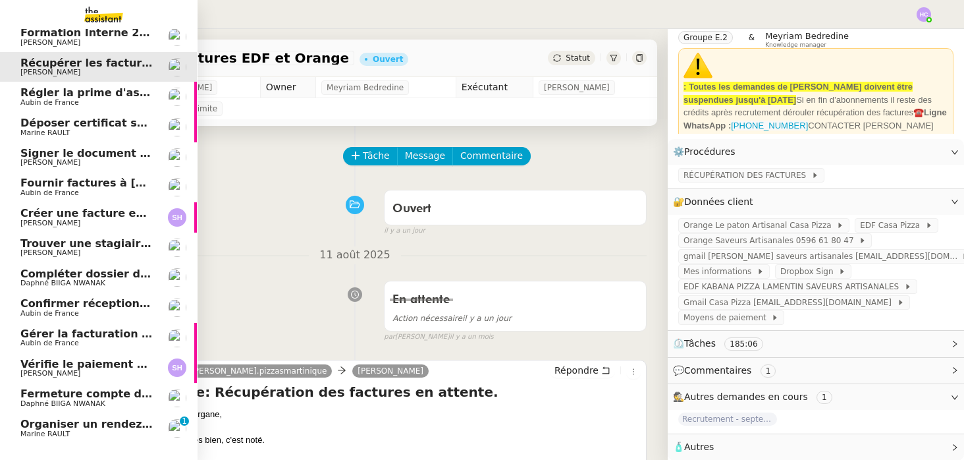
scroll to position [57, 1]
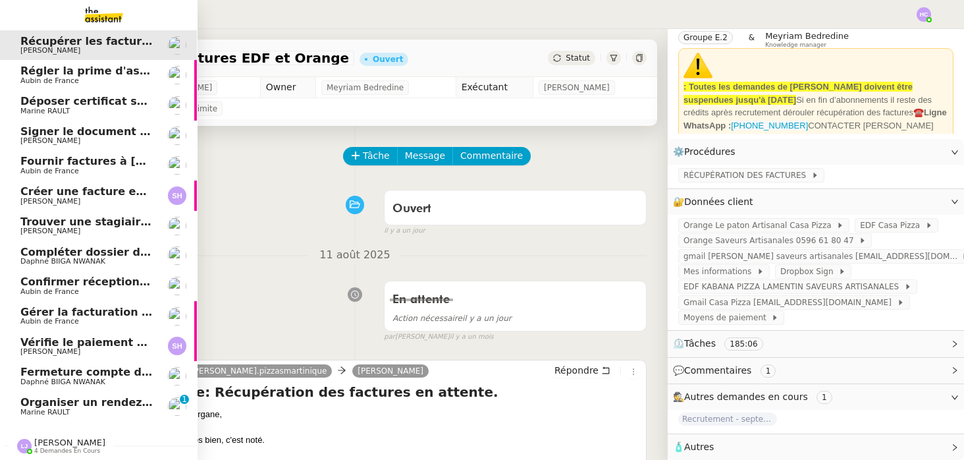
click at [38, 406] on span "Organiser un rendez-vous sur site" at bounding box center [121, 402] width 202 height 13
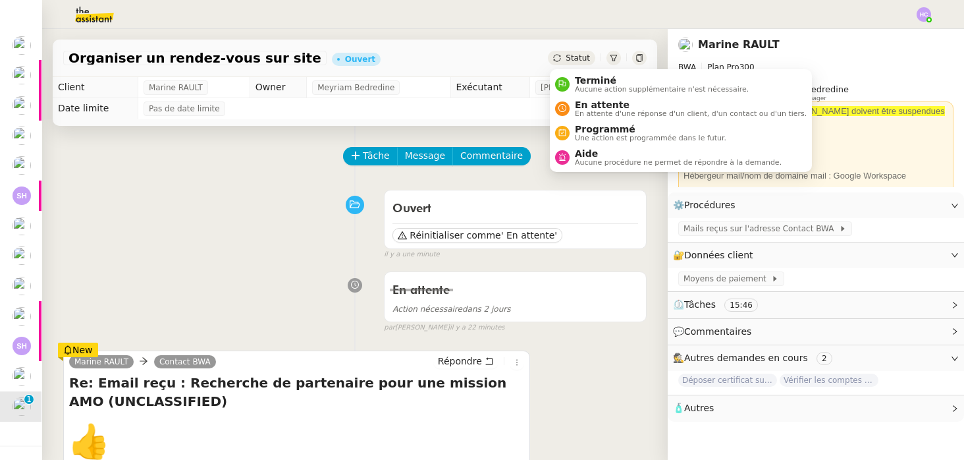
click at [583, 60] on span "Statut" at bounding box center [578, 57] width 24 height 9
click at [590, 101] on span "En attente" at bounding box center [691, 104] width 232 height 11
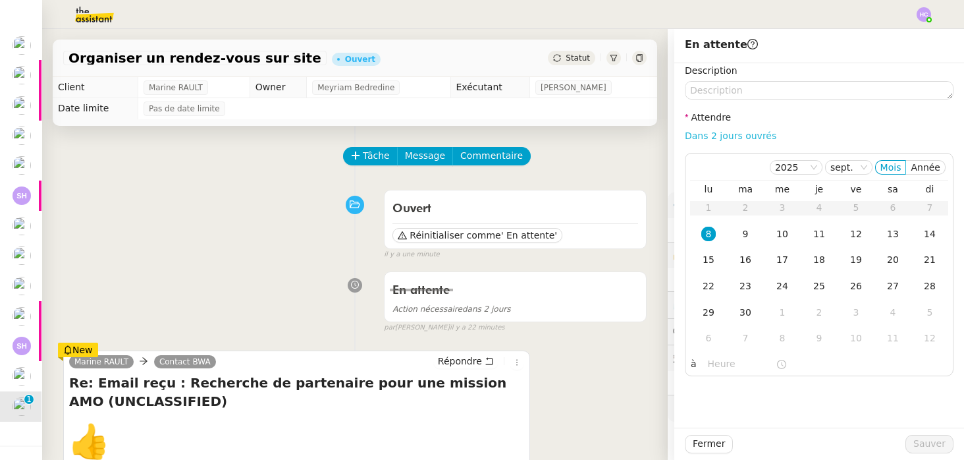
click at [699, 134] on link "Dans 2 jours ouvrés" at bounding box center [731, 135] width 92 height 11
type input "07:00"
click at [927, 441] on span "Sauver" at bounding box center [930, 443] width 32 height 15
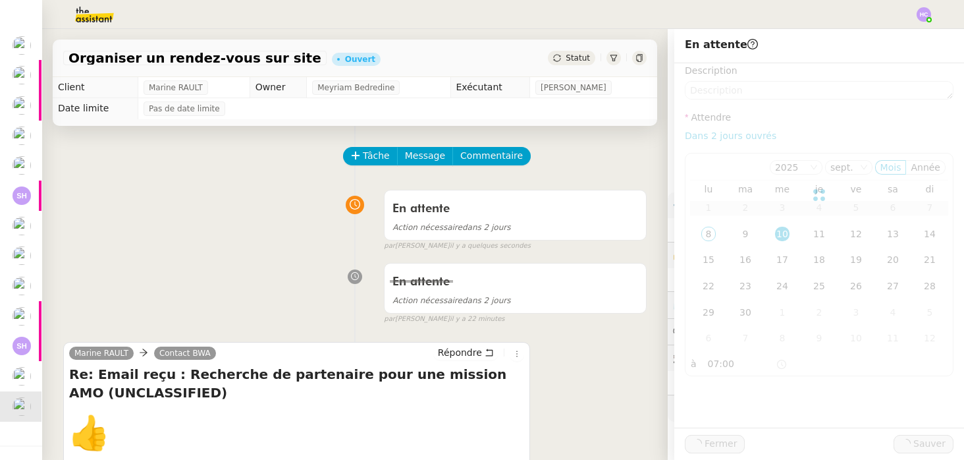
scroll to position [26, 1]
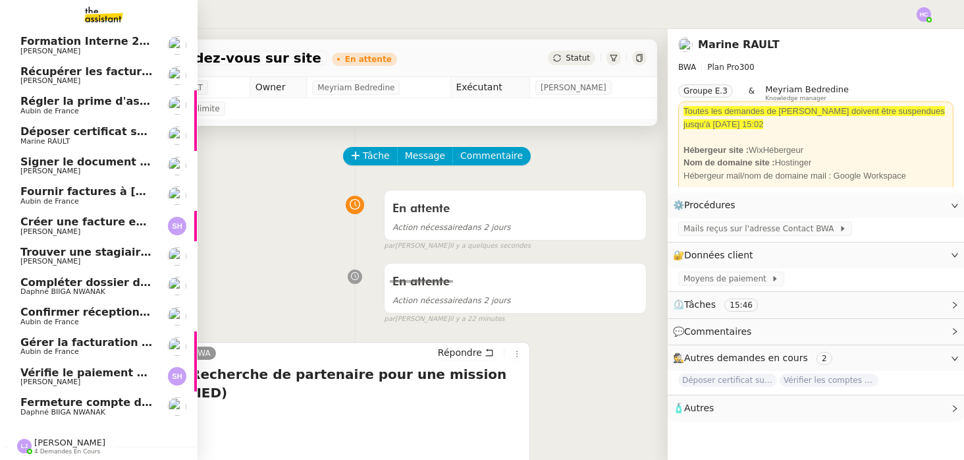
click at [99, 71] on span "Récupérer les factures EDF et Orange" at bounding box center [132, 71] width 225 height 13
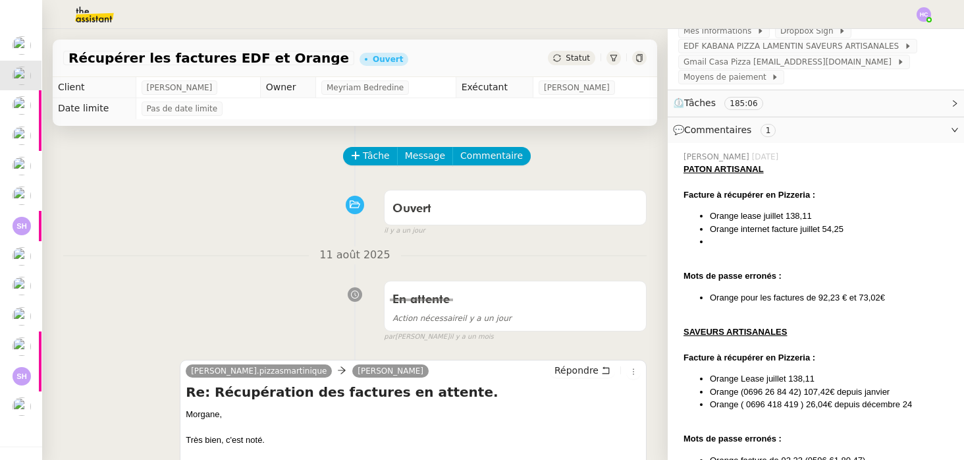
scroll to position [264, 0]
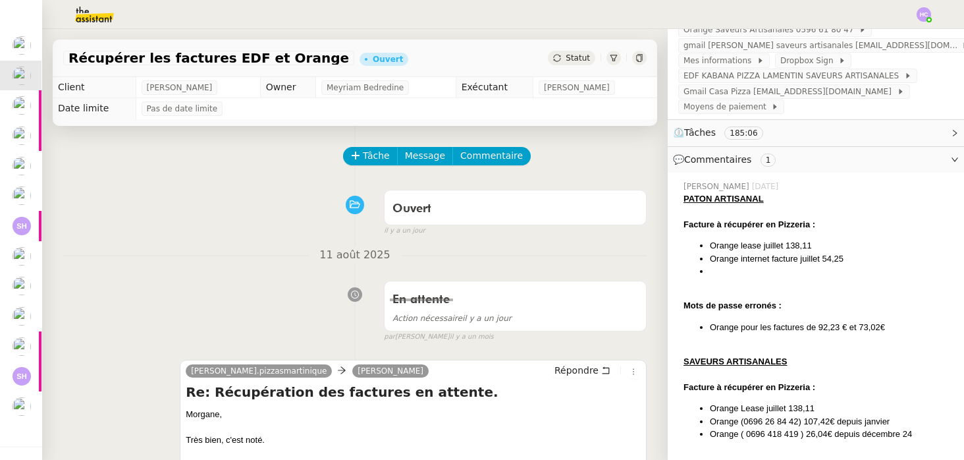
click at [798, 157] on span "💬 Commentaires 1" at bounding box center [805, 159] width 265 height 15
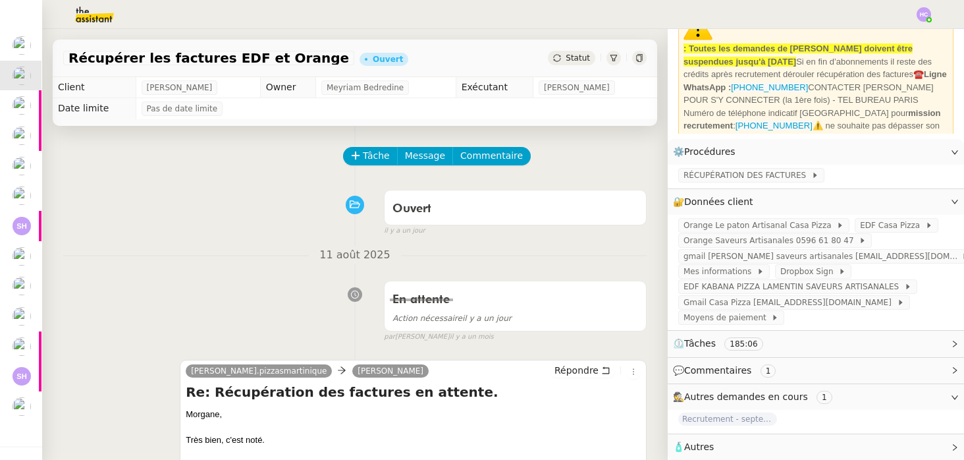
scroll to position [43, 0]
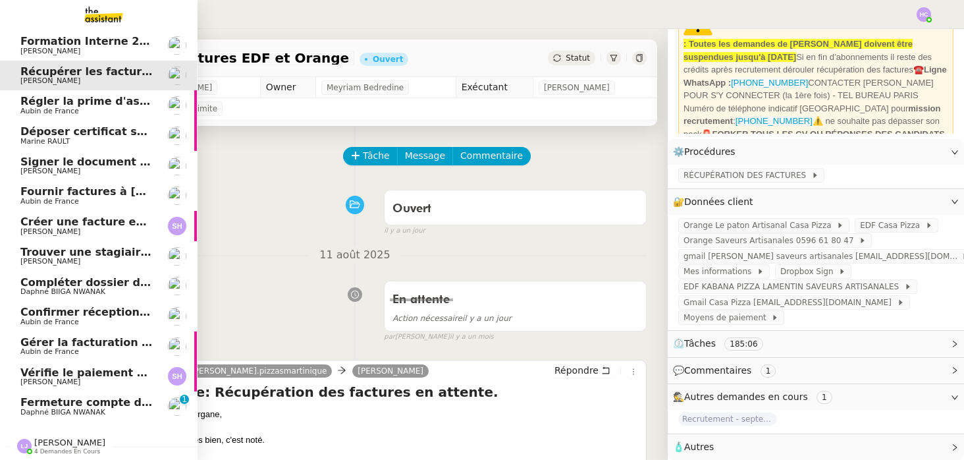
click at [56, 406] on span "Fermeture compte domiciliation Kandbaz" at bounding box center [143, 402] width 246 height 13
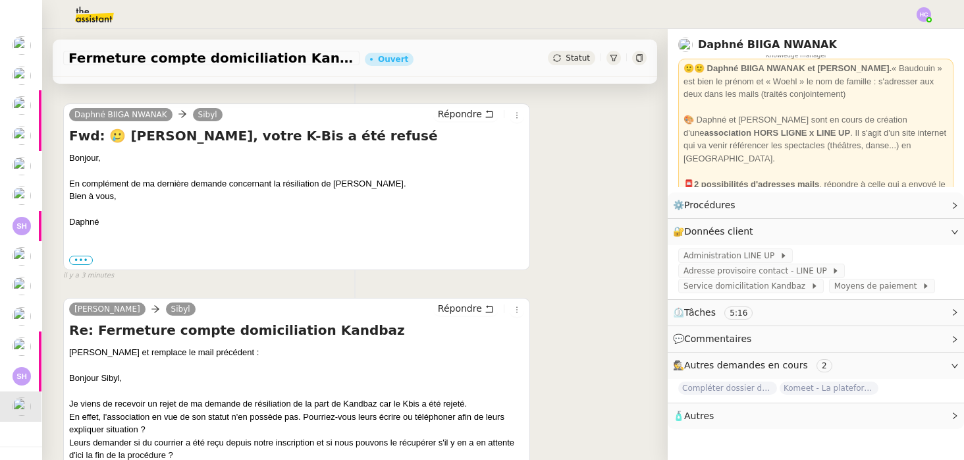
scroll to position [188, 0]
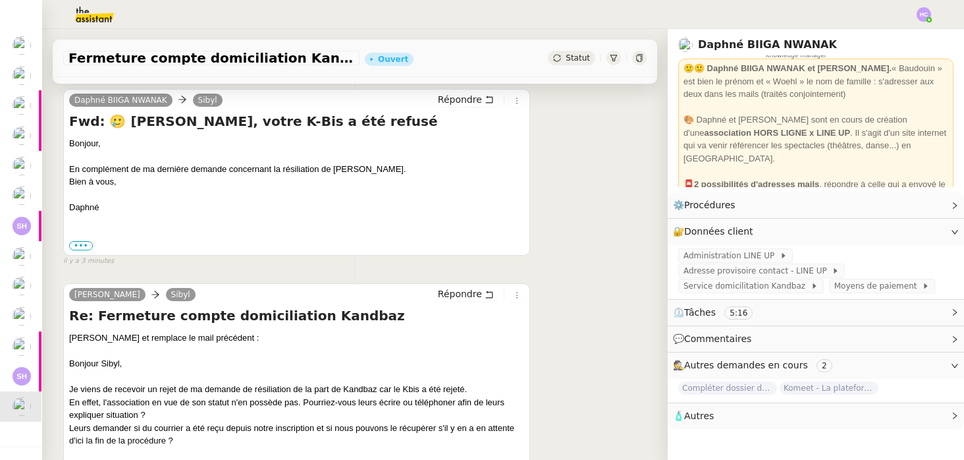
click at [78, 240] on div "••• ---------- Forwarded message --------- De : [PERSON_NAME] < [EMAIL_ADDRESS]…" at bounding box center [296, 245] width 455 height 13
click at [80, 243] on label "•••" at bounding box center [81, 245] width 24 height 9
click at [0, 0] on input "•••" at bounding box center [0, 0] width 0 height 0
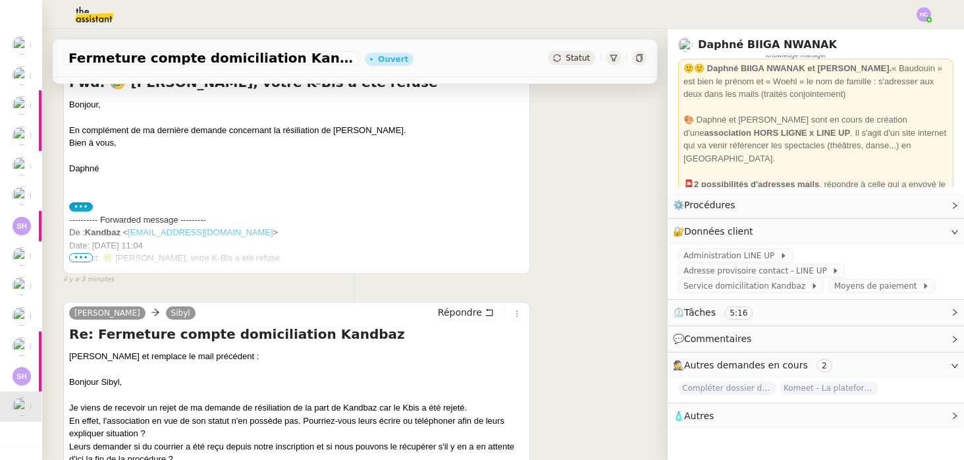
scroll to position [228, 0]
click at [74, 257] on span "•••" at bounding box center [81, 256] width 24 height 9
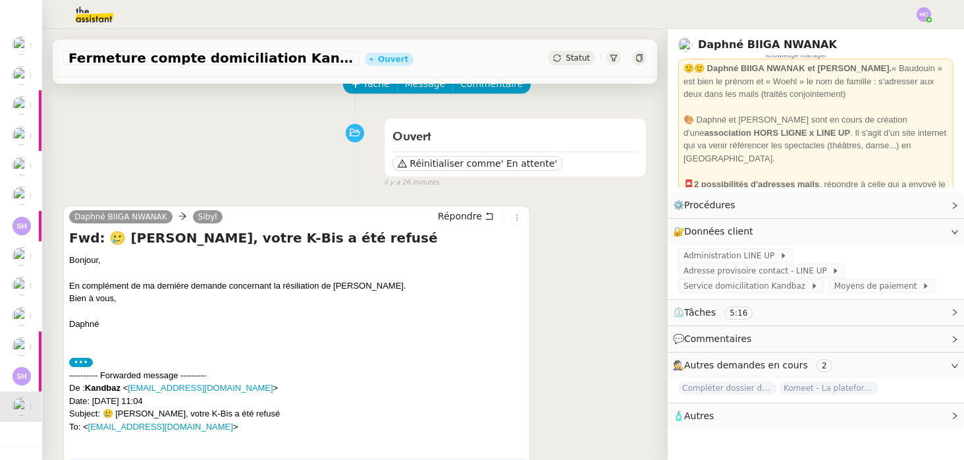
scroll to position [0, 0]
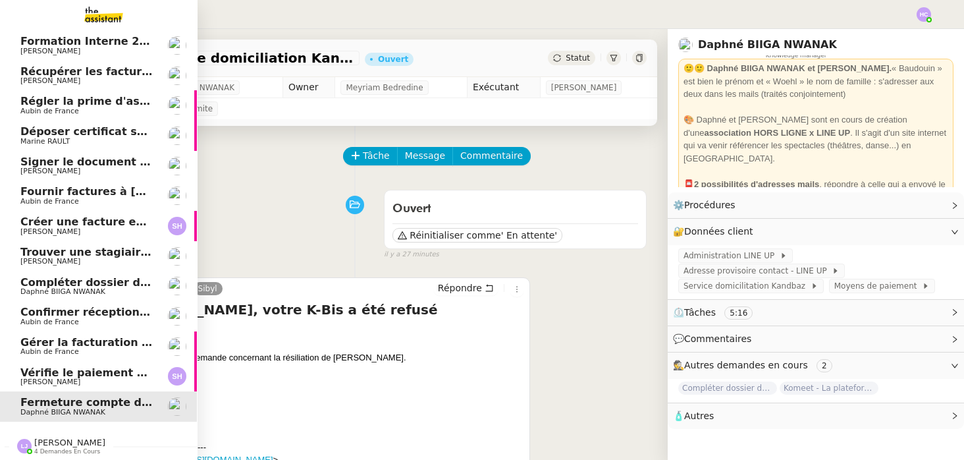
click at [61, 77] on span "[PERSON_NAME]" at bounding box center [50, 80] width 60 height 9
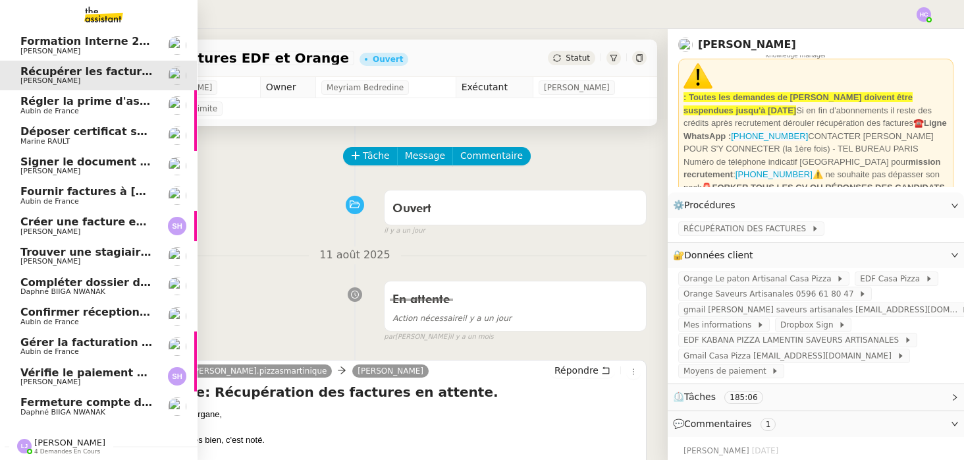
click at [64, 107] on span "Aubin de France" at bounding box center [49, 111] width 59 height 9
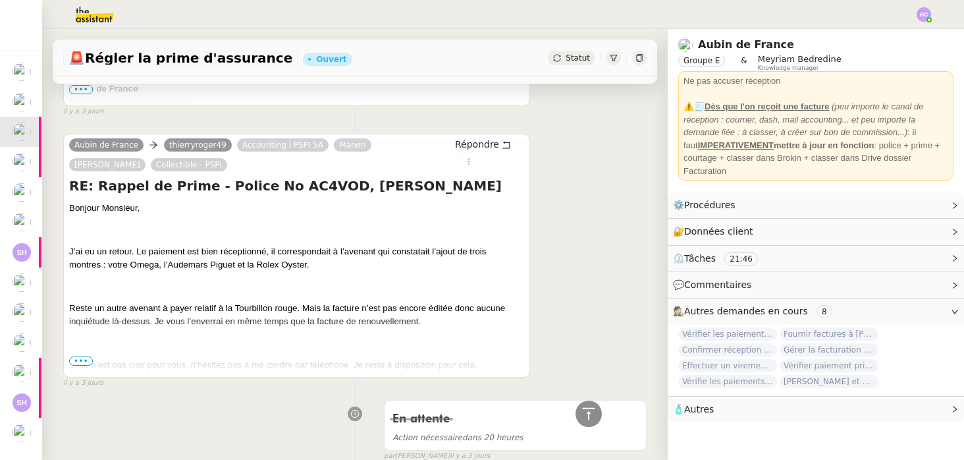
scroll to position [970, 0]
click at [74, 360] on span "•••" at bounding box center [81, 362] width 24 height 9
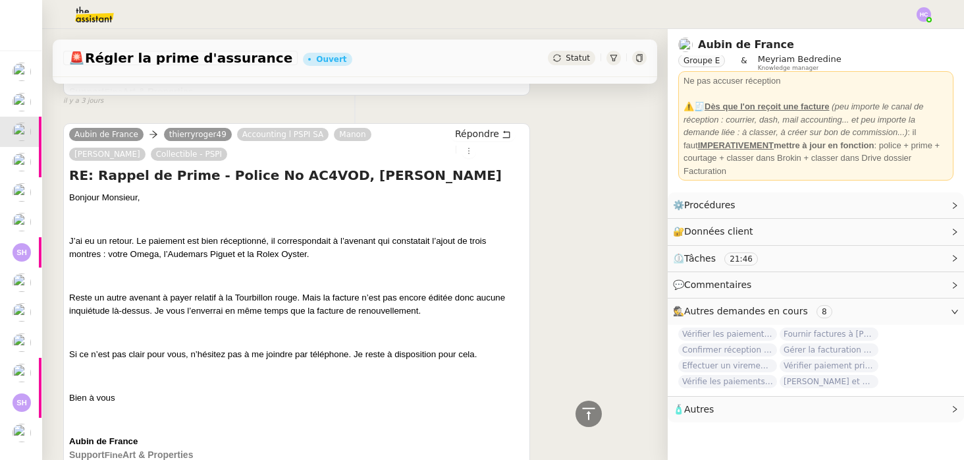
scroll to position [0, 0]
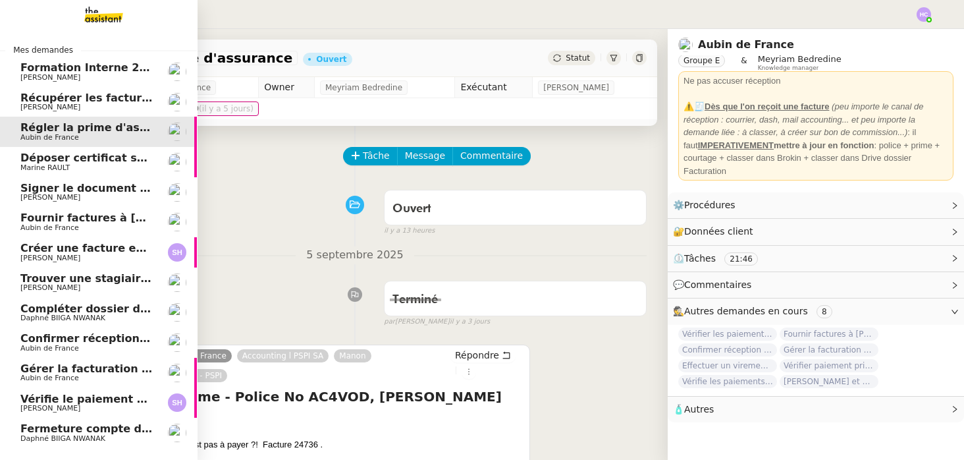
click at [82, 156] on span "Déposer certificat sur Opco" at bounding box center [101, 157] width 163 height 13
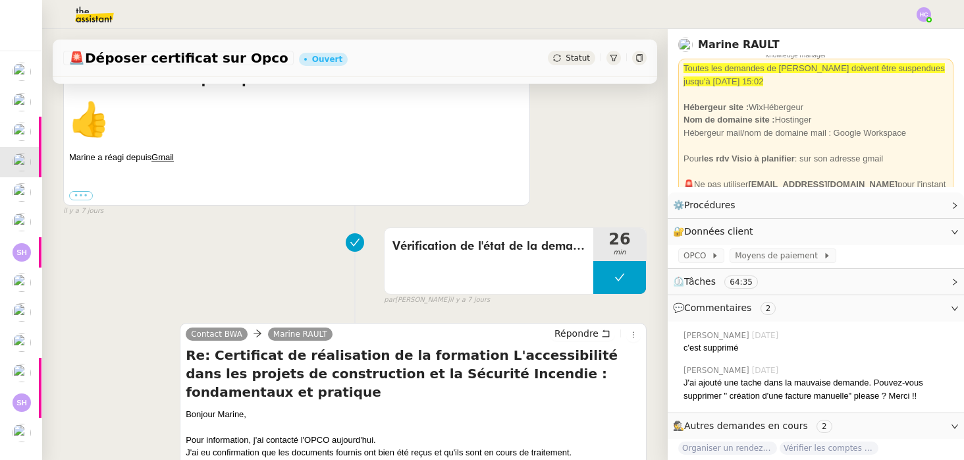
scroll to position [428, 0]
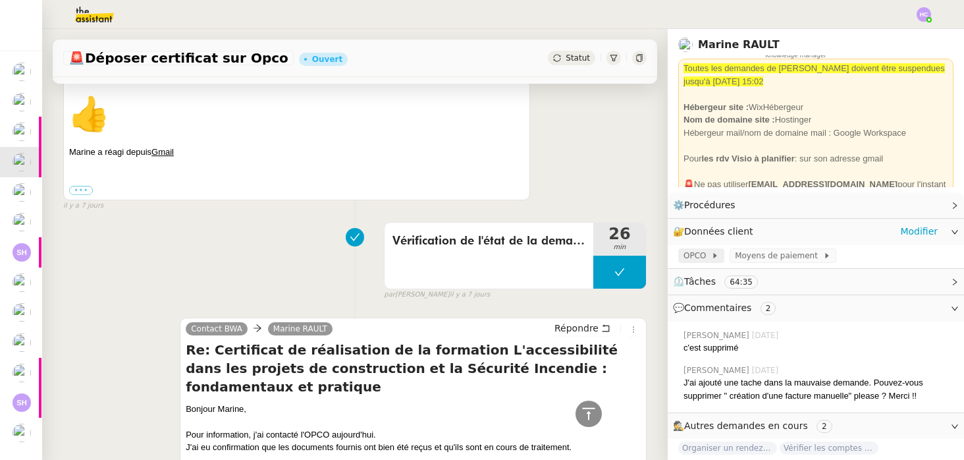
click at [693, 251] on span "OPCO" at bounding box center [698, 255] width 28 height 13
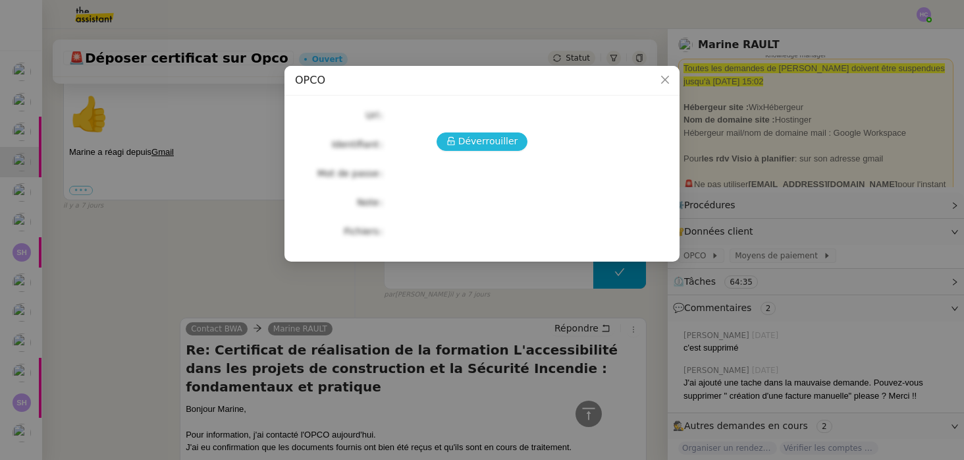
click at [508, 143] on span "Déverrouiller" at bounding box center [488, 141] width 60 height 15
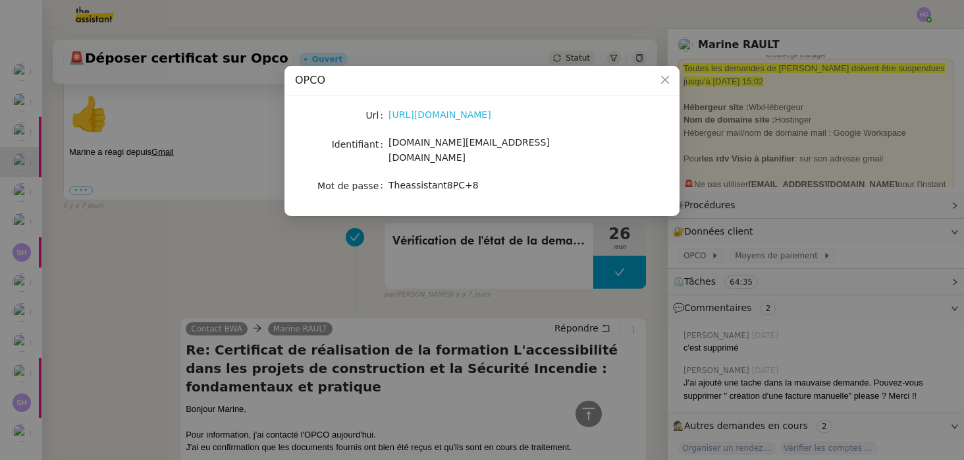
click at [445, 115] on link "[URL][DOMAIN_NAME]" at bounding box center [440, 114] width 103 height 11
click at [329, 271] on nz-modal-container "OPCO Url [URL][DOMAIN_NAME] Identifiant [DOMAIN_NAME][EMAIL_ADDRESS][DOMAIN_NAM…" at bounding box center [482, 230] width 964 height 460
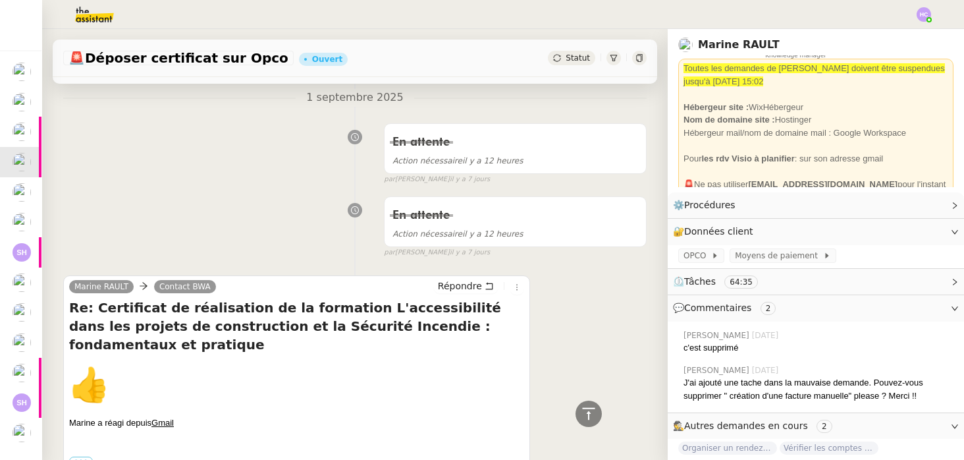
scroll to position [0, 0]
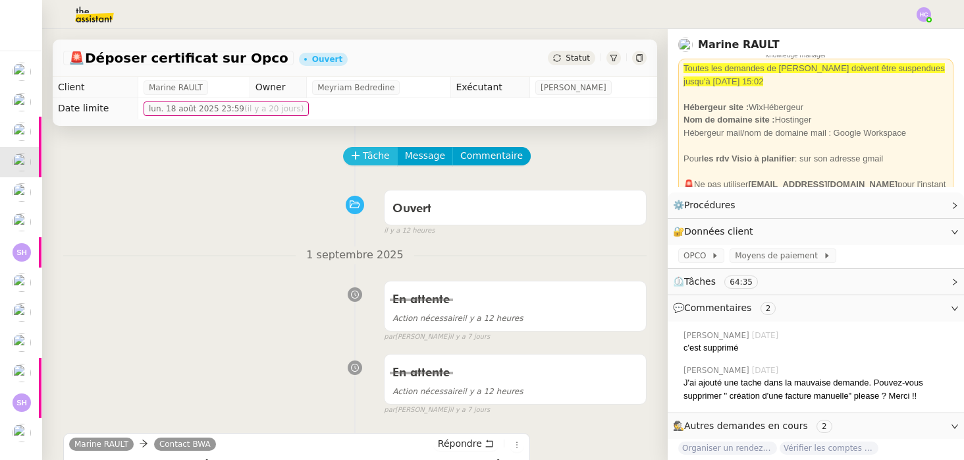
click at [369, 158] on span "Tâche" at bounding box center [376, 155] width 27 height 15
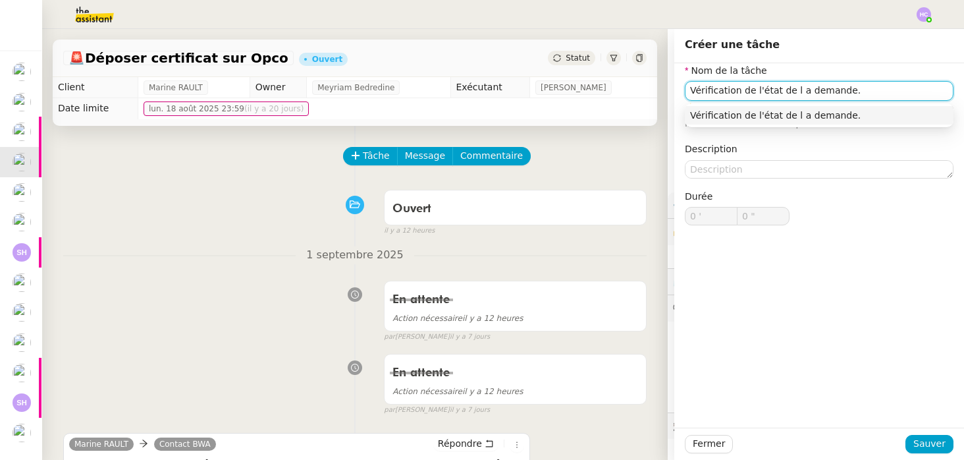
click at [797, 90] on input "Vérification de l'état de l a demande." at bounding box center [819, 90] width 269 height 19
click at [873, 86] on input "Vérification de l'état de la demande." at bounding box center [819, 90] width 269 height 19
type input "Vérification de l'état de la demande."
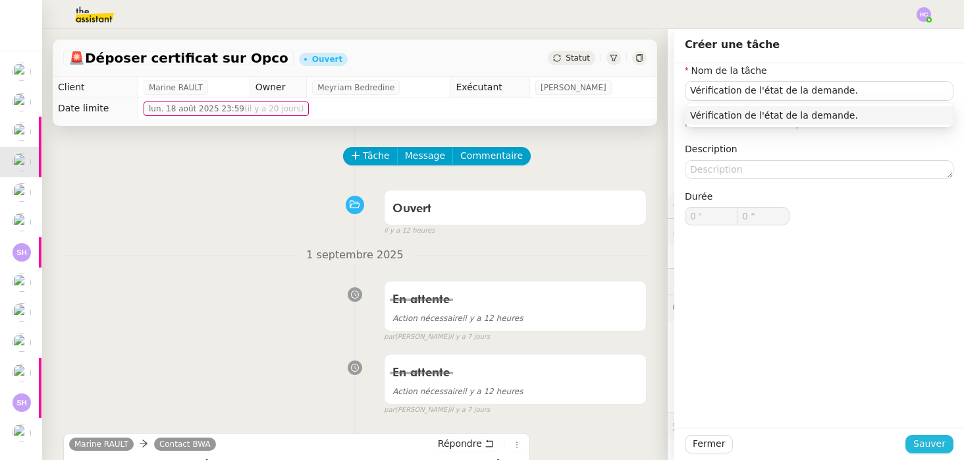
click at [926, 440] on span "Sauver" at bounding box center [930, 443] width 32 height 15
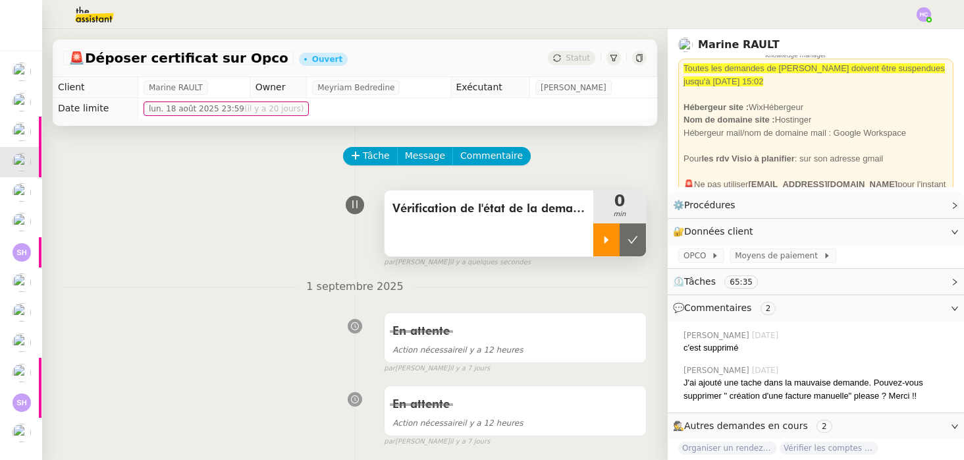
click at [611, 240] on icon at bounding box center [606, 239] width 11 height 11
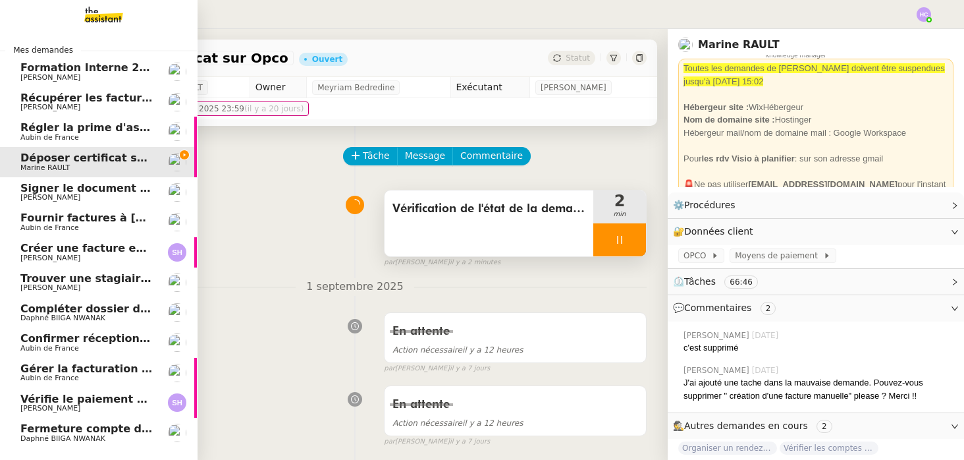
scroll to position [3, 1]
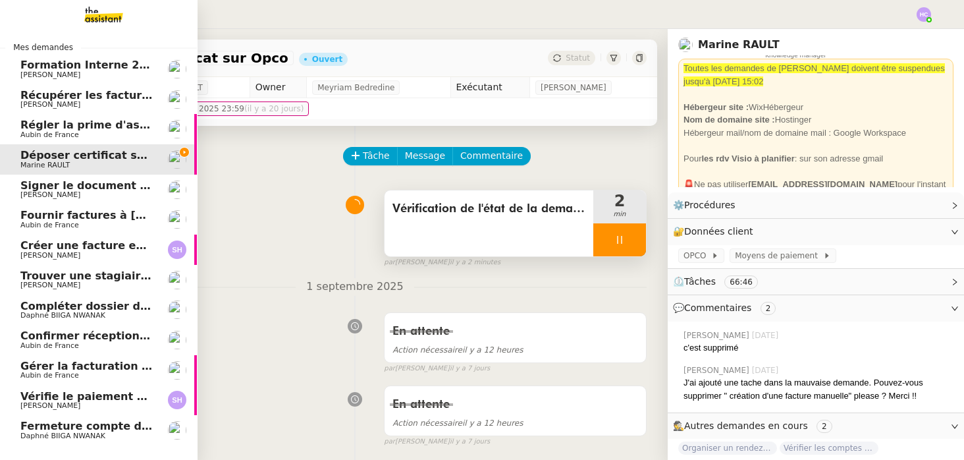
click at [116, 90] on span "Récupérer les factures EDF et Orange" at bounding box center [132, 95] width 225 height 13
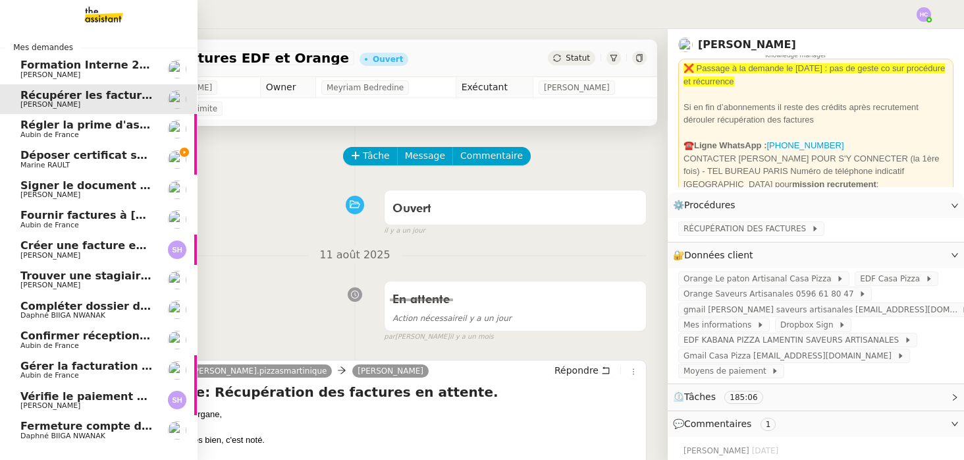
click at [45, 153] on span "Déposer certificat sur Opco" at bounding box center [101, 155] width 163 height 13
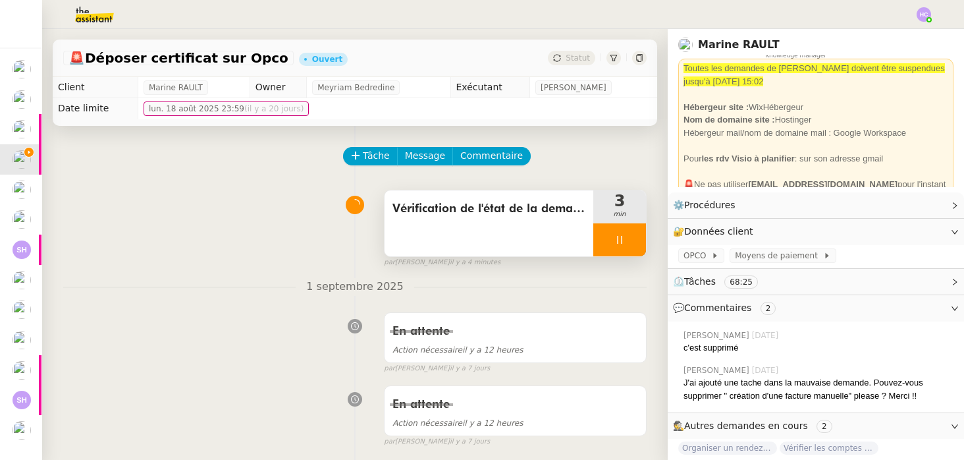
click at [616, 242] on icon at bounding box center [620, 239] width 11 height 11
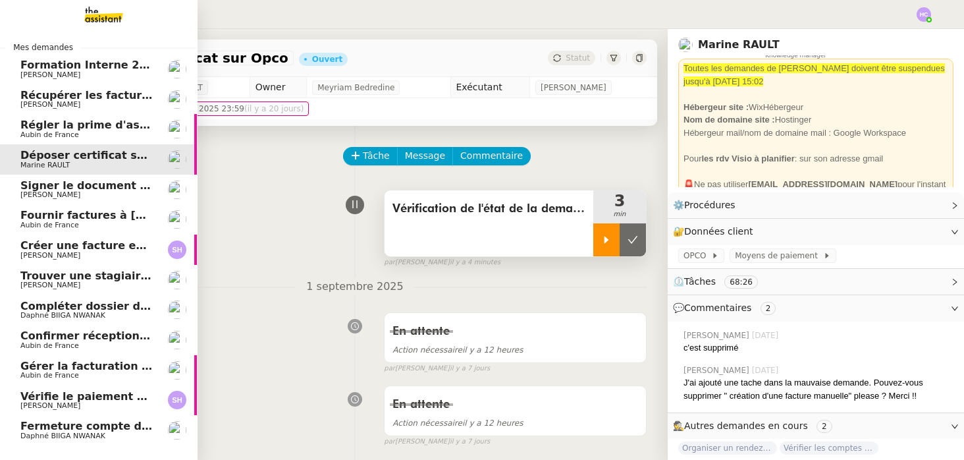
click at [43, 188] on span "Signer le document par [PERSON_NAME]" at bounding box center [140, 185] width 241 height 13
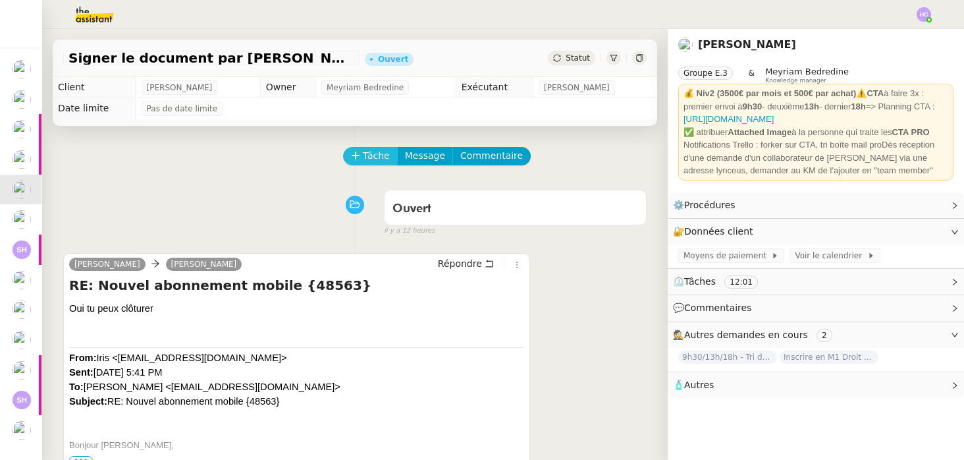
click at [379, 159] on span "Tâche" at bounding box center [376, 155] width 27 height 15
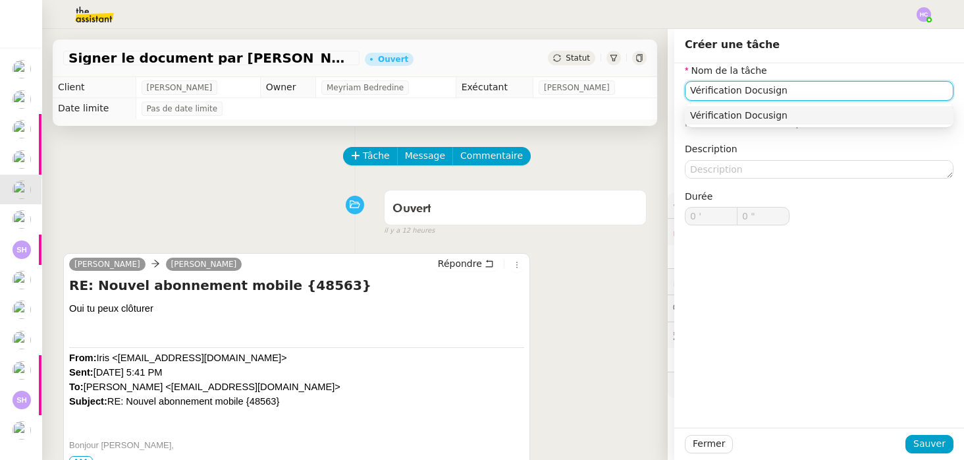
click at [821, 117] on div "Vérification Docusign" at bounding box center [819, 115] width 258 height 12
type input "Vérification Docusign"
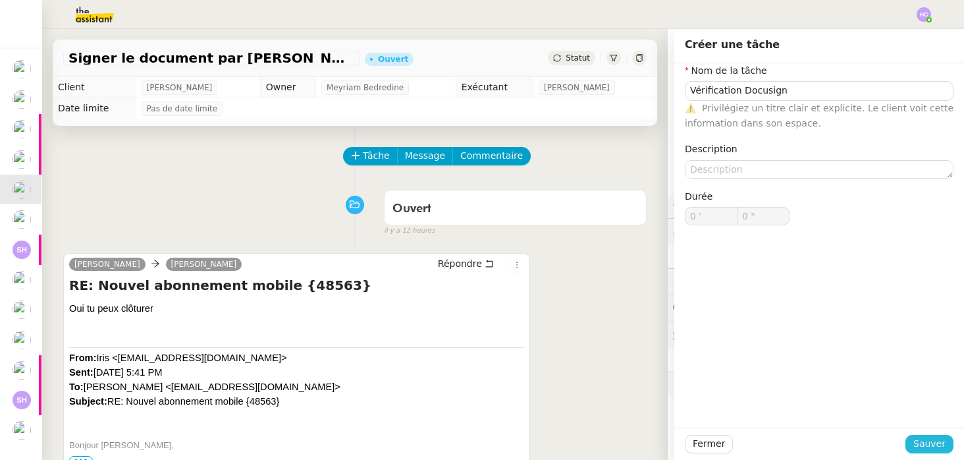
click at [933, 439] on span "Sauver" at bounding box center [930, 443] width 32 height 15
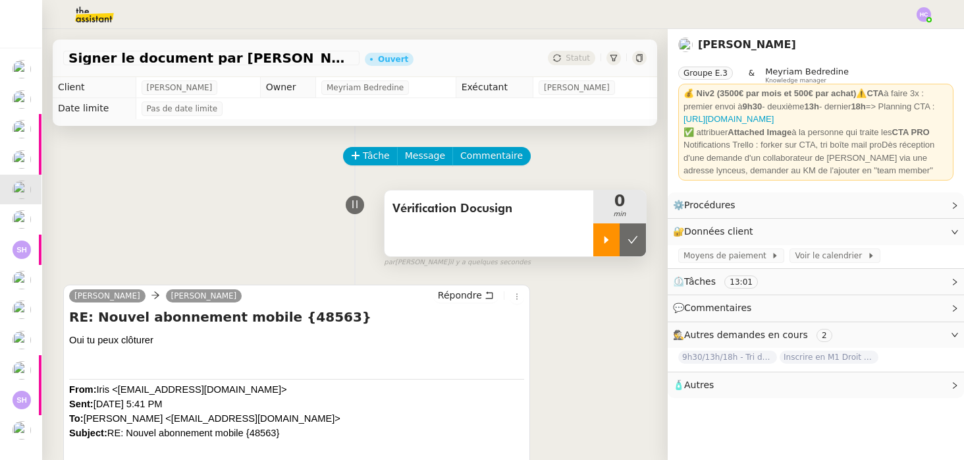
click at [602, 232] on div at bounding box center [606, 239] width 26 height 33
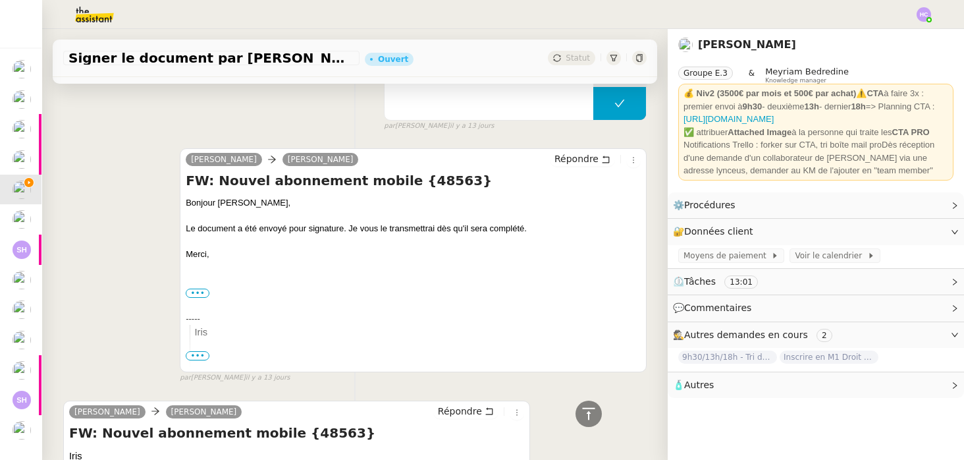
scroll to position [2293, 0]
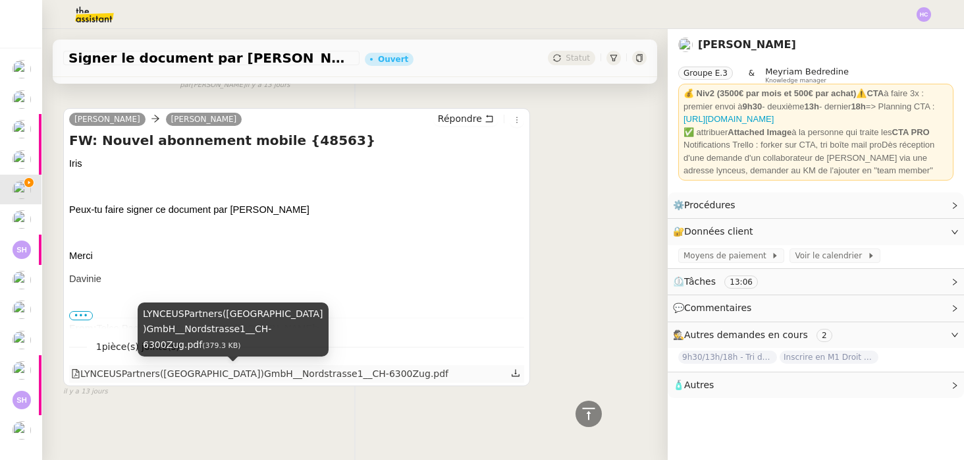
click at [204, 369] on div "LYNCEUSPartners([GEOGRAPHIC_DATA])GmbH__Nordstrasse1__CH-6300Zug.pdf" at bounding box center [259, 373] width 377 height 15
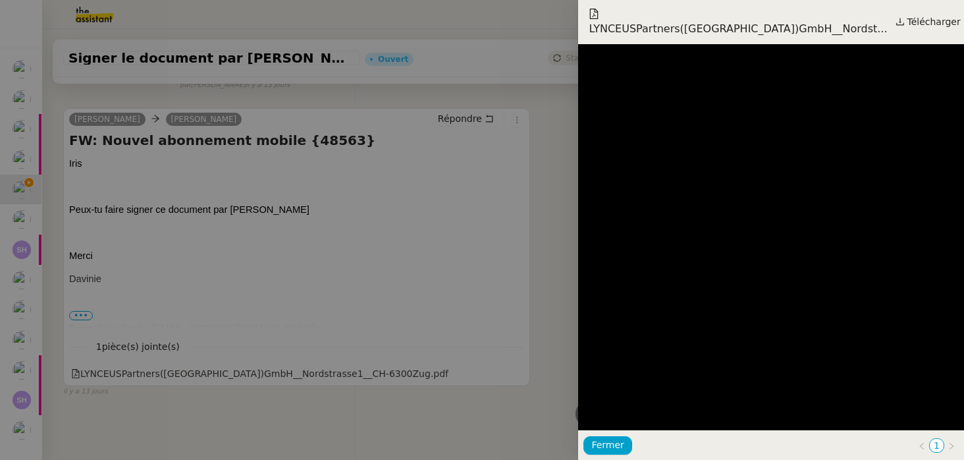
click at [285, 375] on div at bounding box center [482, 230] width 964 height 460
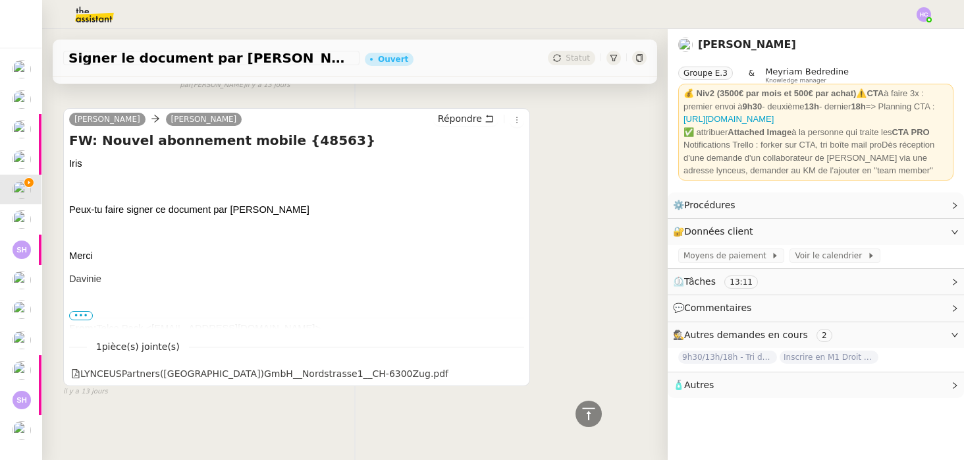
click at [285, 375] on div at bounding box center [482, 230] width 964 height 460
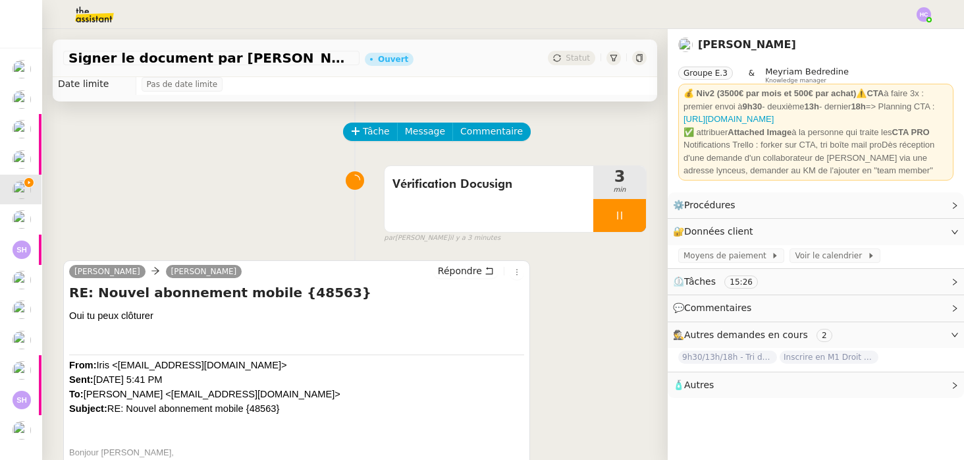
scroll to position [0, 0]
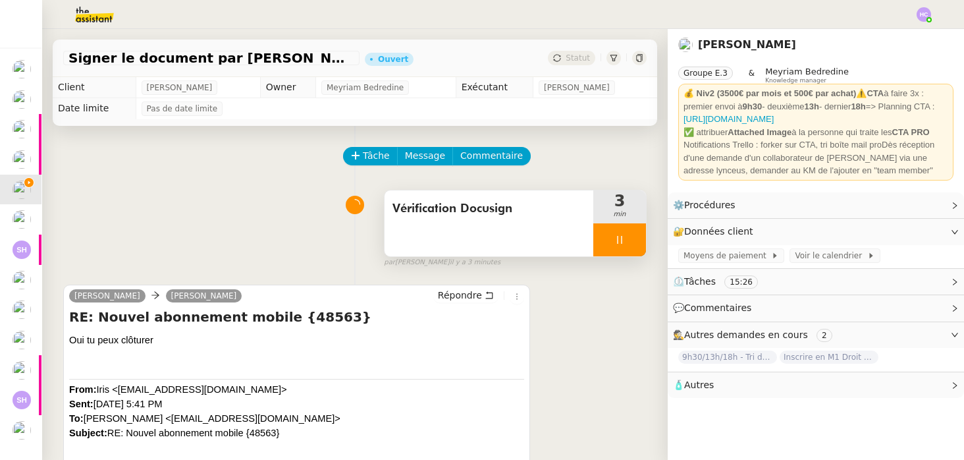
click at [510, 210] on span "Vérification Docusign" at bounding box center [489, 209] width 193 height 20
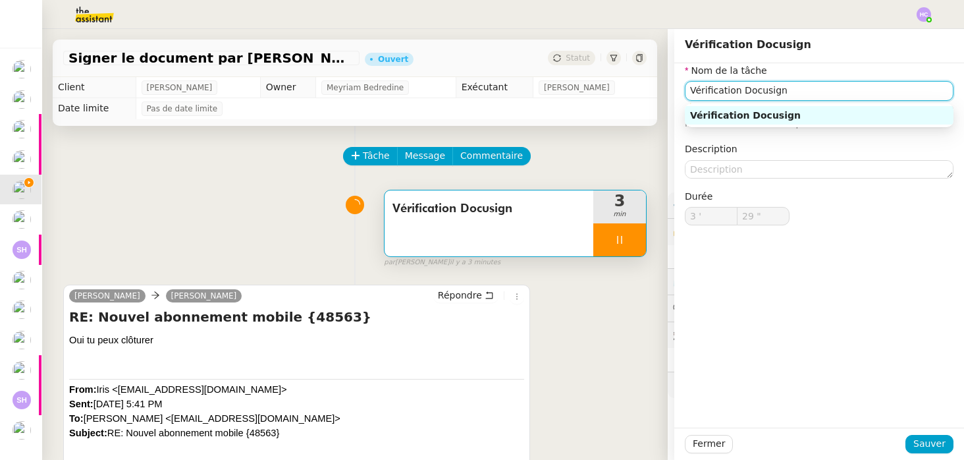
click at [868, 88] on input "Vérification Docusign" at bounding box center [819, 90] width 269 height 19
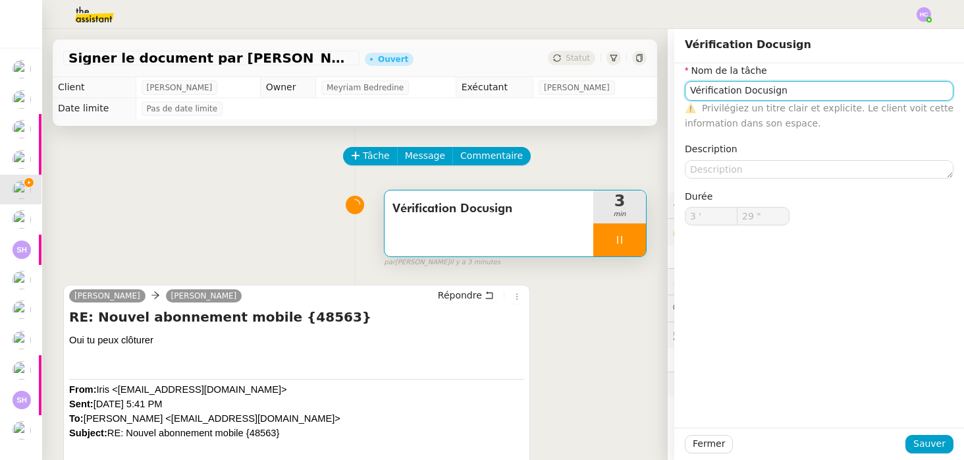
type input "Vérification Docusign e"
type input "30 ""
type input "Vérification Docusign et clo"
type input "31 ""
type input "Vérification Docusign et cloture"
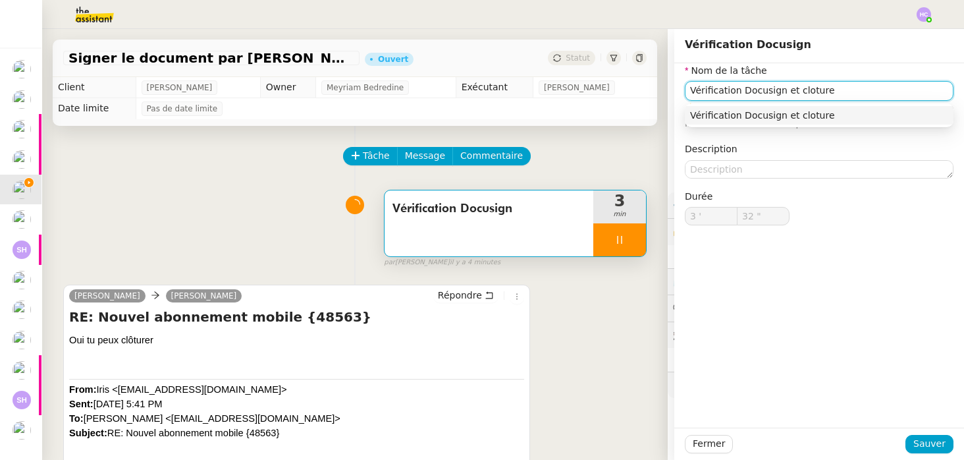
click at [875, 112] on div "Vérification Docusign et cloture" at bounding box center [819, 115] width 258 height 12
type input "33 ""
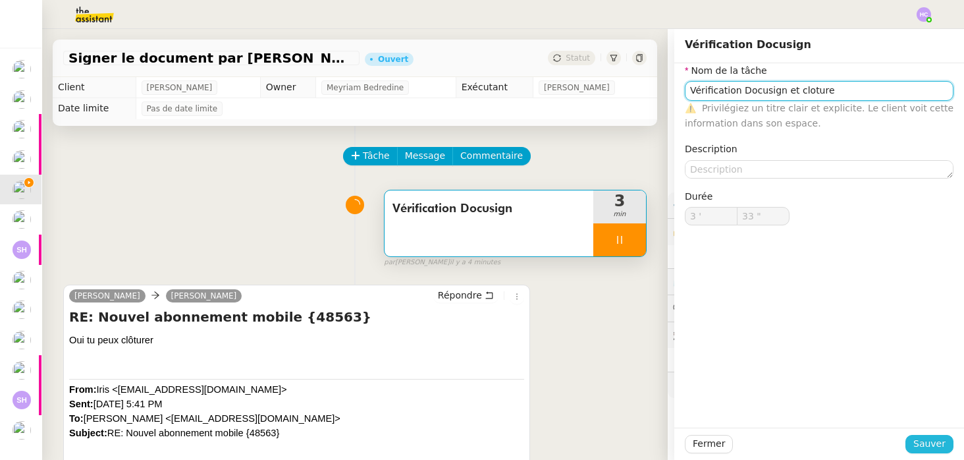
type input "Vérification Docusign et cloture"
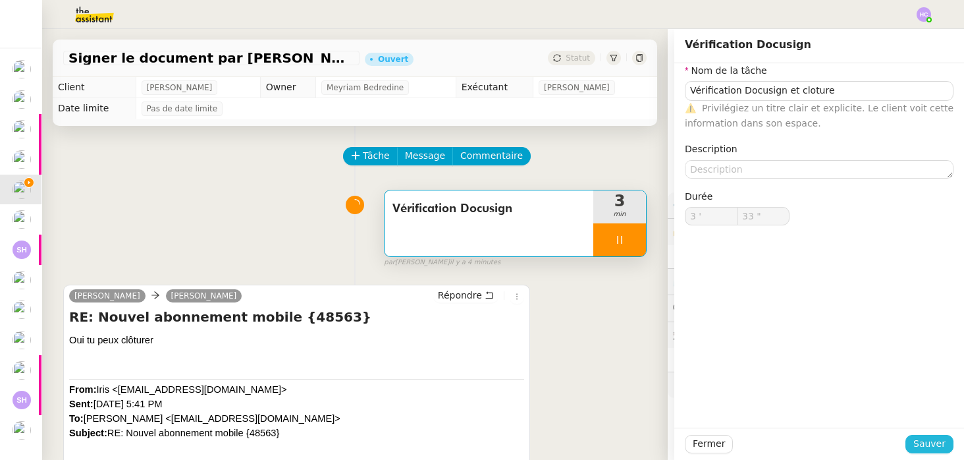
click at [922, 445] on span "Sauver" at bounding box center [930, 443] width 32 height 15
type input "34 ""
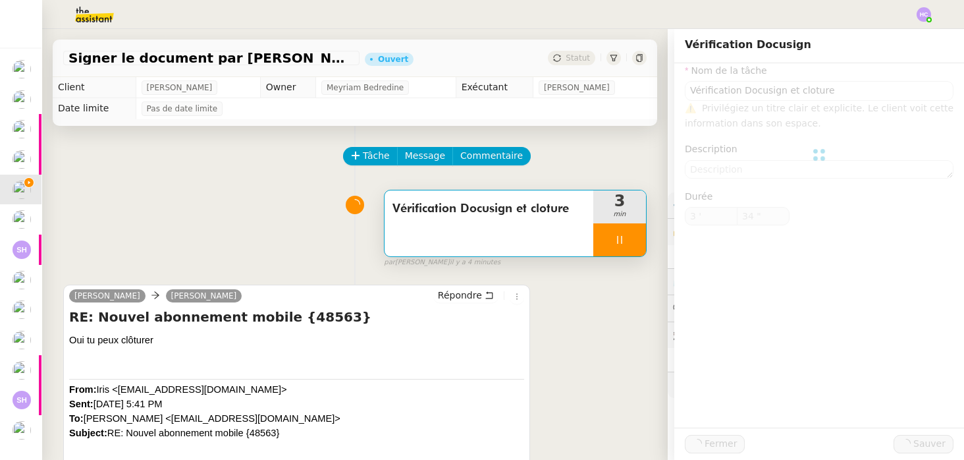
type input "Vérification Docusign et cloture"
type input "3 '"
type input "34 ""
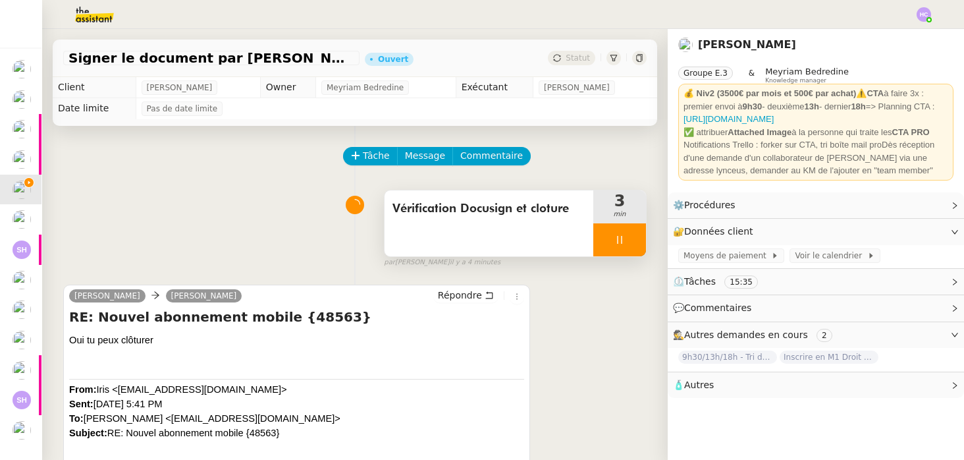
click at [601, 234] on div at bounding box center [619, 239] width 53 height 33
click at [632, 236] on icon at bounding box center [633, 239] width 11 height 11
click at [620, 237] on icon at bounding box center [620, 239] width 11 height 11
click at [616, 236] on div at bounding box center [606, 239] width 26 height 33
click at [458, 292] on span "Répondre" at bounding box center [460, 294] width 44 height 13
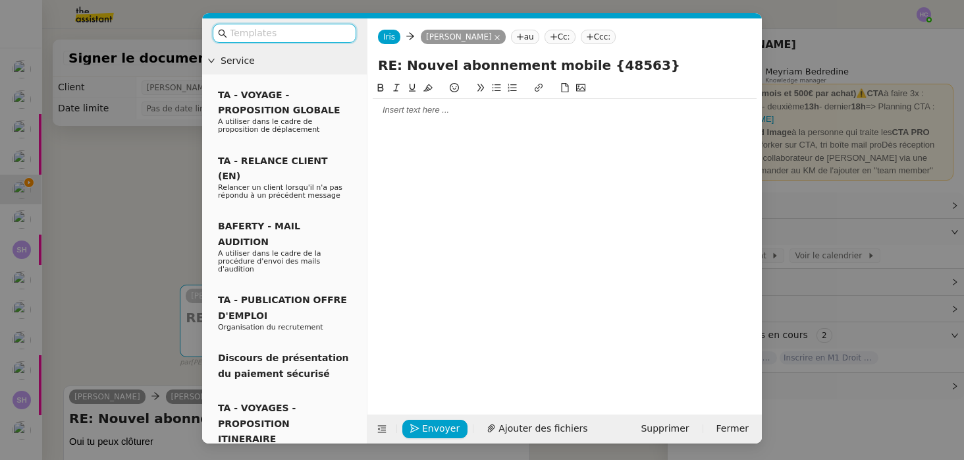
click at [300, 34] on input "text" at bounding box center [289, 33] width 119 height 15
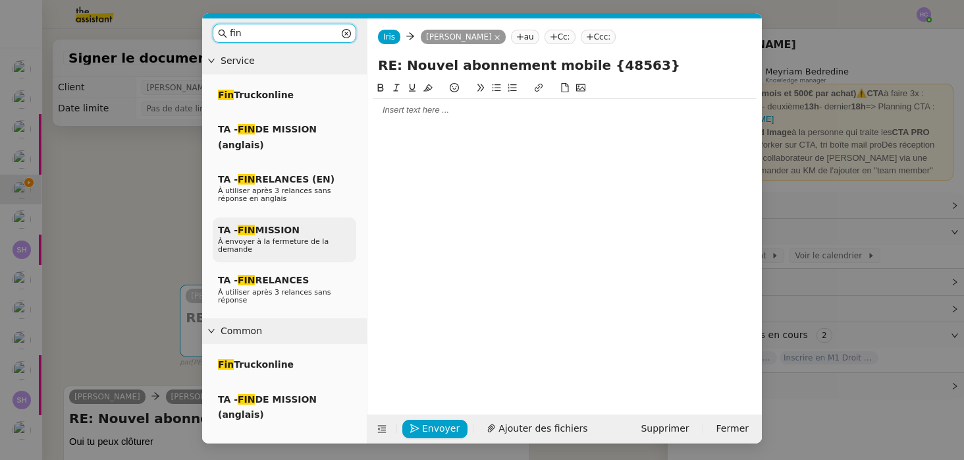
type input "fin"
click at [292, 236] on div "TA - FIN MISSION À envoyer à la fermeture de la demande" at bounding box center [285, 239] width 144 height 45
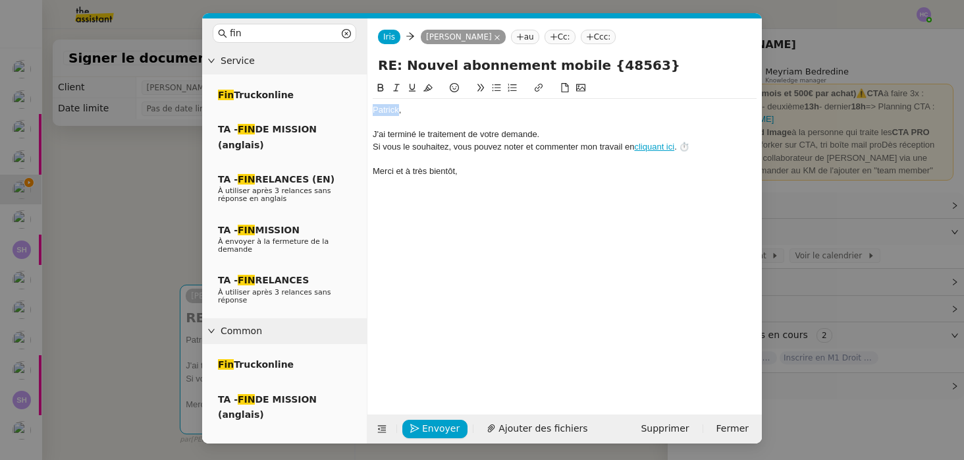
drag, startPoint x: 398, startPoint y: 111, endPoint x: 364, endPoint y: 109, distance: 35.0
click at [364, 109] on nz-layout "fin Service Fin Truckonline TA - FIN DE MISSION (anglais) TA - FIN RELANCES (EN…" at bounding box center [482, 230] width 560 height 425
click at [373, 136] on div "J'ai terminé le traitement de votre demande." at bounding box center [565, 134] width 384 height 12
click at [437, 425] on span "Envoyer" at bounding box center [441, 428] width 38 height 15
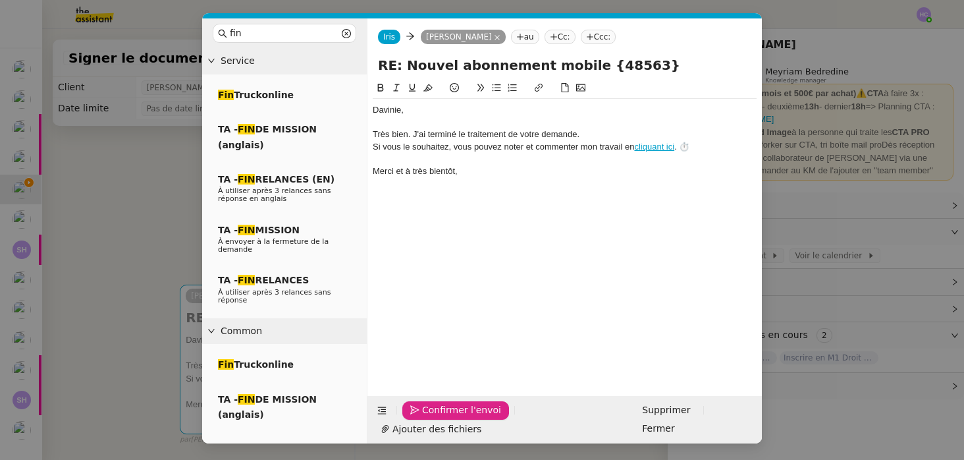
click at [437, 418] on span "Confirmer l'envoi" at bounding box center [461, 409] width 79 height 15
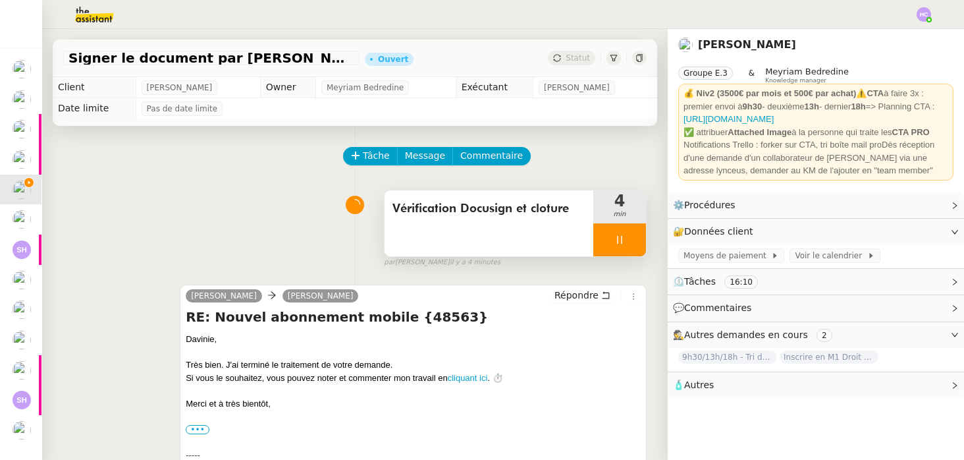
click at [617, 234] on div at bounding box center [619, 239] width 53 height 33
click at [628, 240] on icon at bounding box center [633, 239] width 11 height 11
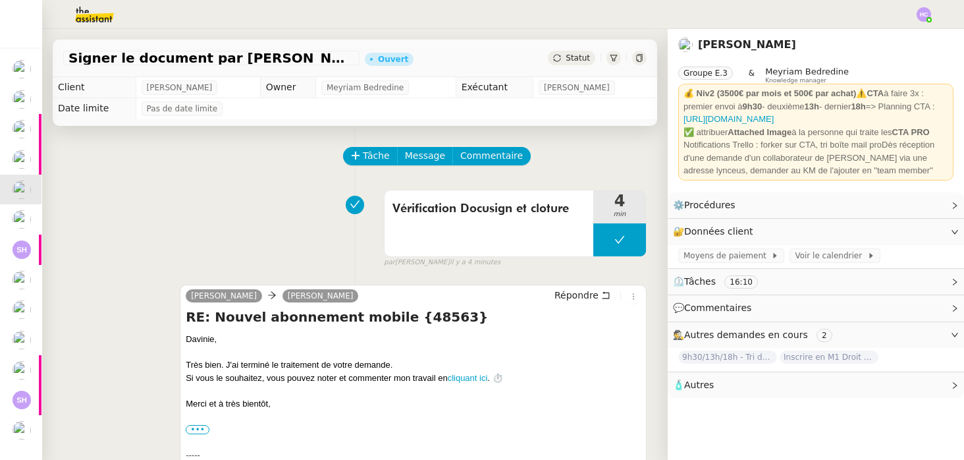
click at [584, 57] on span "Statut" at bounding box center [578, 57] width 24 height 9
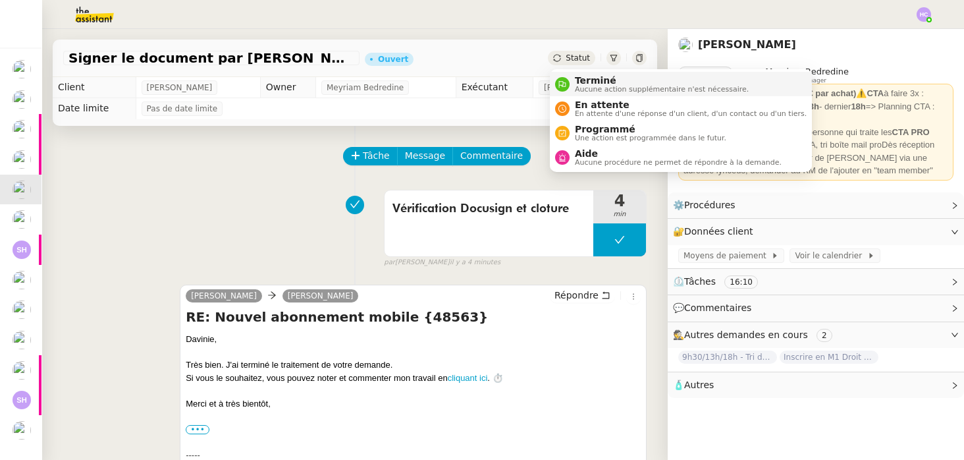
click at [593, 88] on span "Aucune action supplémentaire n'est nécessaire." at bounding box center [662, 89] width 174 height 7
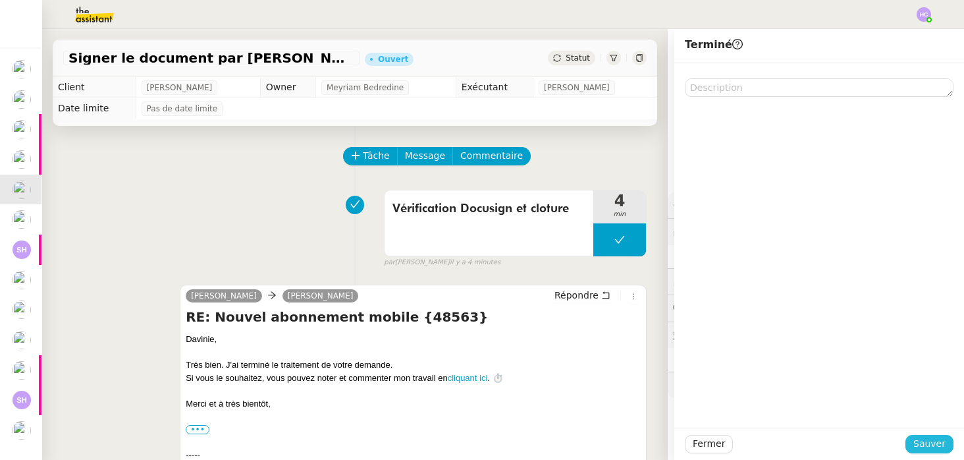
click at [919, 443] on span "Sauver" at bounding box center [930, 443] width 32 height 15
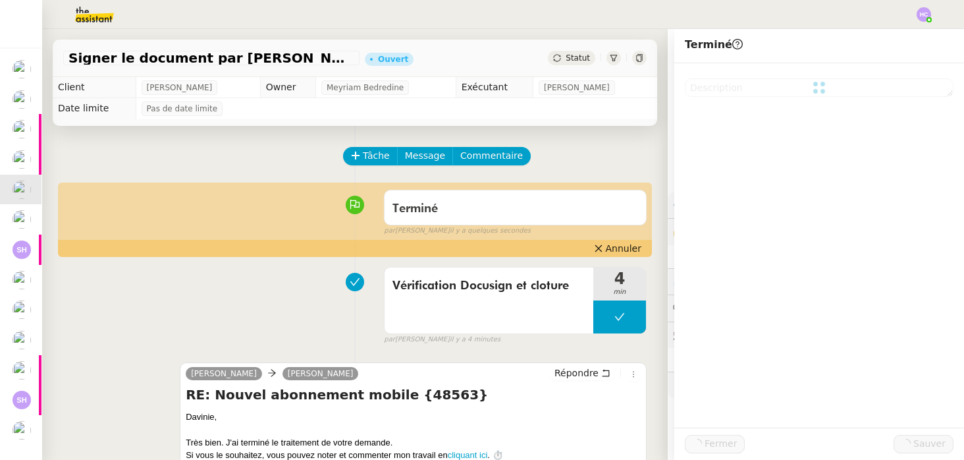
scroll to position [0, 1]
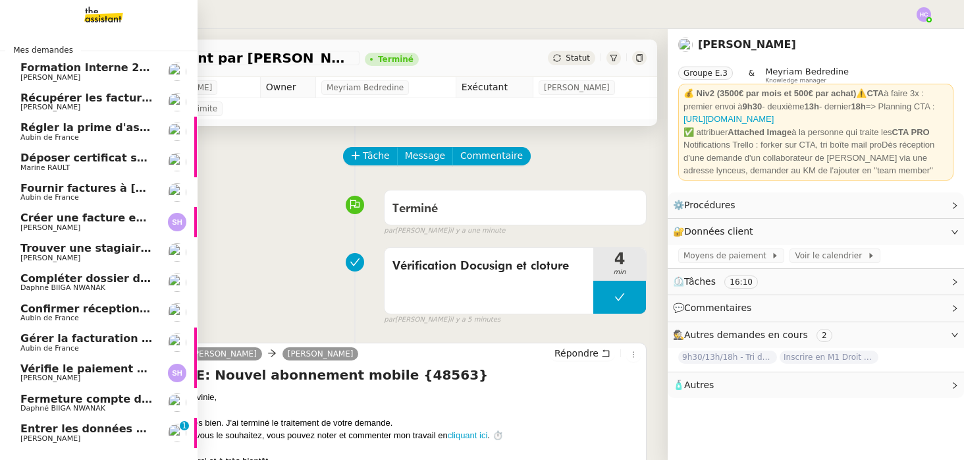
scroll to position [26, 1]
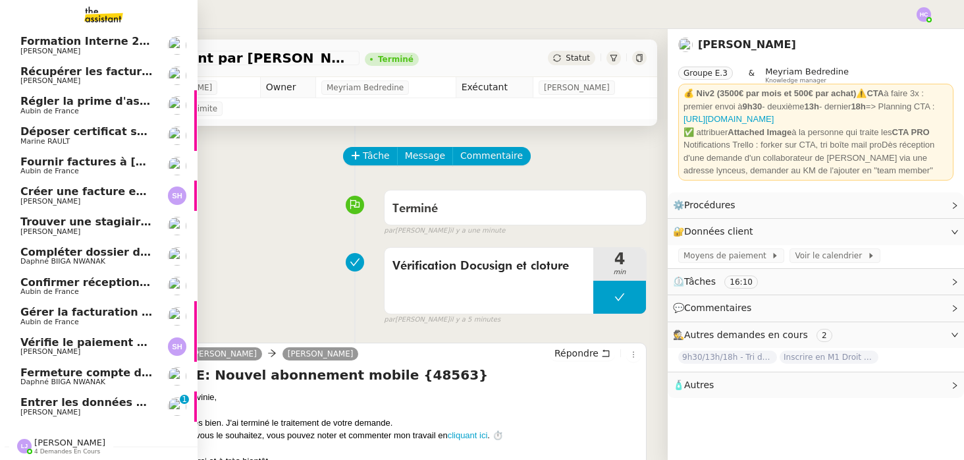
click at [84, 406] on span "Entrer les données du suivi ACTEMIUM" at bounding box center [135, 402] width 230 height 13
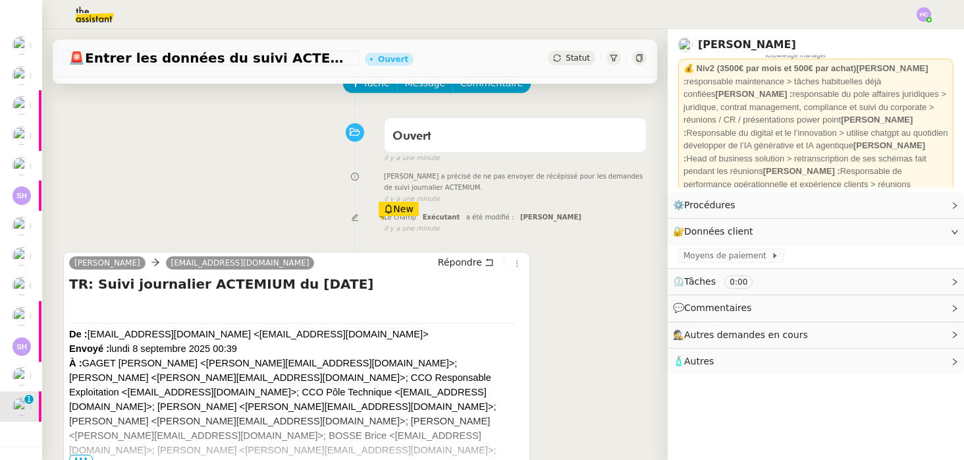
scroll to position [216, 0]
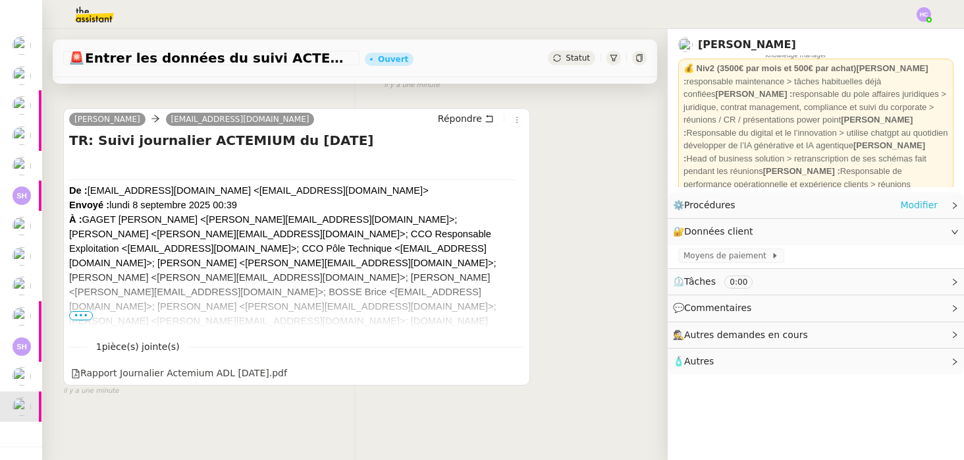
click at [911, 203] on link "Modifier" at bounding box center [919, 205] width 38 height 15
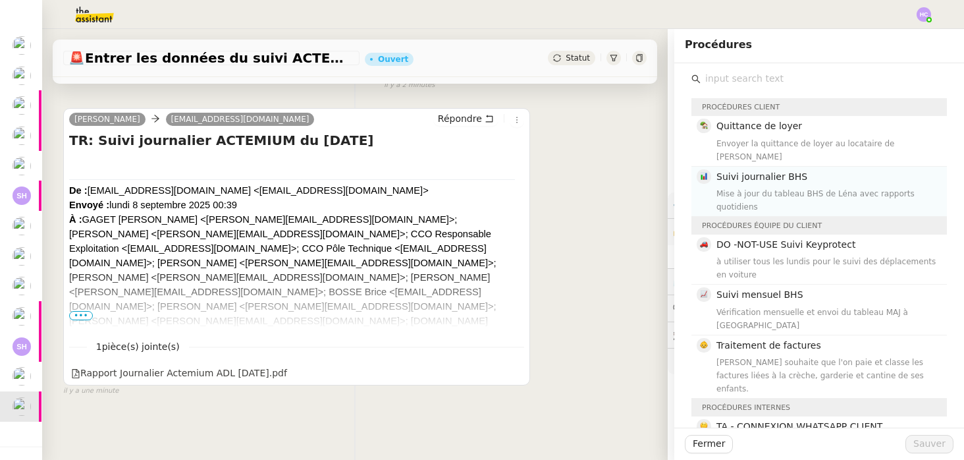
click at [784, 172] on div "Suivi journalier BHS Mise à jour du tableau BHS de Léna avec rapports quotidiens" at bounding box center [828, 191] width 223 height 44
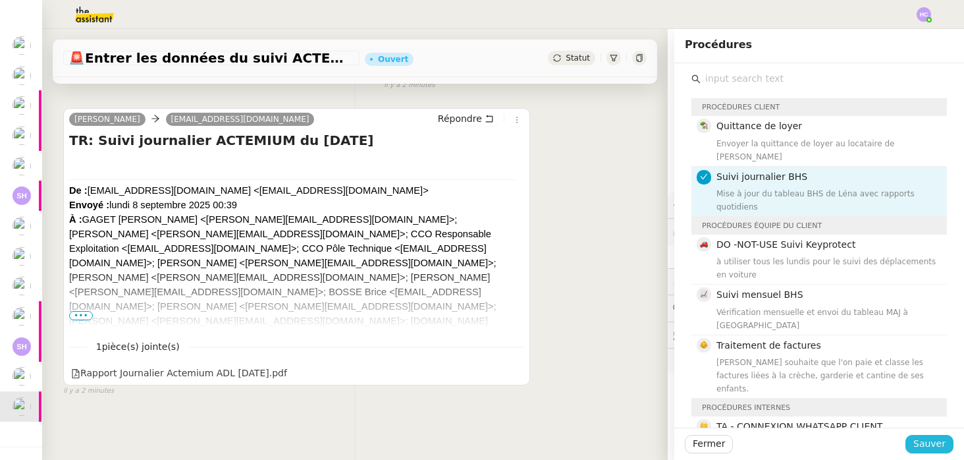
click at [918, 445] on span "Sauver" at bounding box center [930, 443] width 32 height 15
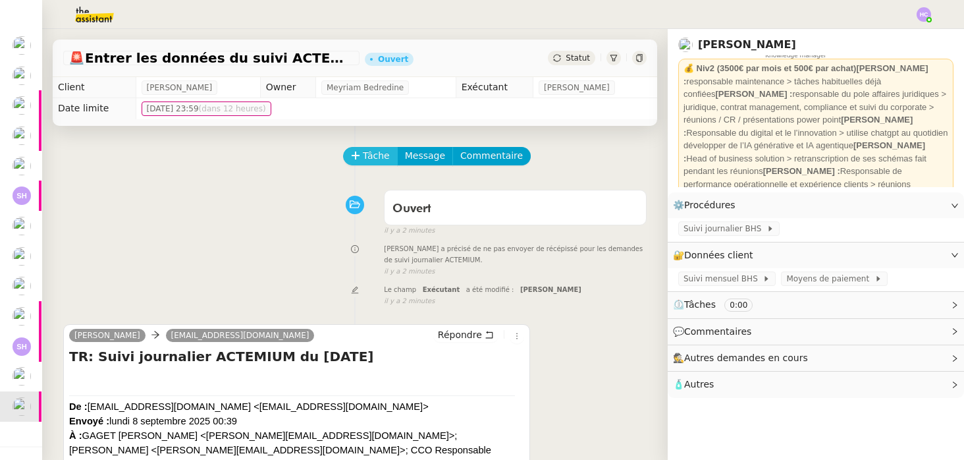
click at [372, 159] on span "Tâche" at bounding box center [376, 155] width 27 height 15
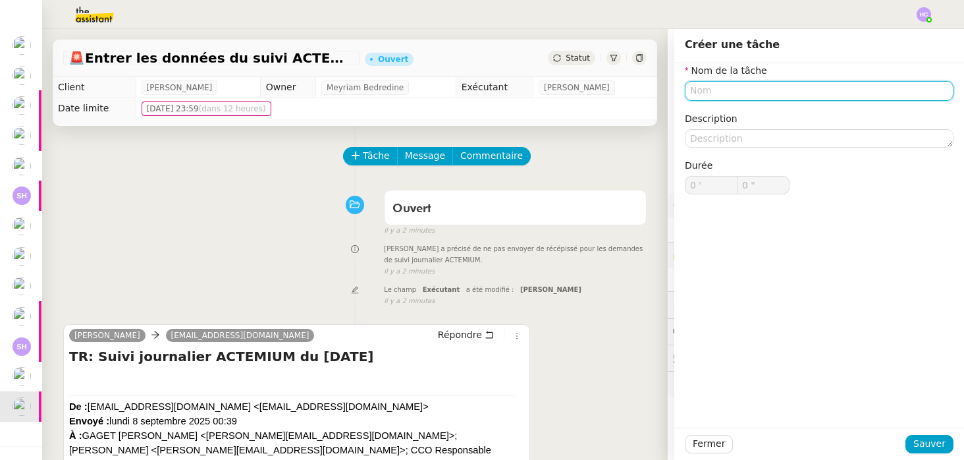
click at [734, 88] on input "text" at bounding box center [819, 90] width 269 height 19
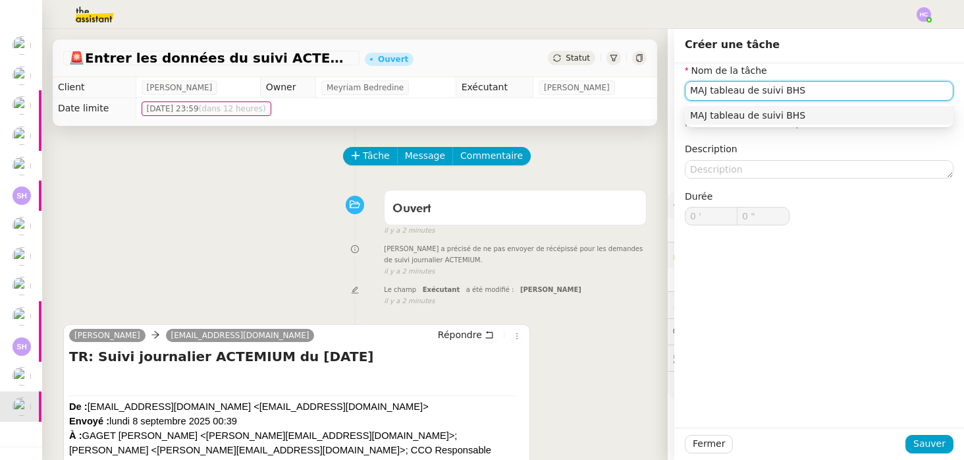
click at [696, 88] on input "MAJ tableau de suivi BHS" at bounding box center [819, 90] width 269 height 19
click at [779, 119] on div "Mise à jour du tableau de suivi BHS" at bounding box center [819, 115] width 258 height 12
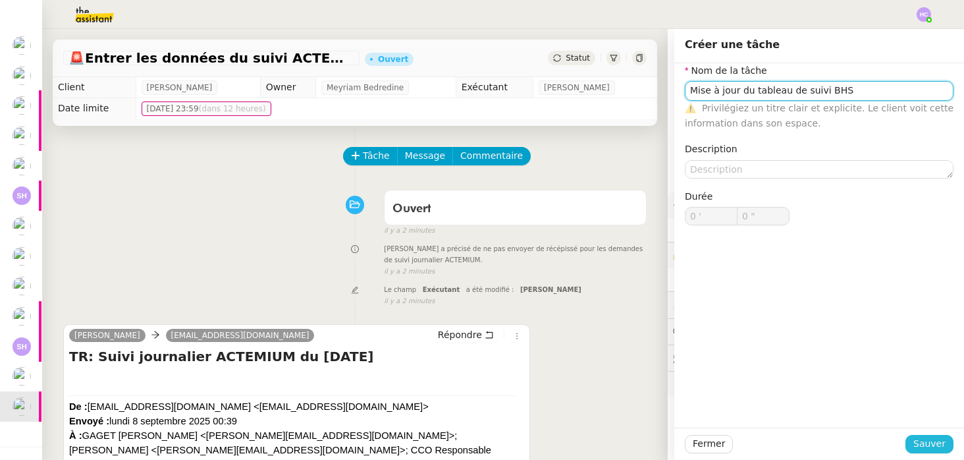
type input "Mise à jour du tableau de suivi BHS"
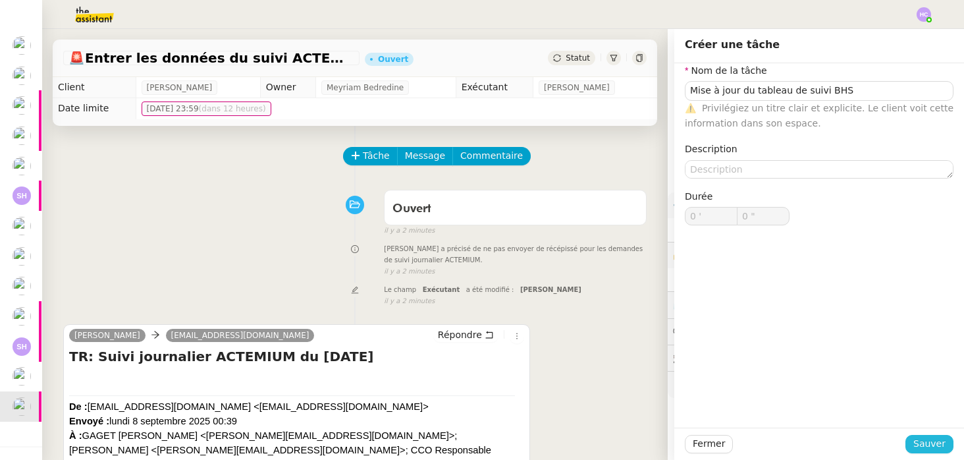
click at [941, 445] on span "Sauver" at bounding box center [930, 443] width 32 height 15
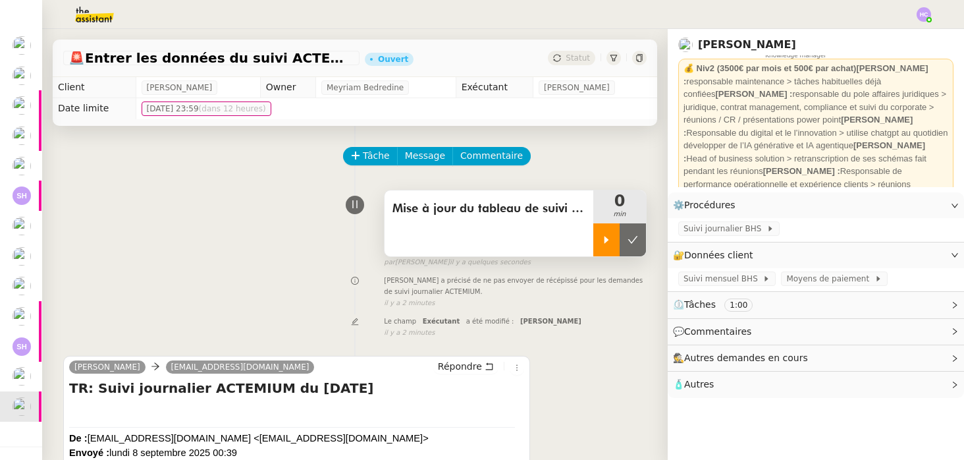
click at [609, 233] on div at bounding box center [606, 239] width 26 height 33
click at [709, 229] on span "Suivi journalier BHS" at bounding box center [725, 228] width 83 height 13
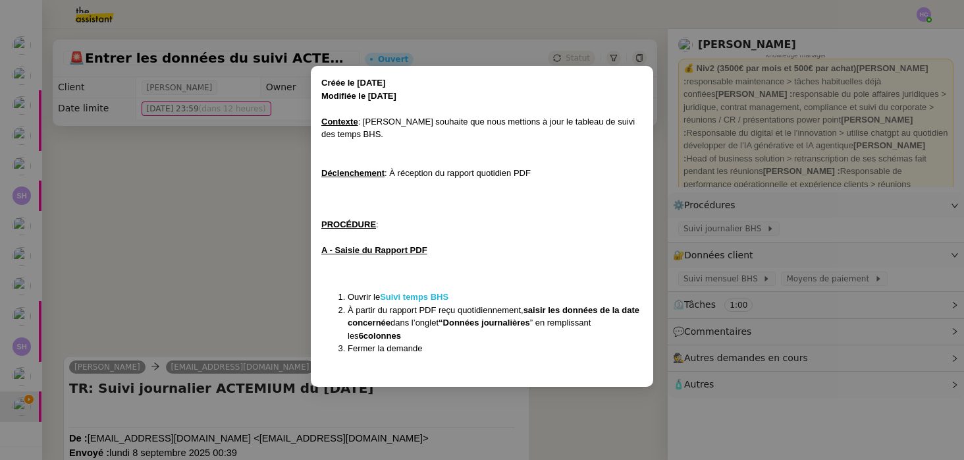
click at [413, 296] on strong "Suivi temps BHS" at bounding box center [414, 297] width 68 height 10
click at [234, 276] on nz-modal-container "Créée le [DATE] Modifiée le [DATE] Contexte : [PERSON_NAME] souhaite que nous m…" at bounding box center [482, 230] width 964 height 460
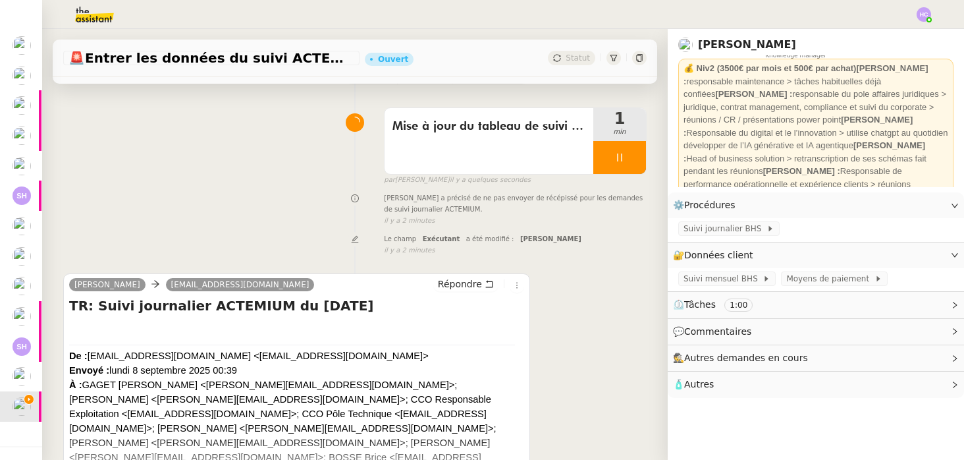
scroll to position [248, 0]
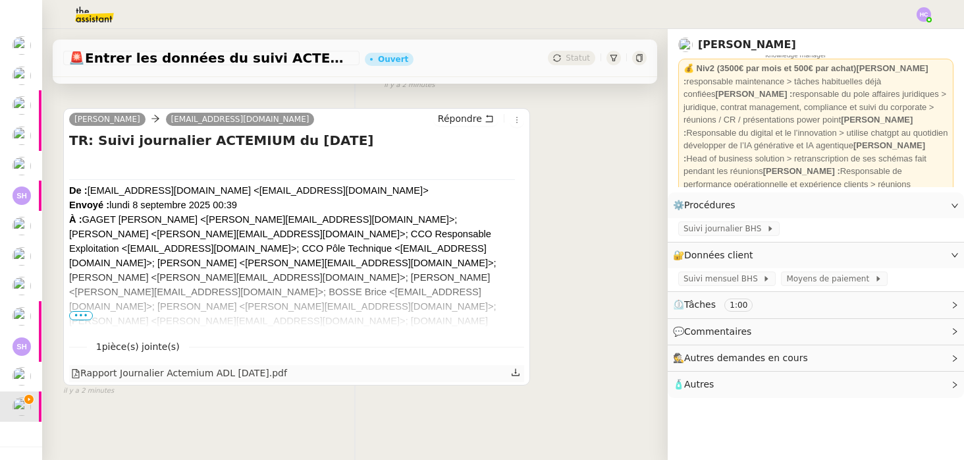
click at [516, 371] on icon at bounding box center [515, 372] width 9 height 9
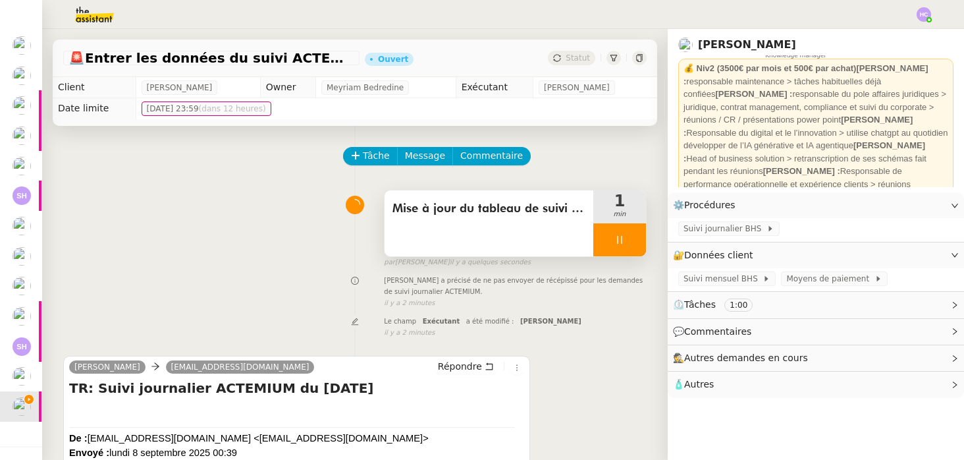
click at [616, 239] on icon at bounding box center [620, 239] width 11 height 11
click at [628, 240] on icon at bounding box center [633, 239] width 11 height 11
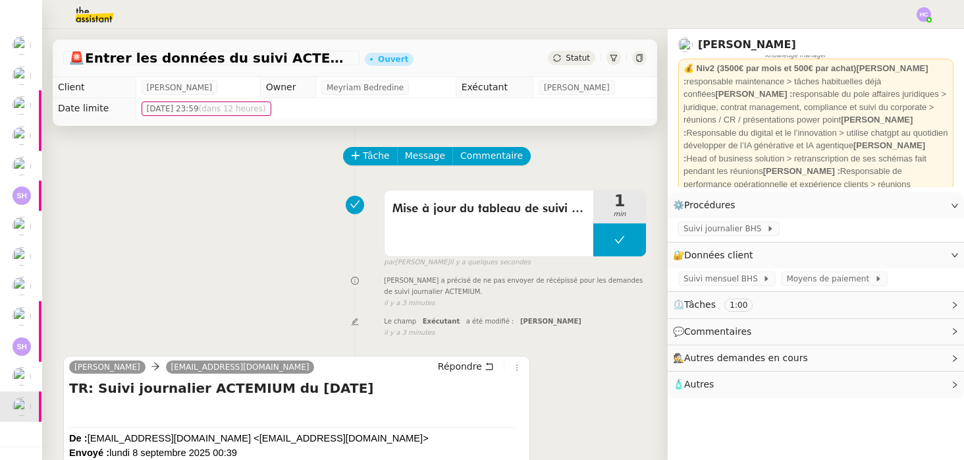
click at [564, 55] on div "Statut" at bounding box center [571, 58] width 47 height 14
click at [731, 227] on span "Suivi journalier BHS" at bounding box center [725, 228] width 83 height 13
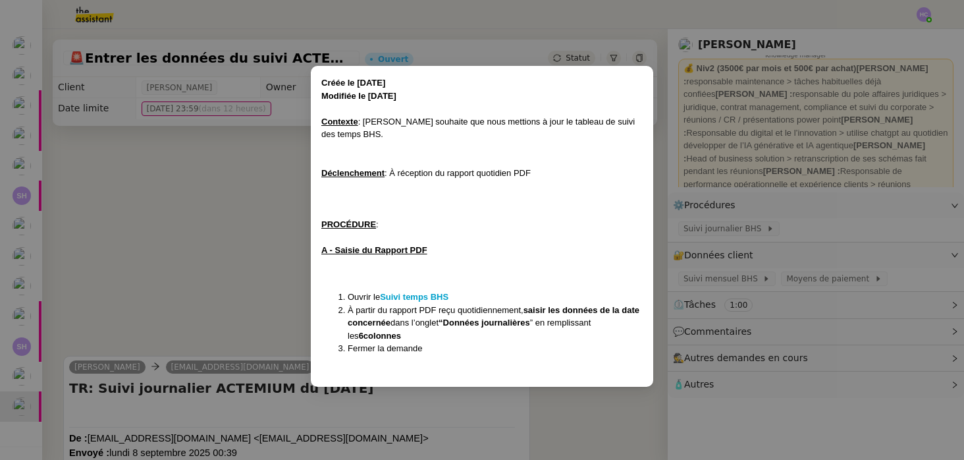
click at [238, 225] on nz-modal-container "Créée le [DATE] Modifiée le [DATE] Contexte : [PERSON_NAME] souhaite que nous m…" at bounding box center [482, 230] width 964 height 460
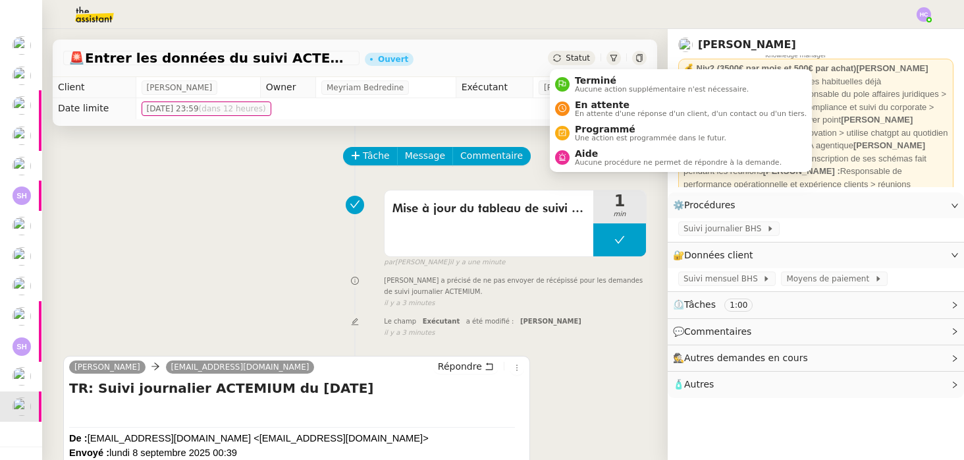
click at [576, 59] on span "Statut" at bounding box center [578, 57] width 24 height 9
click at [582, 79] on span "Terminé" at bounding box center [662, 80] width 174 height 11
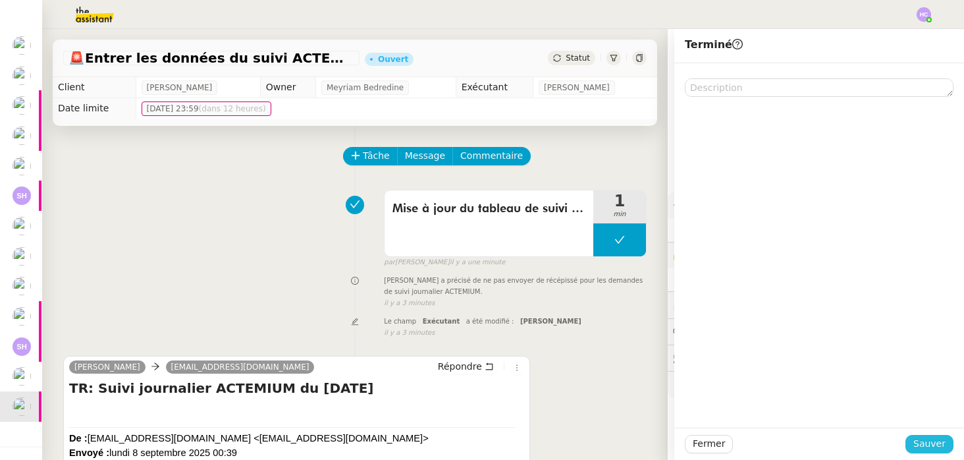
click at [937, 439] on span "Sauver" at bounding box center [930, 443] width 32 height 15
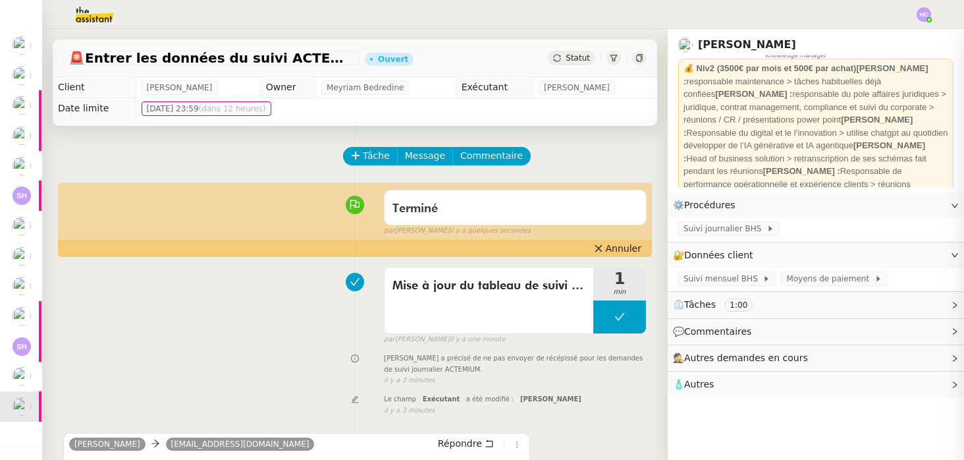
scroll to position [0, 1]
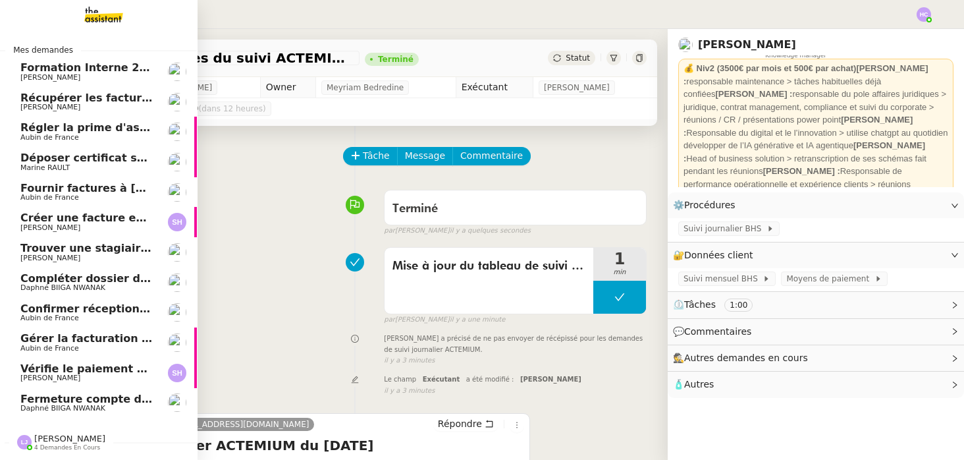
click at [84, 92] on span "Récupérer les factures EDF et Orange" at bounding box center [132, 98] width 225 height 13
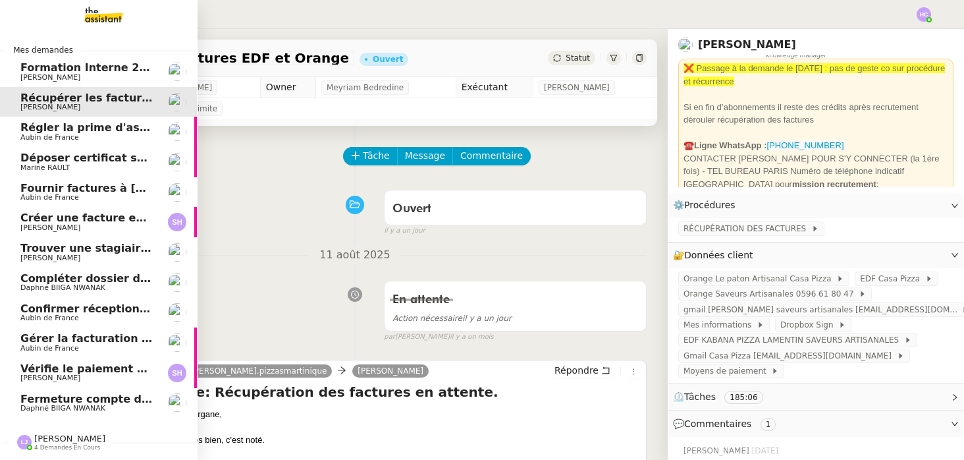
click at [76, 128] on span "Régler la prime d'assurance" at bounding box center [103, 127] width 166 height 13
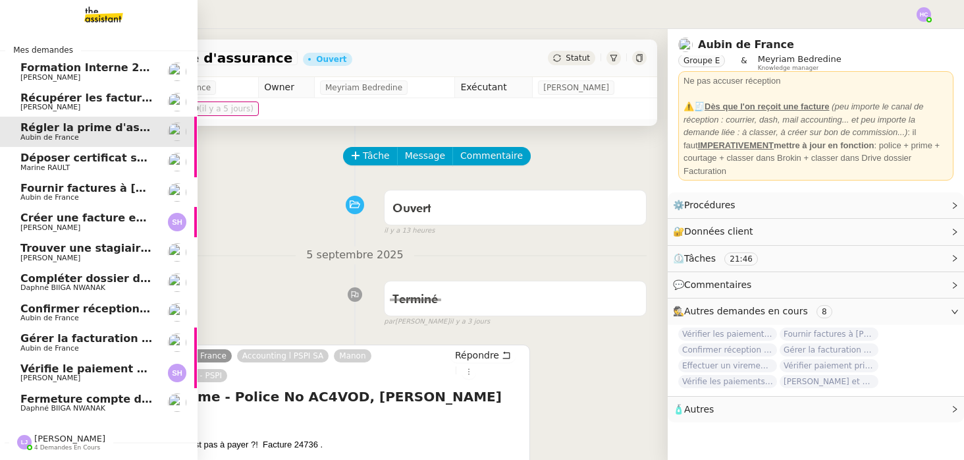
click at [80, 153] on span "Déposer certificat sur Opco" at bounding box center [101, 157] width 163 height 13
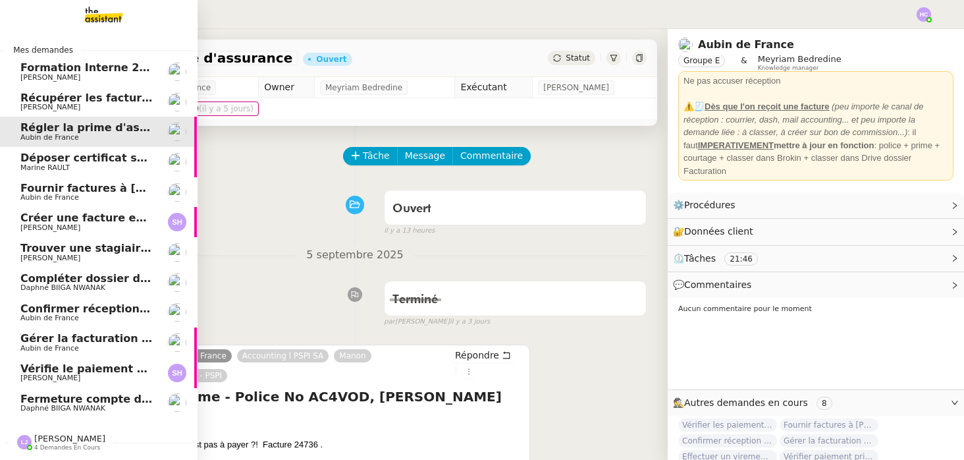
scroll to position [43, 0]
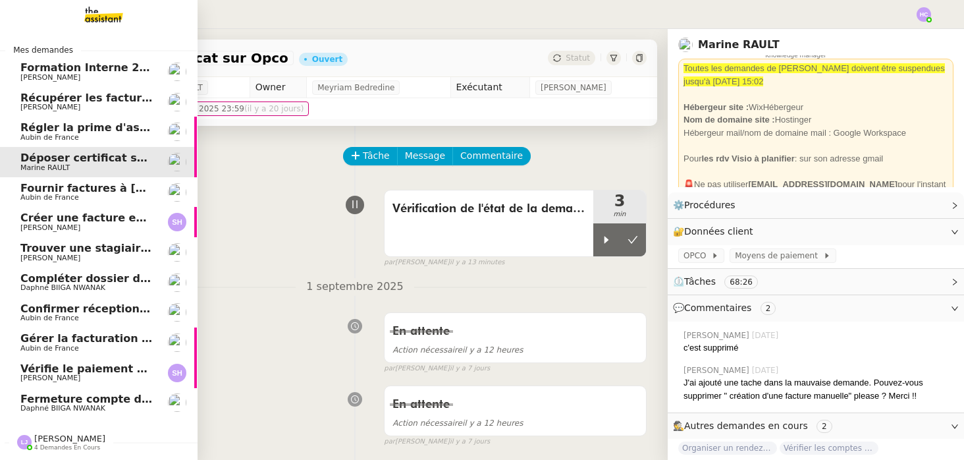
click at [111, 191] on span "Fournir factures à [PERSON_NAME]" at bounding box center [124, 188] width 208 height 13
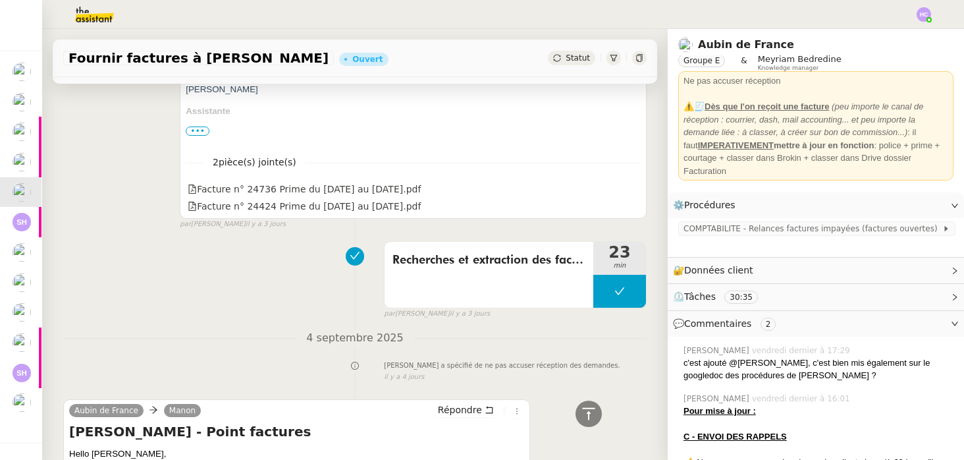
scroll to position [1444, 0]
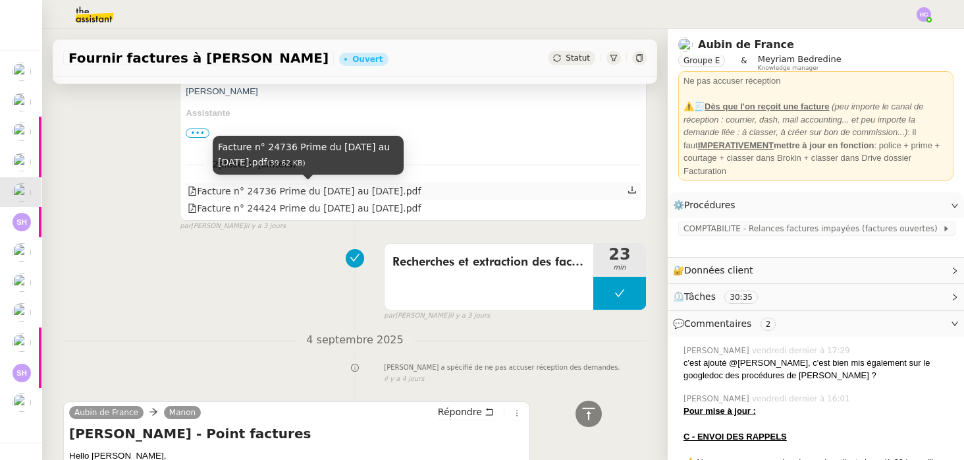
click at [295, 191] on div "Facture n° 24736 Prime du [DATE] au [DATE].pdf" at bounding box center [304, 191] width 233 height 15
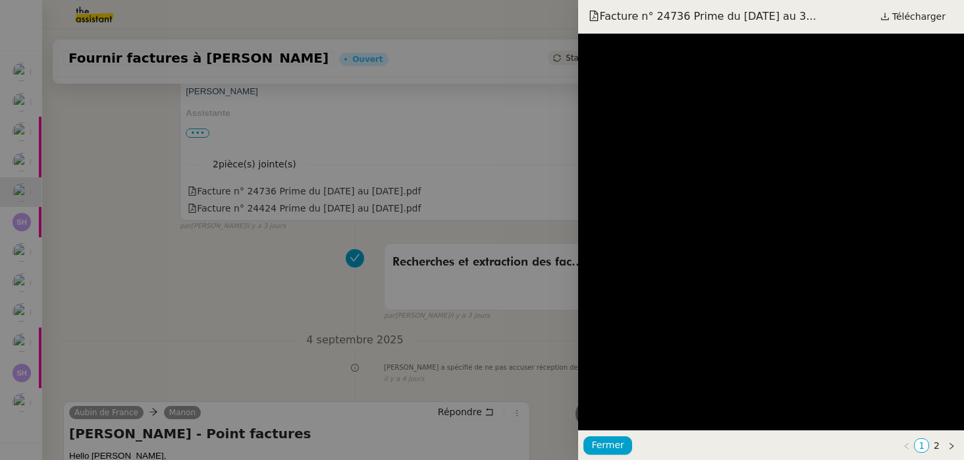
click at [238, 254] on div at bounding box center [482, 230] width 964 height 460
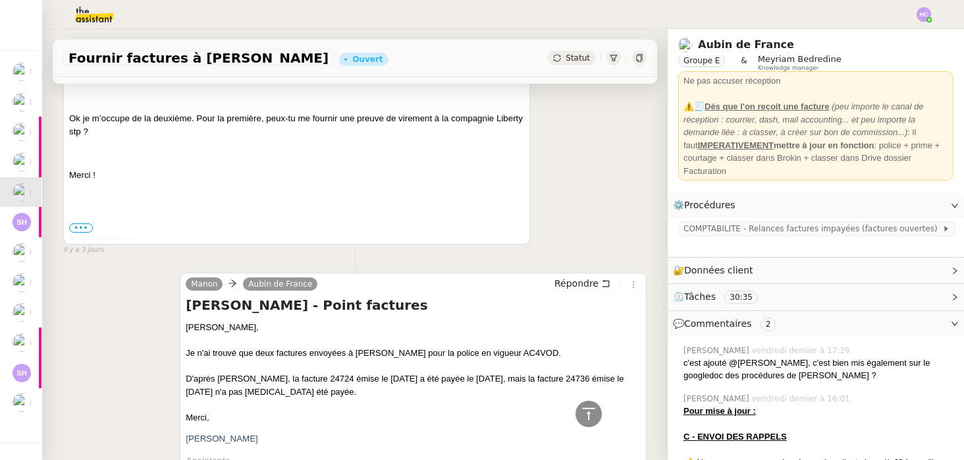
scroll to position [1159, 0]
